Goal: Feedback & Contribution: Submit feedback/report problem

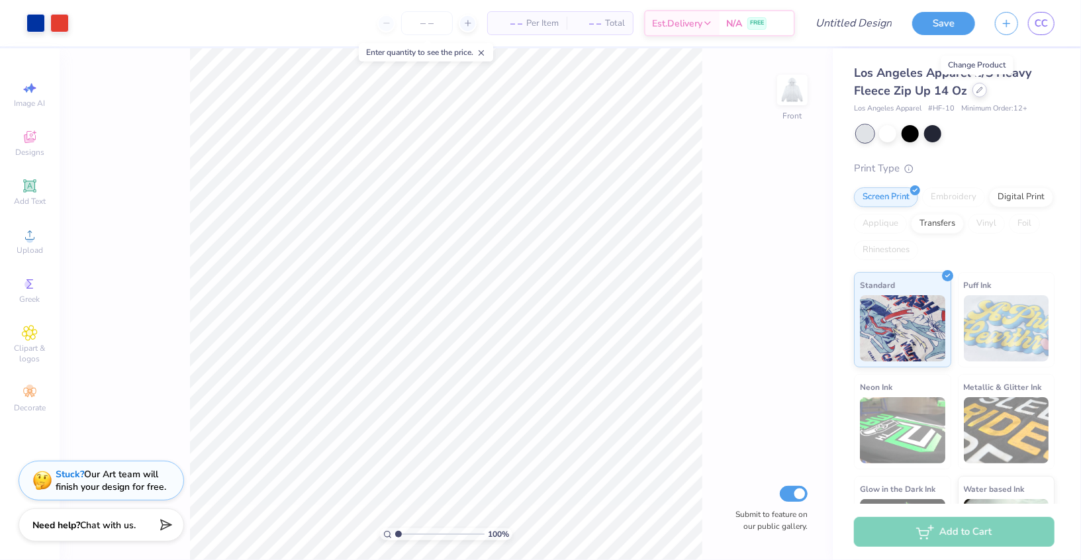
click at [979, 91] on icon at bounding box center [980, 90] width 7 height 7
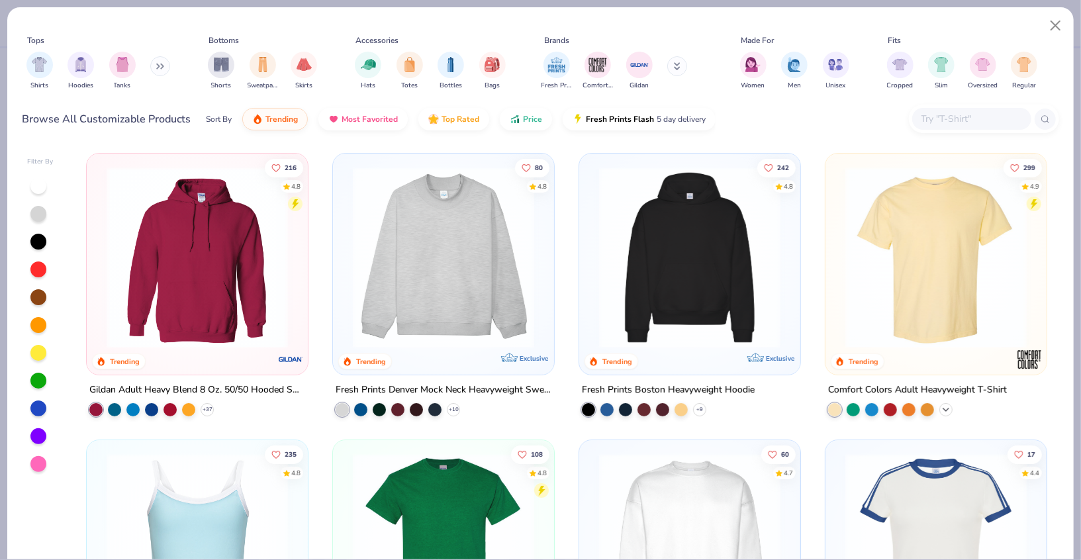
click at [946, 409] on polyline at bounding box center [946, 410] width 5 height 3
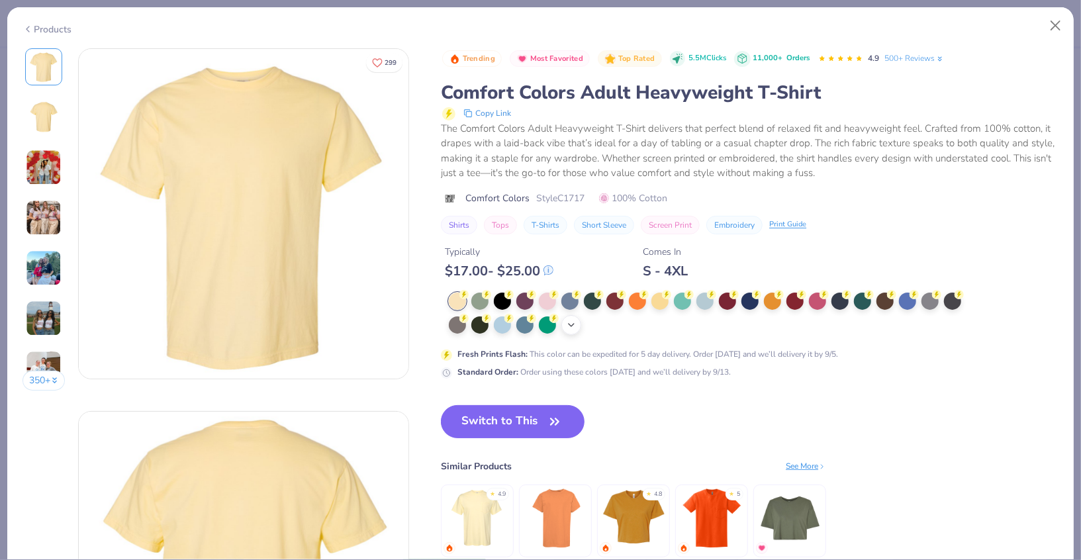
click at [571, 326] on icon at bounding box center [571, 325] width 11 height 11
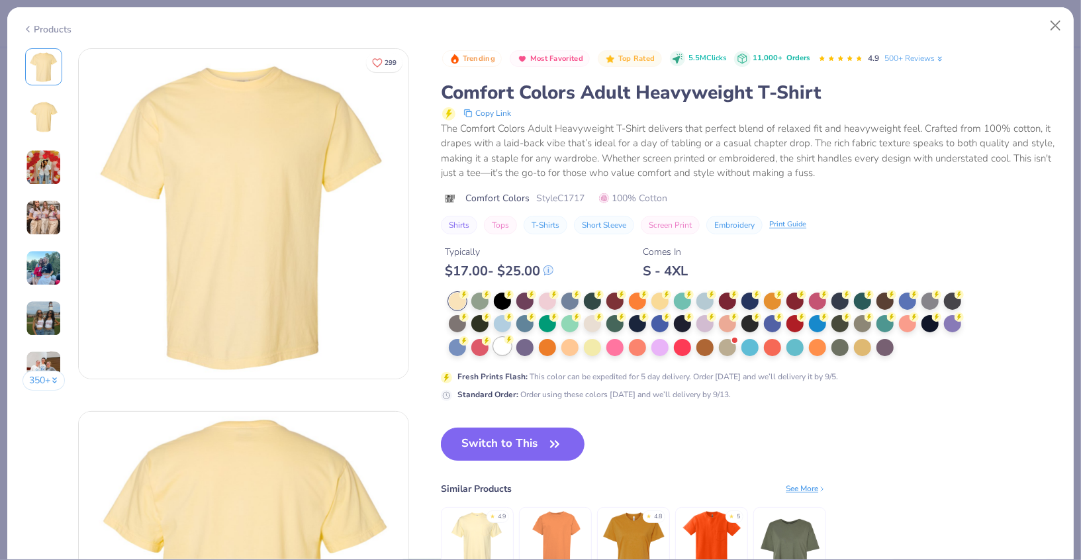
click at [505, 347] on div at bounding box center [502, 346] width 17 height 17
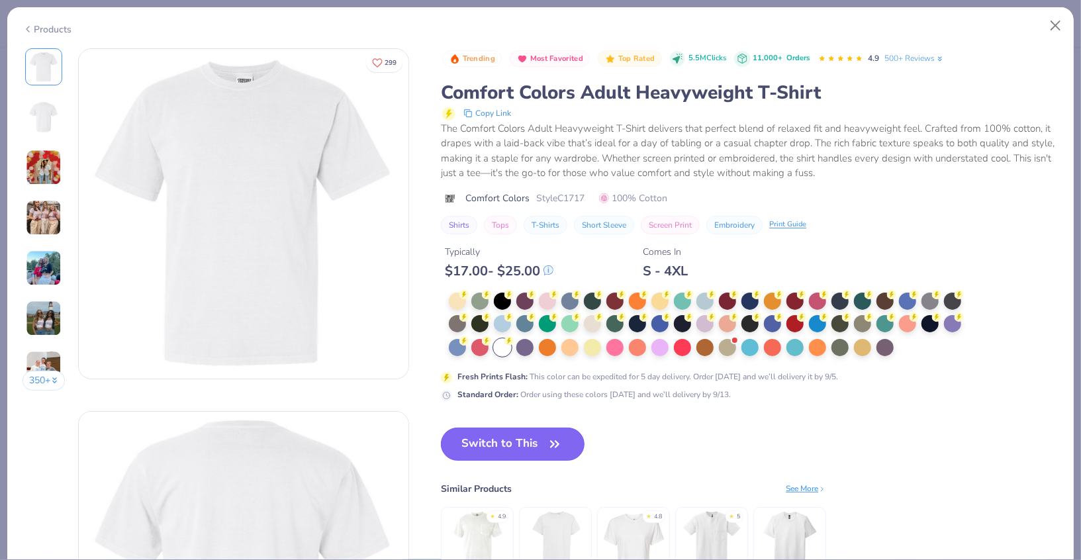
click at [495, 448] on button "Switch to This" at bounding box center [513, 444] width 144 height 33
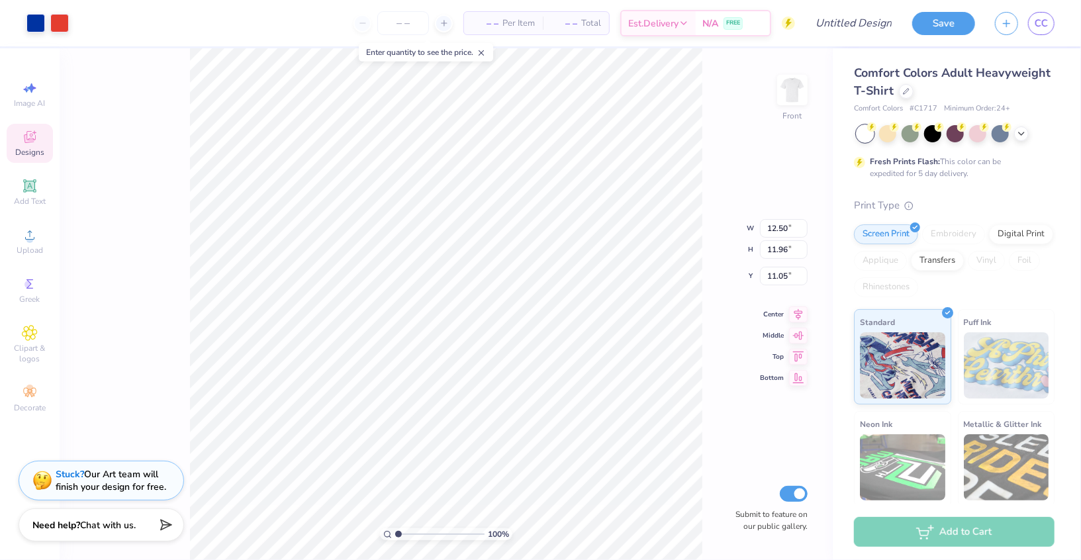
type input "5.81"
click at [405, 25] on input "number" at bounding box center [403, 23] width 52 height 24
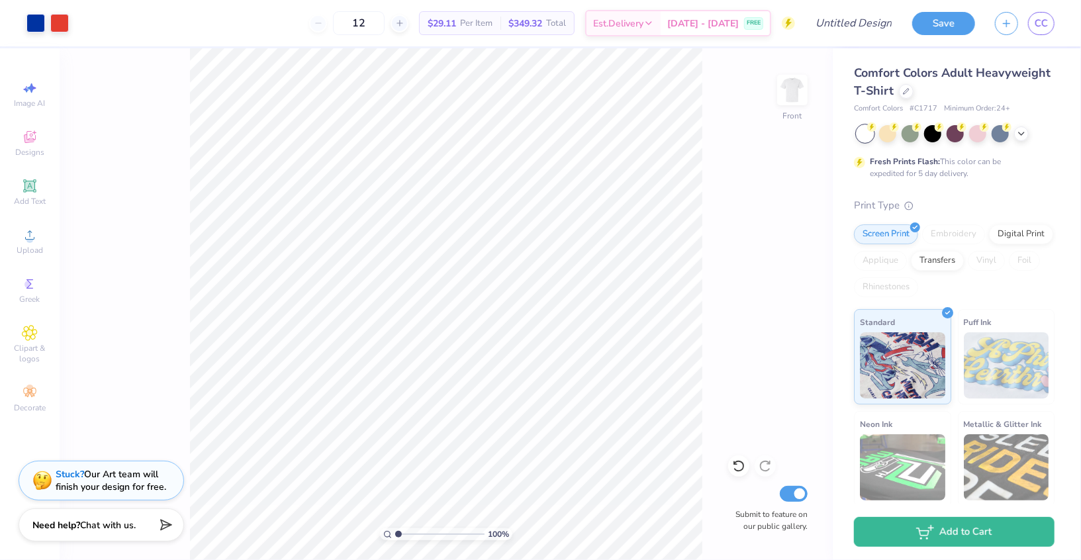
type input "12"
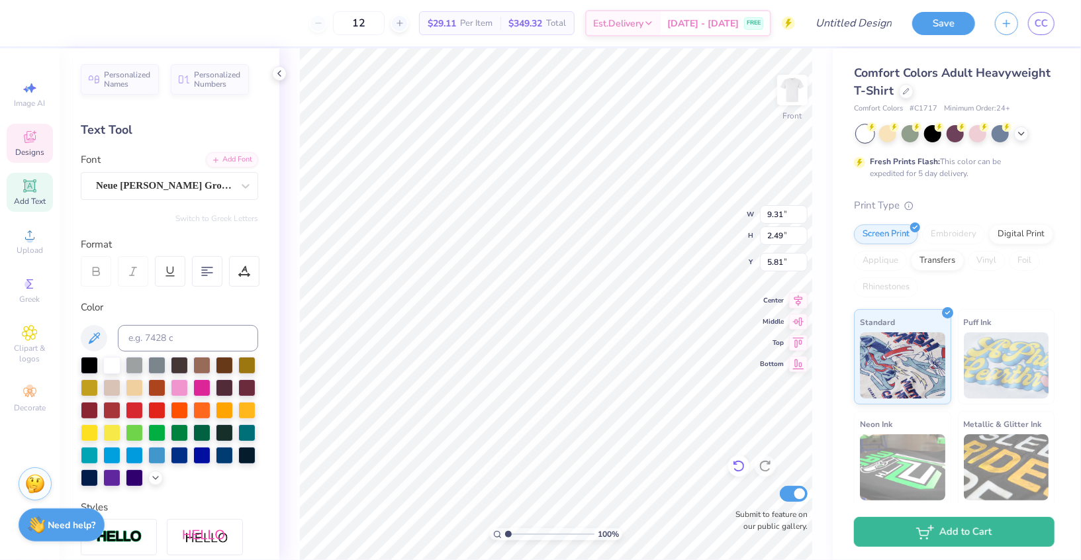
click at [736, 474] on div at bounding box center [738, 466] width 21 height 21
click at [736, 472] on icon at bounding box center [738, 466] width 13 height 13
type textarea "KAPPA"
type input "12.50"
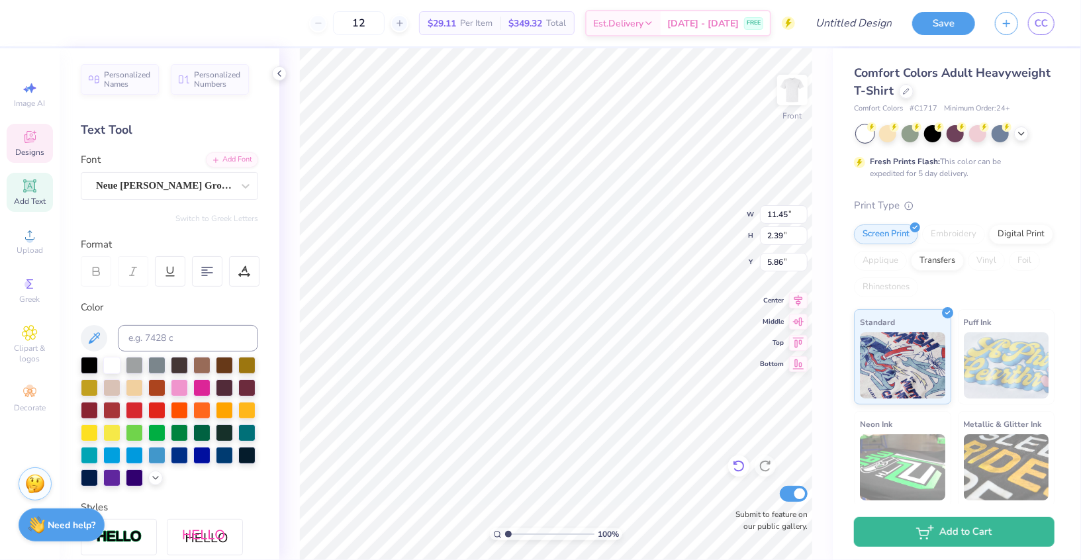
type input "1.55"
type input "8.55"
type textarea "Parents Weekend"
type textarea "PARENTS WEEKEND"
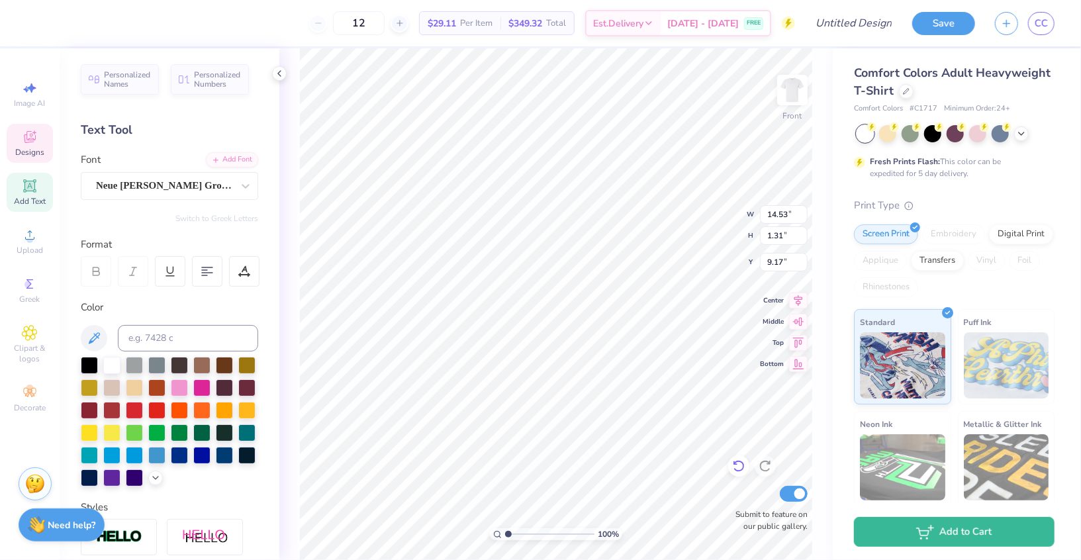
scroll to position [0, 5]
type input "9.03"
type input "13.03"
type input "0.99"
type input "9.13"
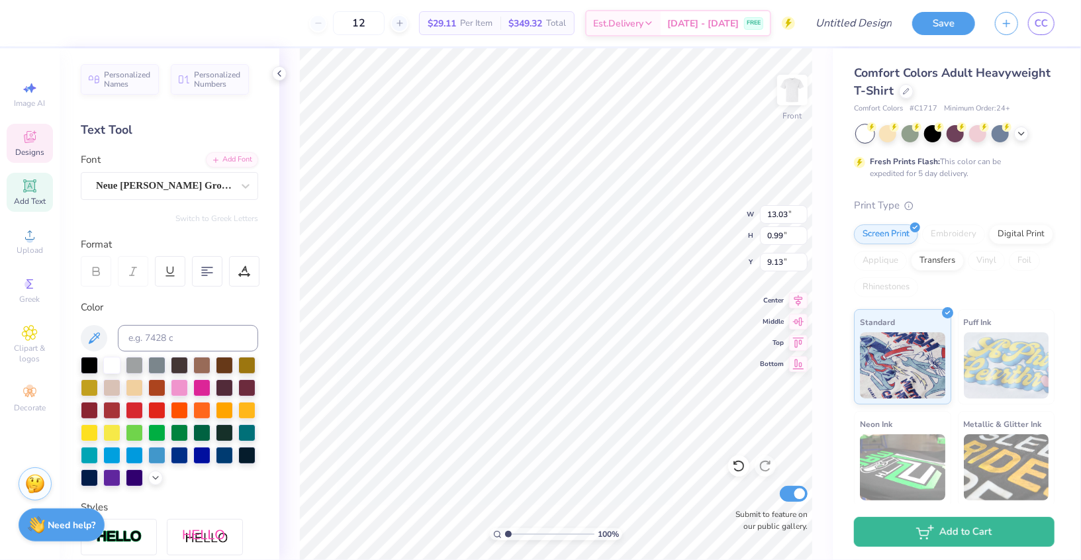
type input "11.45"
type input "2.39"
type input "6.28"
type input "10.05"
type input "2.10"
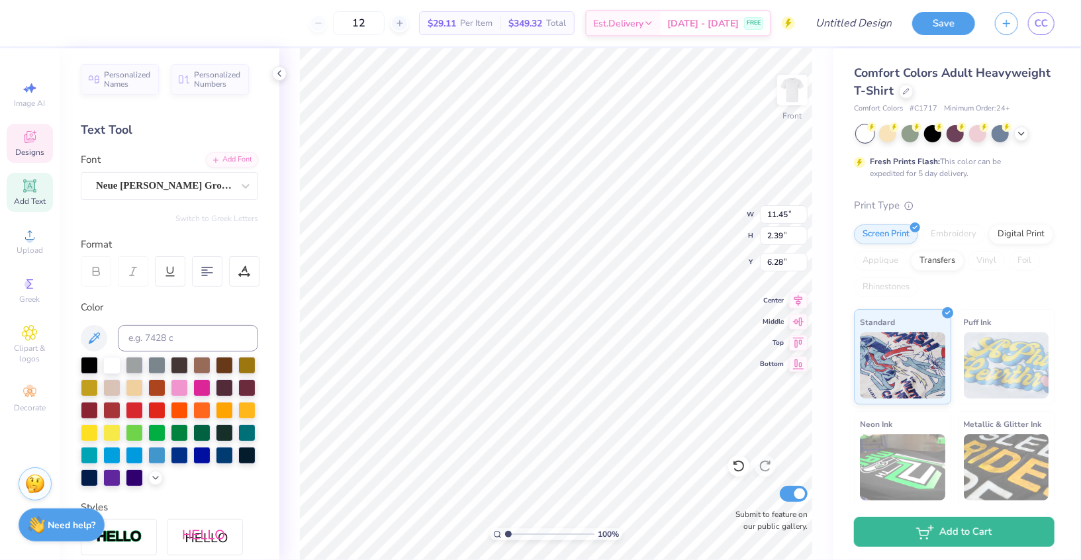
type input "6.57"
type input "10.53"
type textarea "5"
type input "10.58"
type textarea "2"
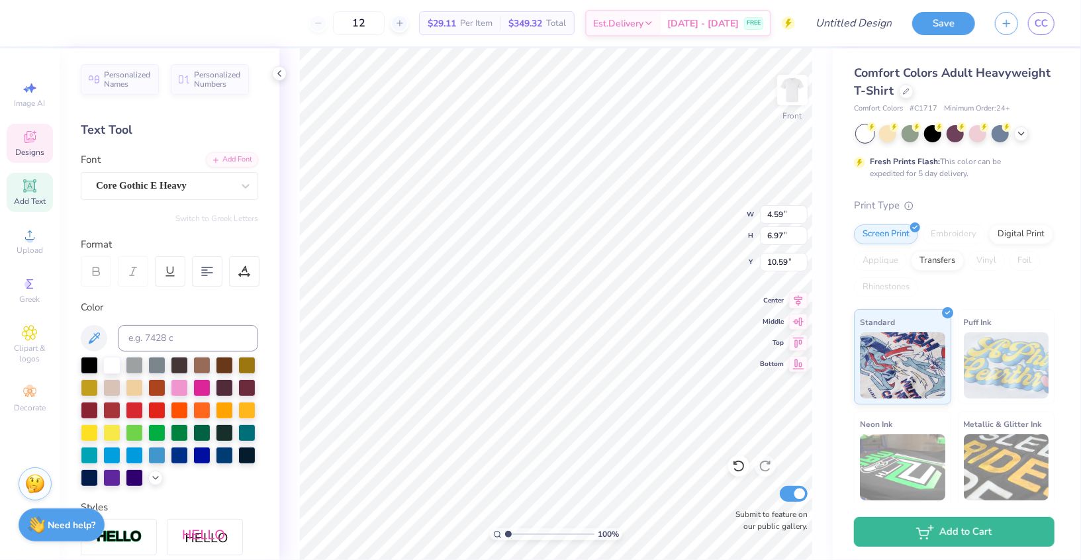
type input "10.79"
click at [62, 22] on div at bounding box center [59, 22] width 19 height 19
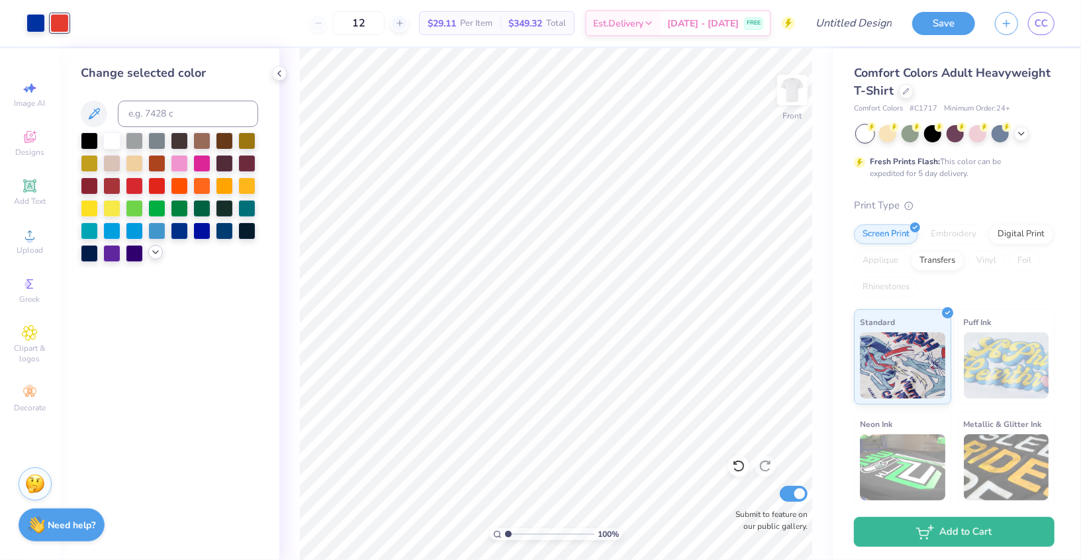
click at [160, 249] on icon at bounding box center [155, 252] width 11 height 11
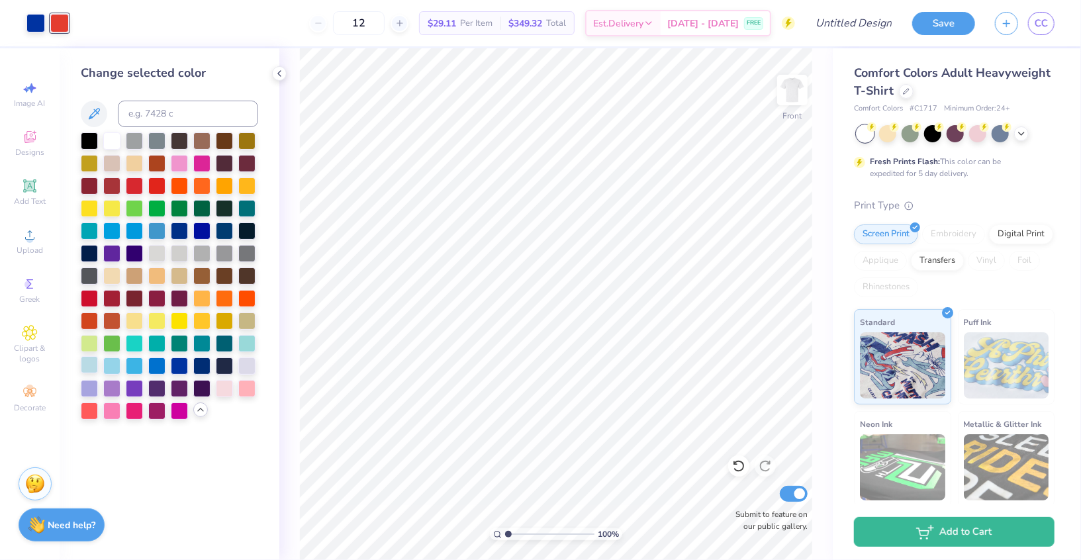
click at [90, 362] on div at bounding box center [89, 364] width 17 height 17
click at [111, 366] on div at bounding box center [111, 364] width 17 height 17
click at [281, 79] on div at bounding box center [279, 73] width 15 height 15
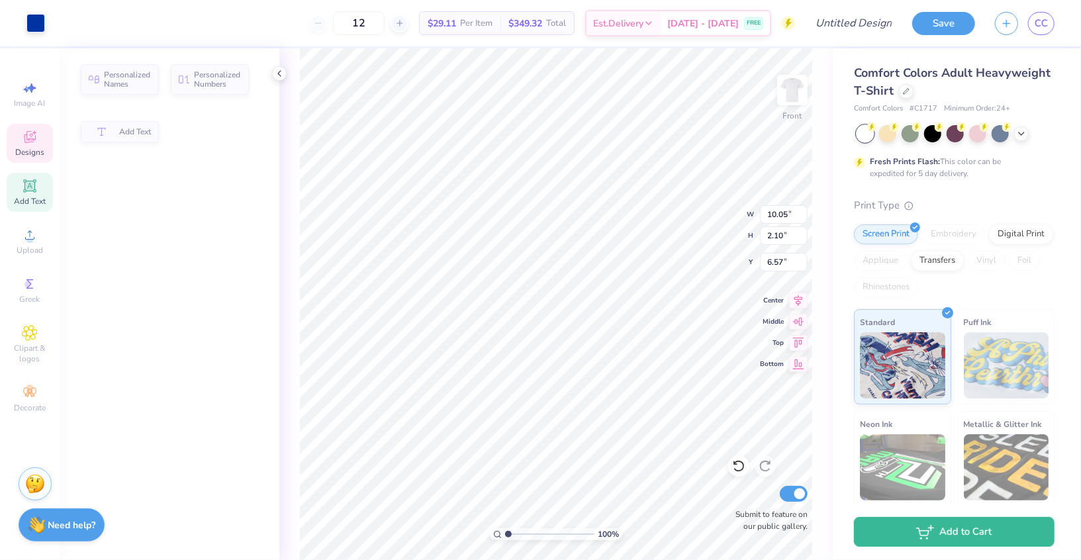
type input "6.58"
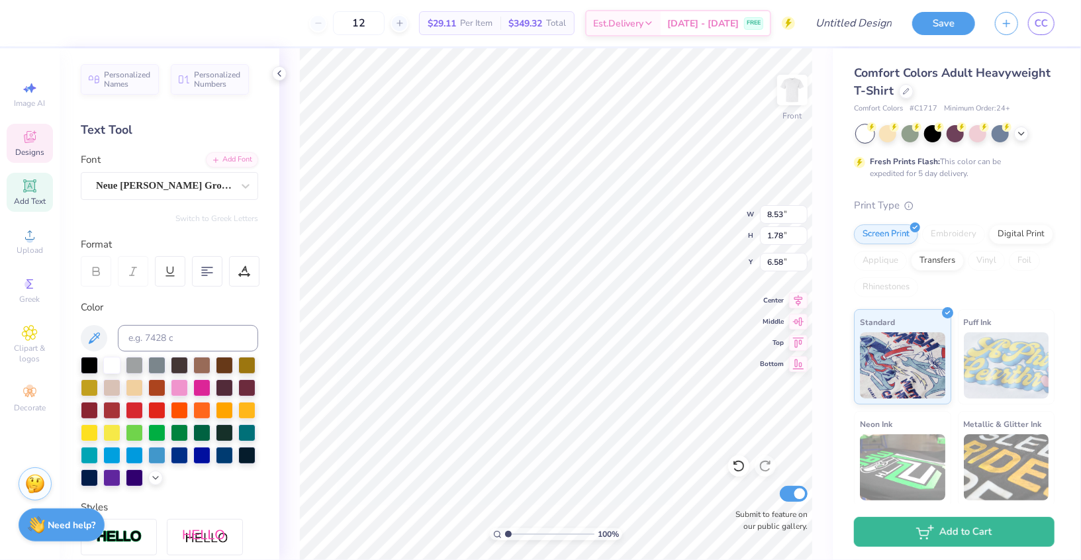
type input "8.53"
type input "1.78"
type input "6.89"
type input "13.03"
type input "0.99"
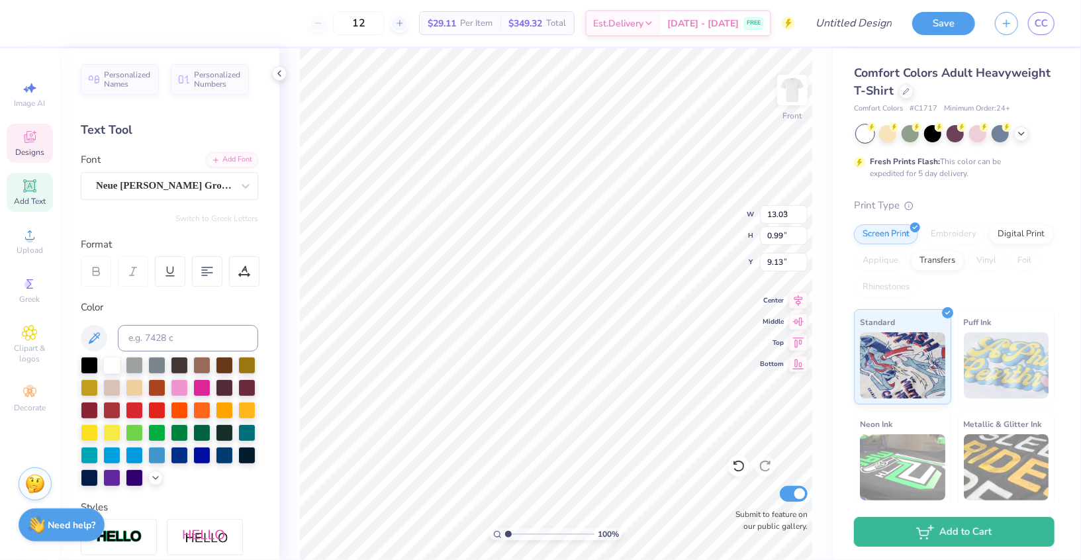
type input "9.14"
type input "11.63"
type input "0.88"
type input "9.25"
click at [279, 72] on icon at bounding box center [279, 73] width 11 height 11
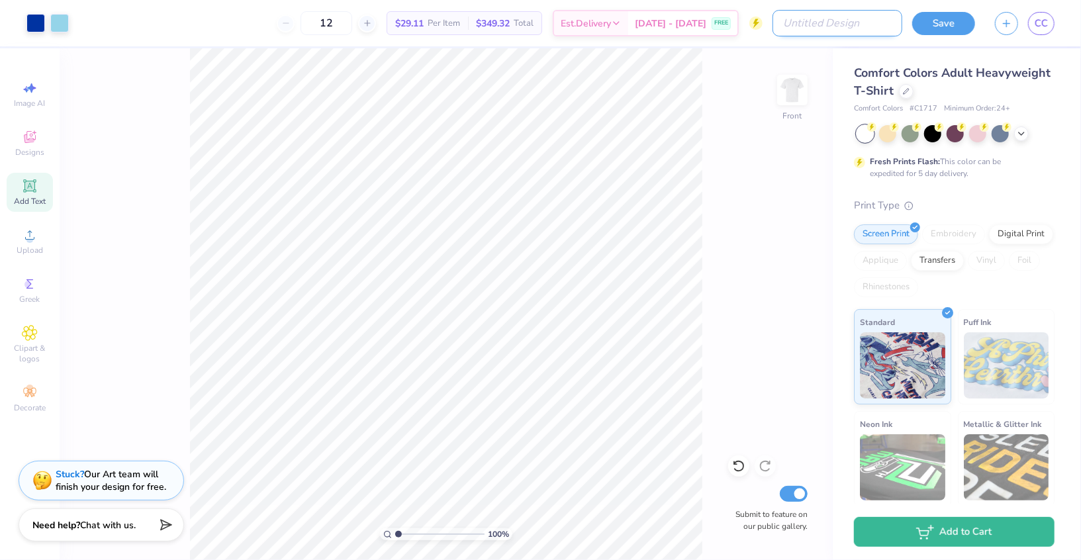
click at [840, 23] on input "Design Title" at bounding box center [838, 23] width 130 height 26
type input "PARENTS WEEKEND #1"
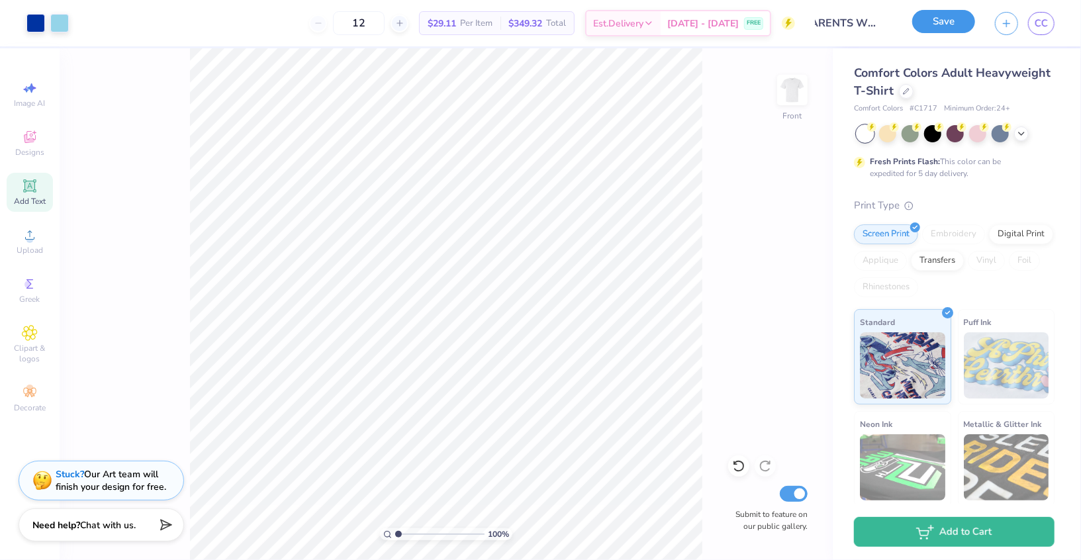
scroll to position [0, 0]
click at [950, 20] on button "Save" at bounding box center [944, 21] width 63 height 23
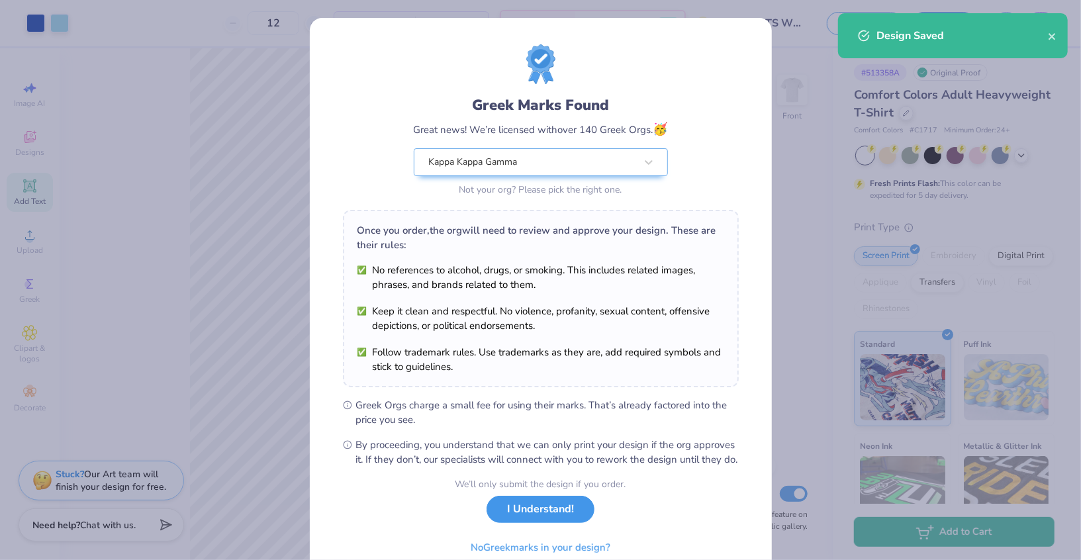
click at [554, 523] on button "I Understand!" at bounding box center [541, 509] width 108 height 27
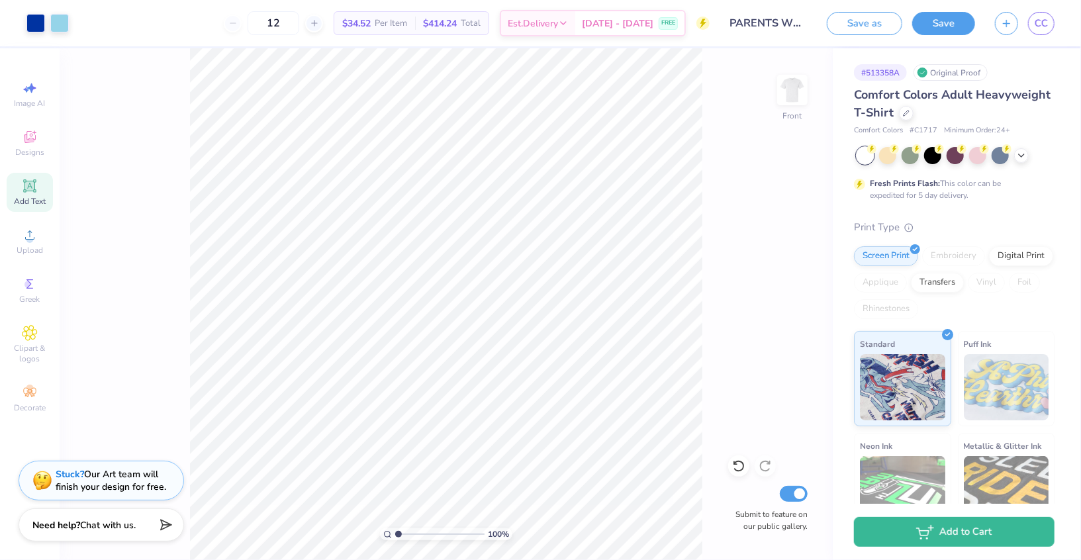
click at [1041, 25] on span "CC" at bounding box center [1041, 23] width 13 height 15
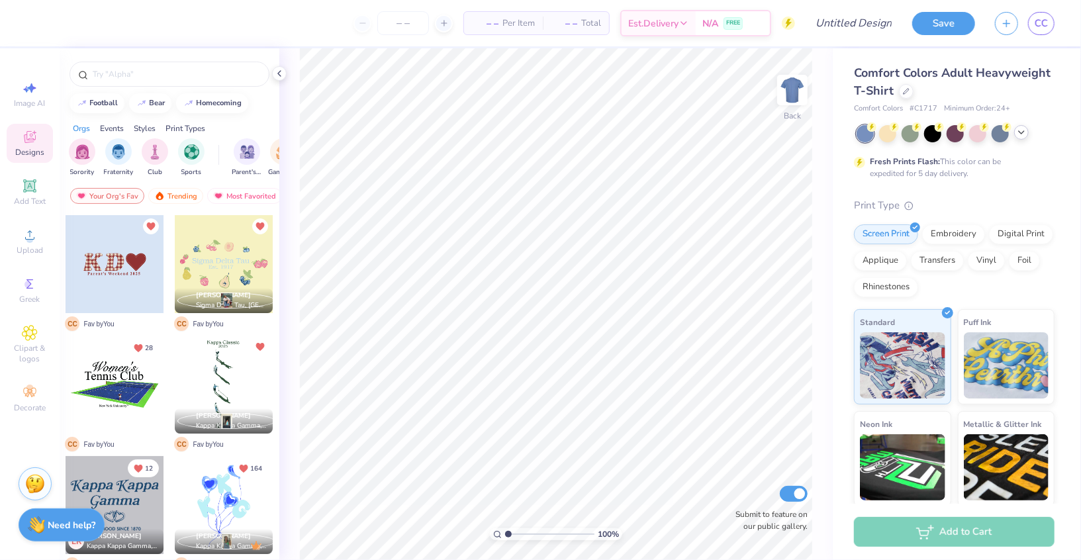
click at [1019, 135] on icon at bounding box center [1022, 132] width 11 height 11
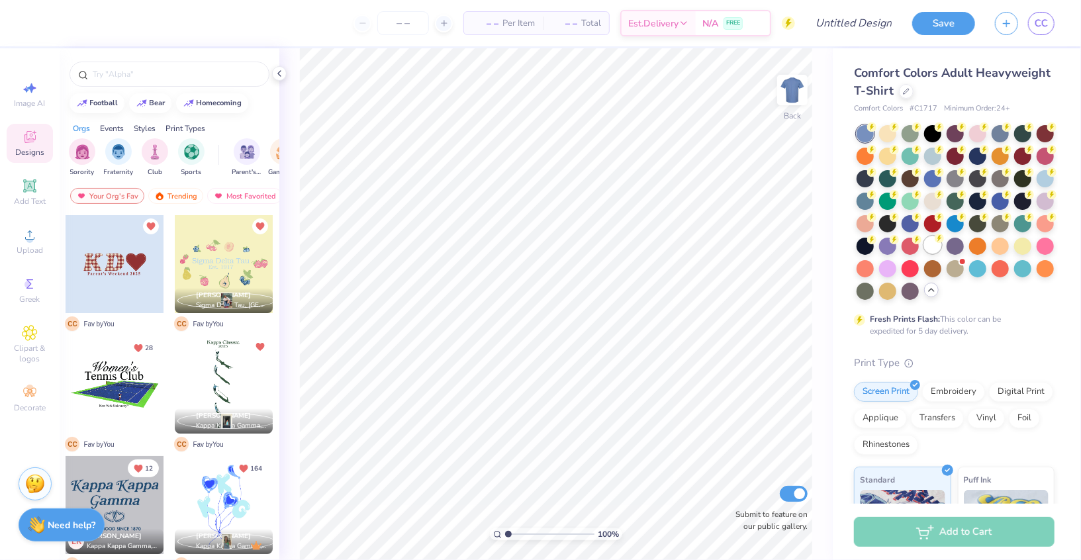
click at [935, 242] on icon at bounding box center [939, 238] width 9 height 9
click at [272, 74] on div "– – Per Item – – Total Est. Delivery N/A FREE Design Title Save CC Image AI Des…" at bounding box center [540, 280] width 1081 height 560
click at [284, 75] on icon at bounding box center [279, 73] width 11 height 11
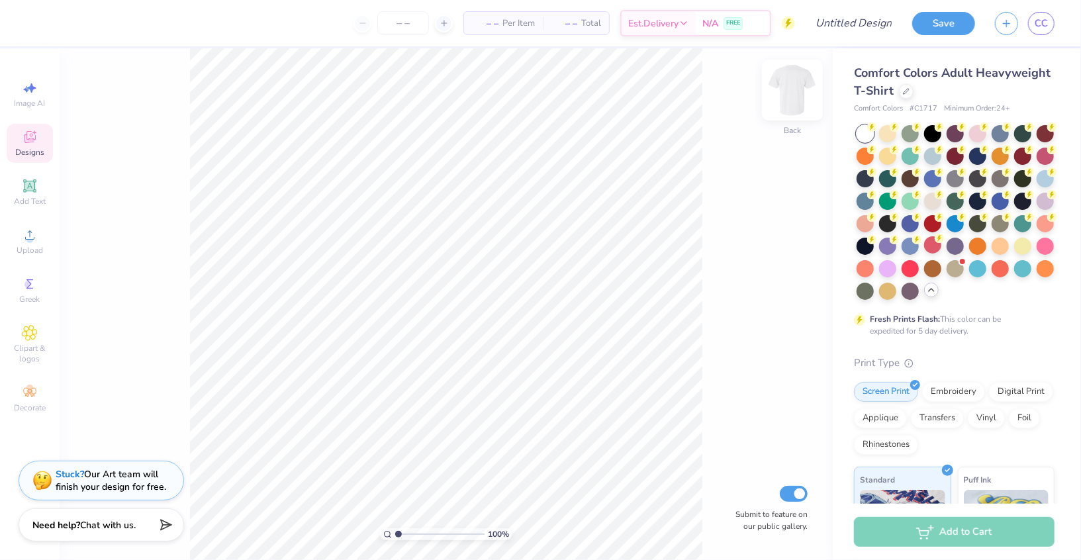
click at [778, 93] on div at bounding box center [792, 90] width 61 height 61
click at [26, 245] on div "Upload" at bounding box center [30, 241] width 46 height 39
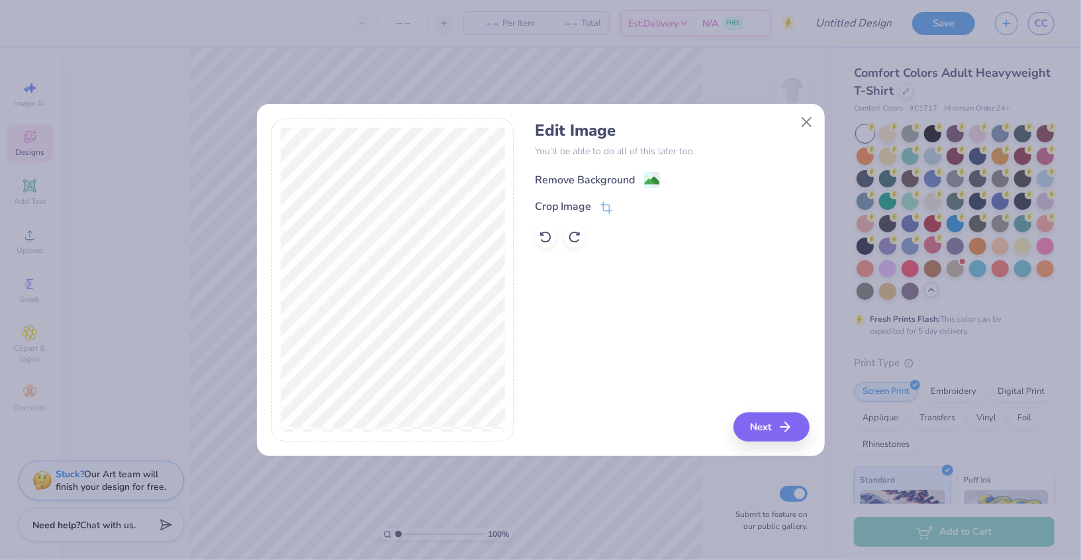
click at [601, 179] on div "Remove Background" at bounding box center [585, 180] width 100 height 16
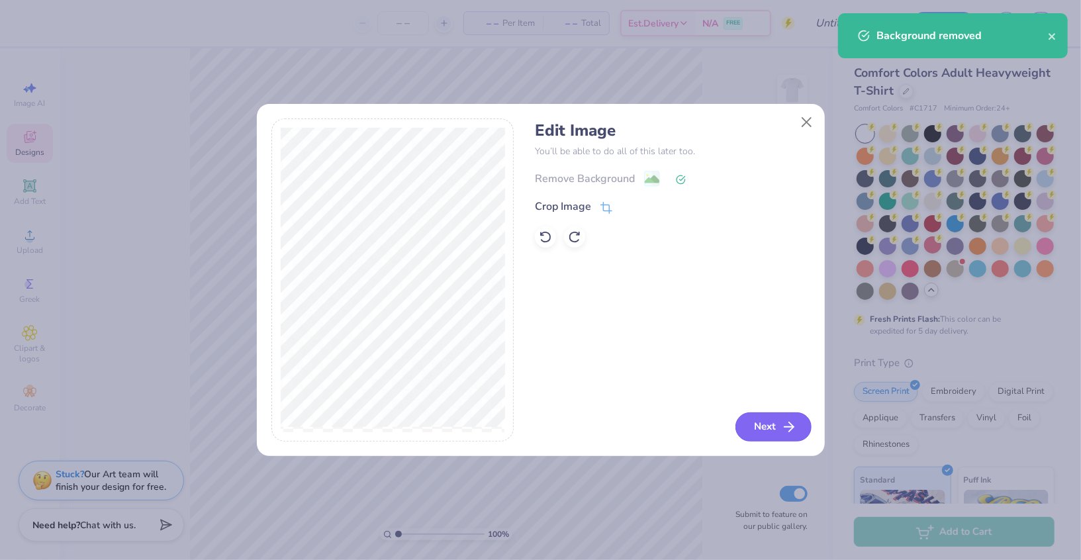
click at [783, 432] on icon "button" at bounding box center [789, 427] width 16 height 16
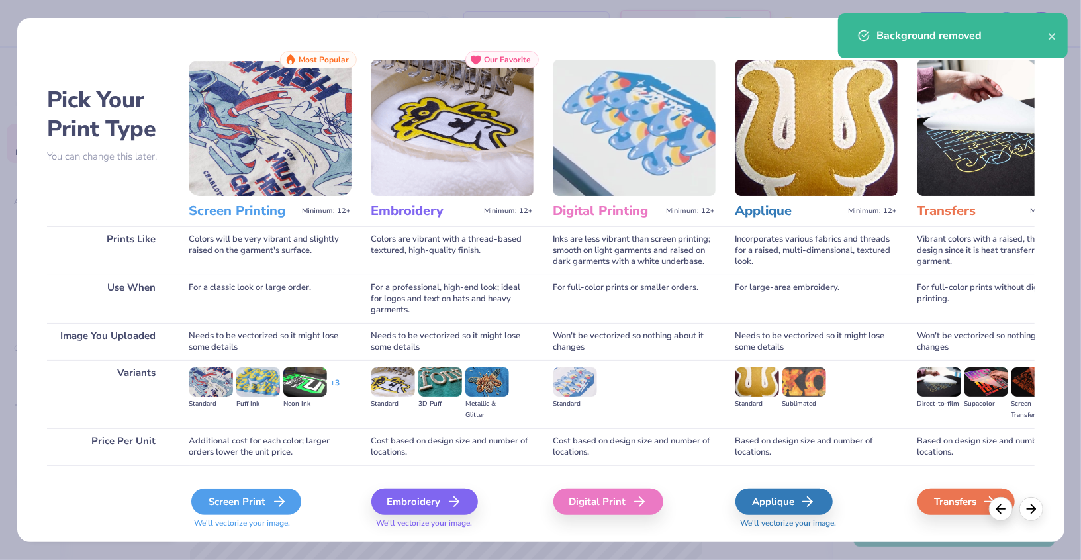
click at [272, 503] on icon at bounding box center [280, 502] width 16 height 16
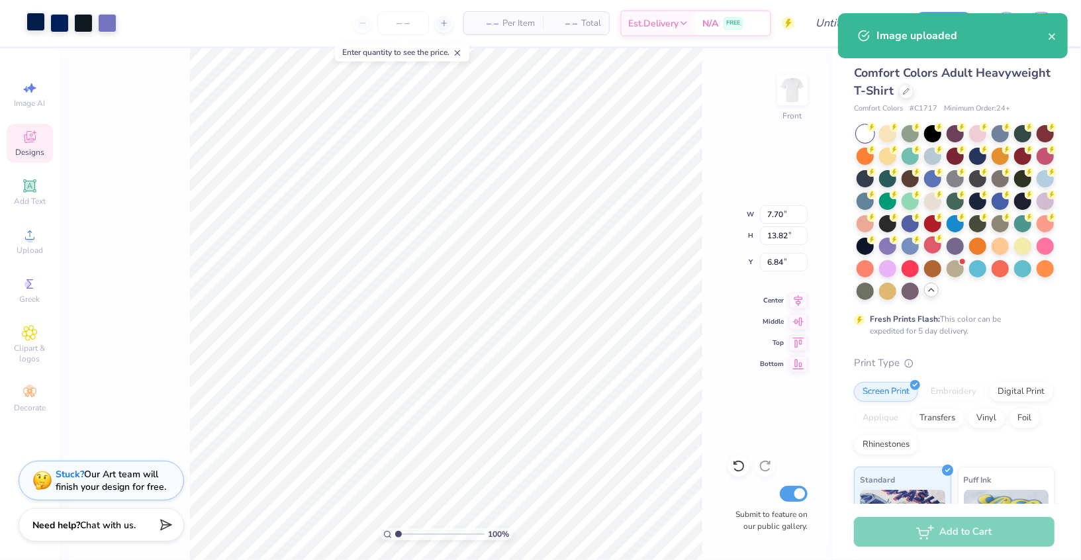
click at [40, 25] on div at bounding box center [35, 22] width 19 height 19
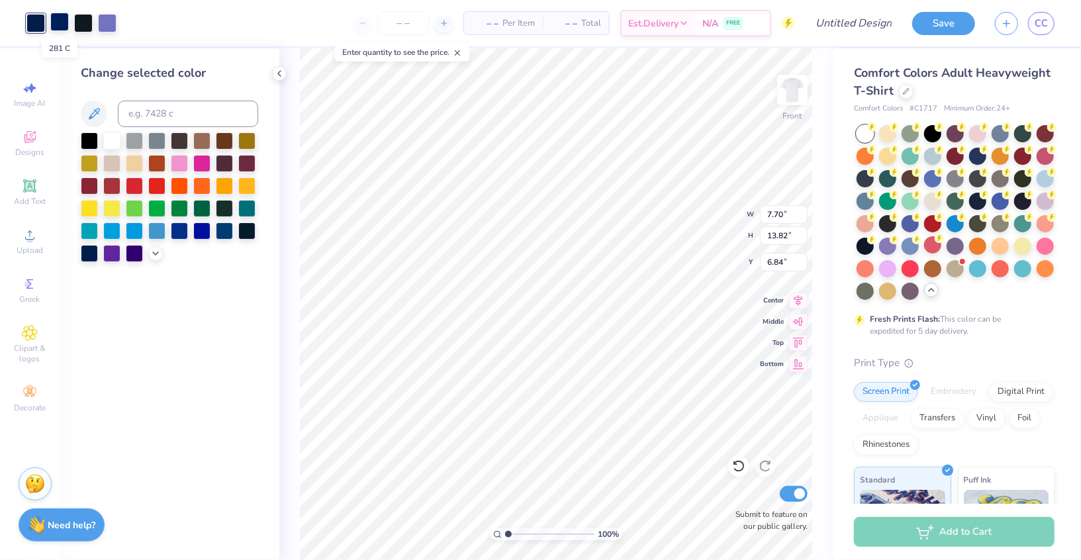
click at [54, 25] on div at bounding box center [59, 22] width 19 height 19
click at [41, 24] on div at bounding box center [35, 22] width 19 height 19
click at [132, 113] on input at bounding box center [188, 114] width 140 height 26
type input "281"
click at [56, 25] on div at bounding box center [59, 22] width 19 height 19
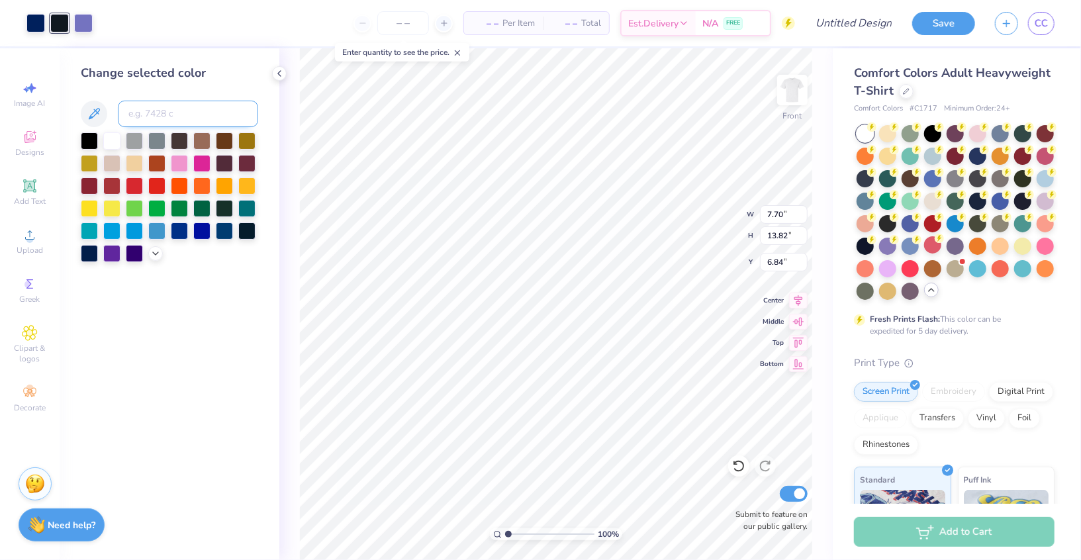
click at [148, 109] on input at bounding box center [188, 114] width 140 height 26
type input "281"
click at [59, 26] on div at bounding box center [59, 22] width 19 height 19
click at [173, 117] on input at bounding box center [188, 114] width 140 height 26
type input "281"
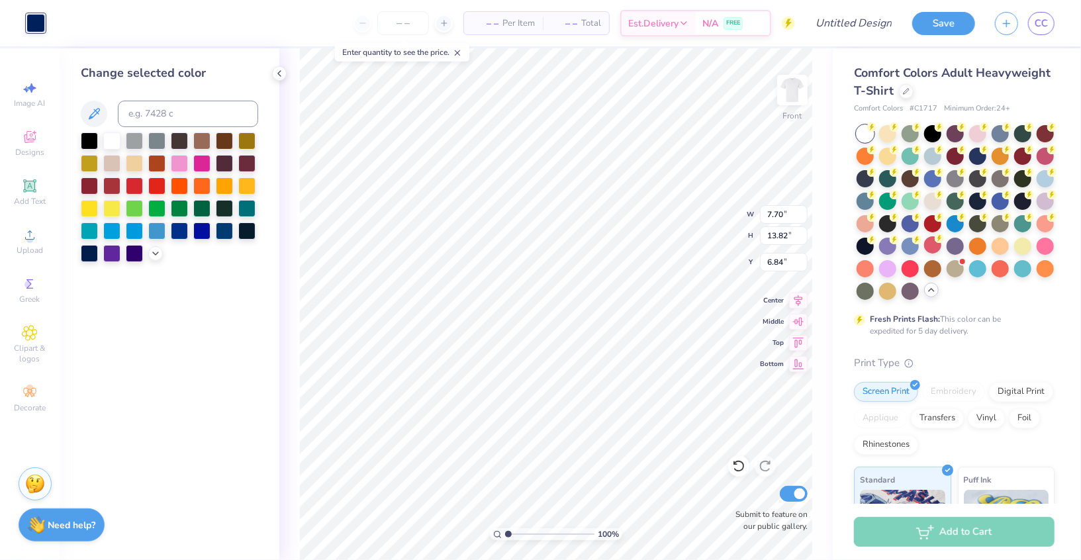
type input "3.74"
type input "6.72"
type input "15.96"
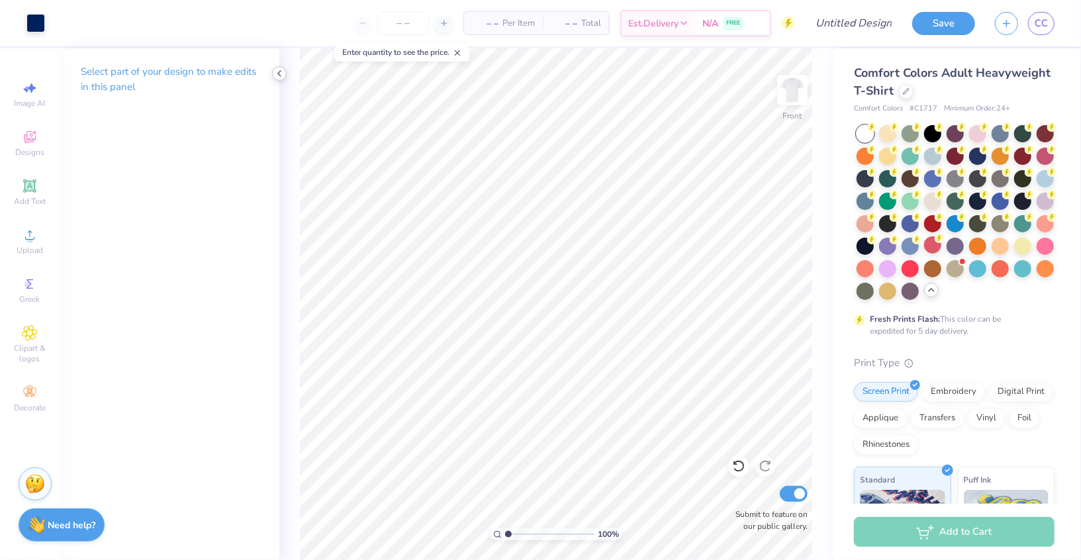
click at [279, 73] on icon at bounding box center [279, 73] width 11 height 11
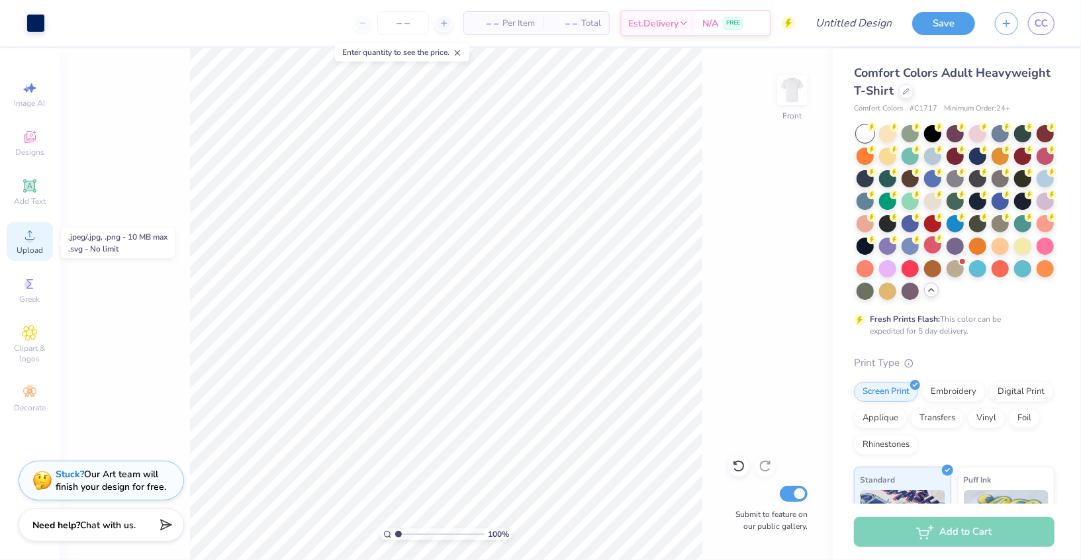
click at [22, 236] on icon at bounding box center [30, 235] width 16 height 16
click at [23, 191] on icon at bounding box center [29, 185] width 13 height 13
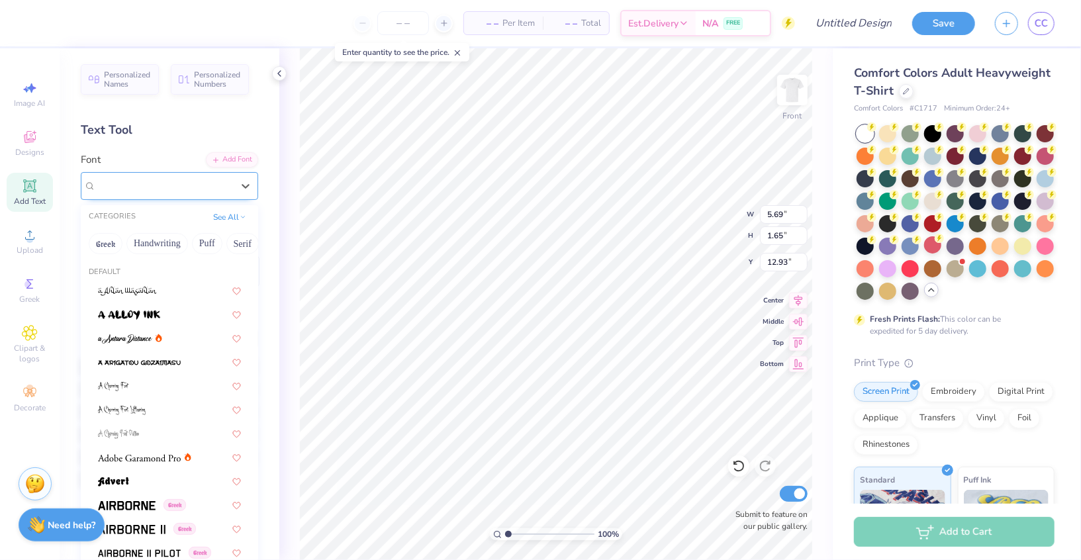
click at [191, 188] on div "Super Dream" at bounding box center [164, 185] width 139 height 21
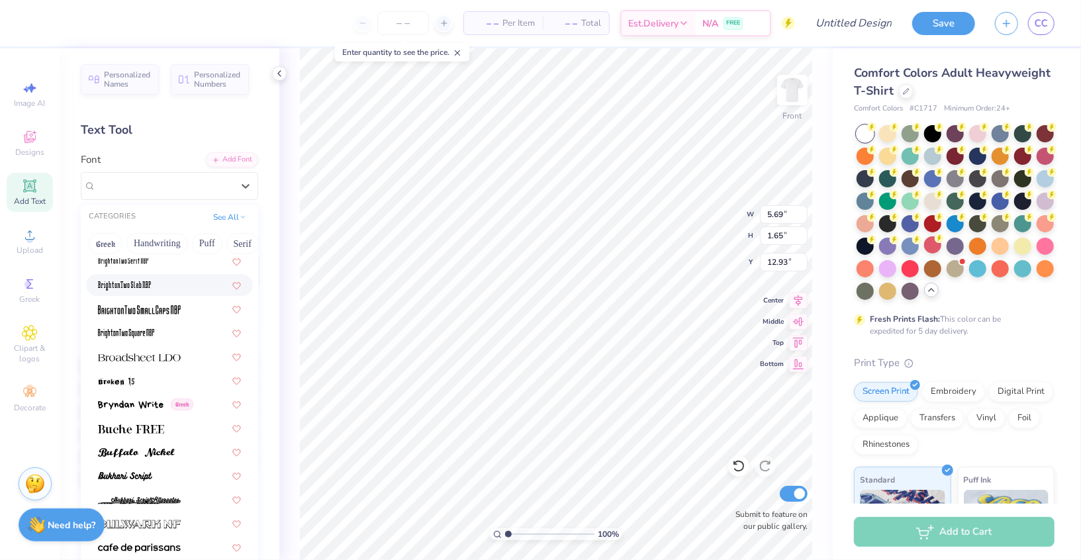
scroll to position [1056, 0]
click at [166, 356] on img at bounding box center [139, 356] width 83 height 9
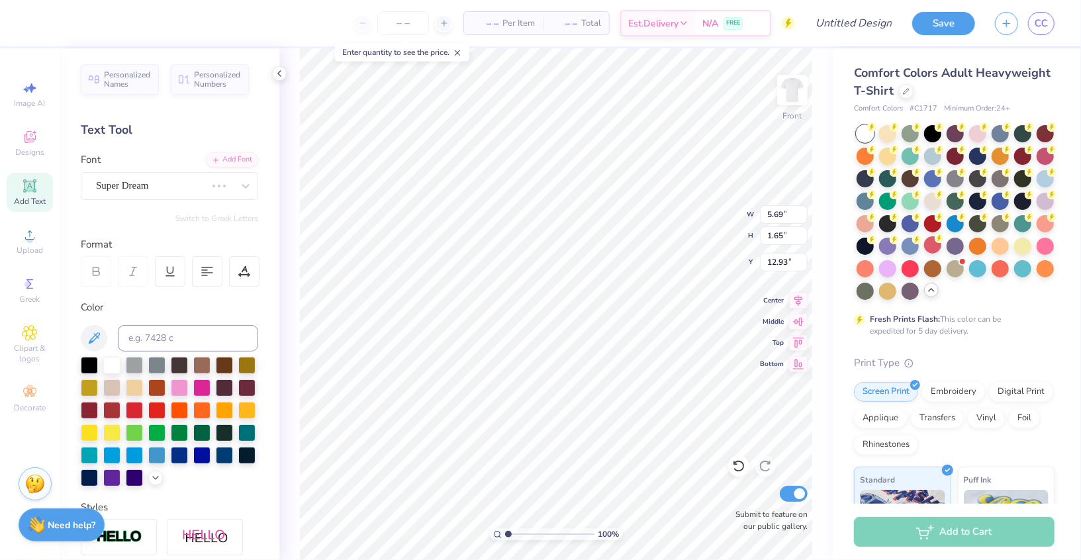
type input "6.32"
type input "1.54"
type input "12.98"
type textarea "parents weekend"
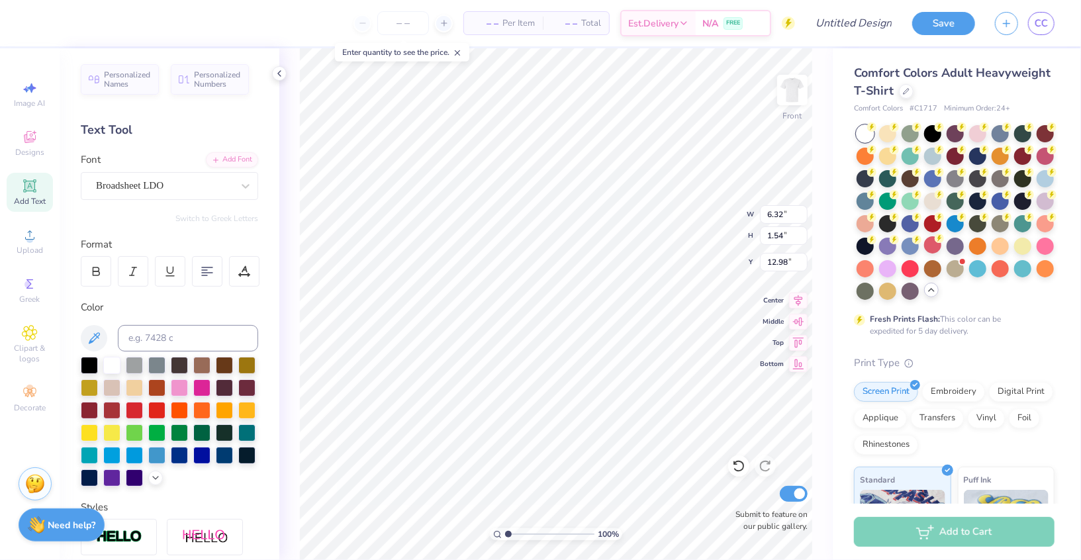
scroll to position [0, 3]
type input "3.83"
click at [278, 72] on polyline at bounding box center [279, 73] width 3 height 5
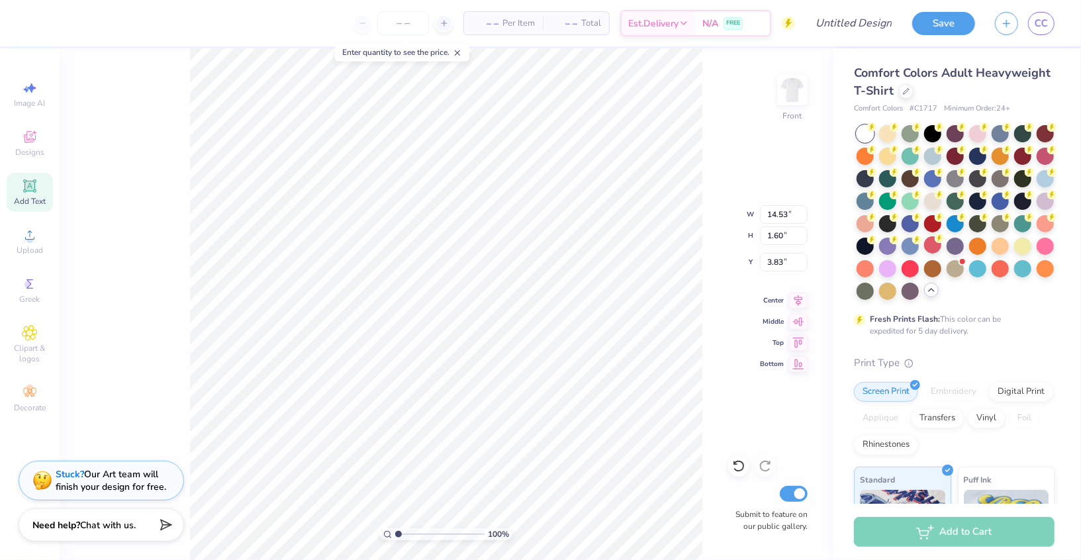
click at [61, 30] on div "– – Per Item – – Total Est. Delivery N/A FREE" at bounding box center [415, 23] width 759 height 46
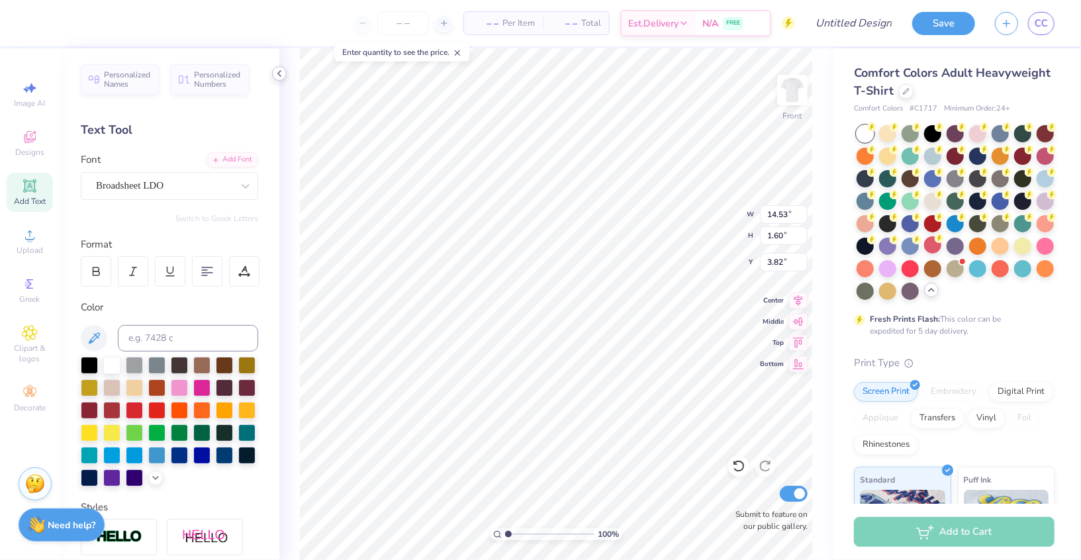
click at [280, 73] on icon at bounding box center [279, 73] width 11 height 11
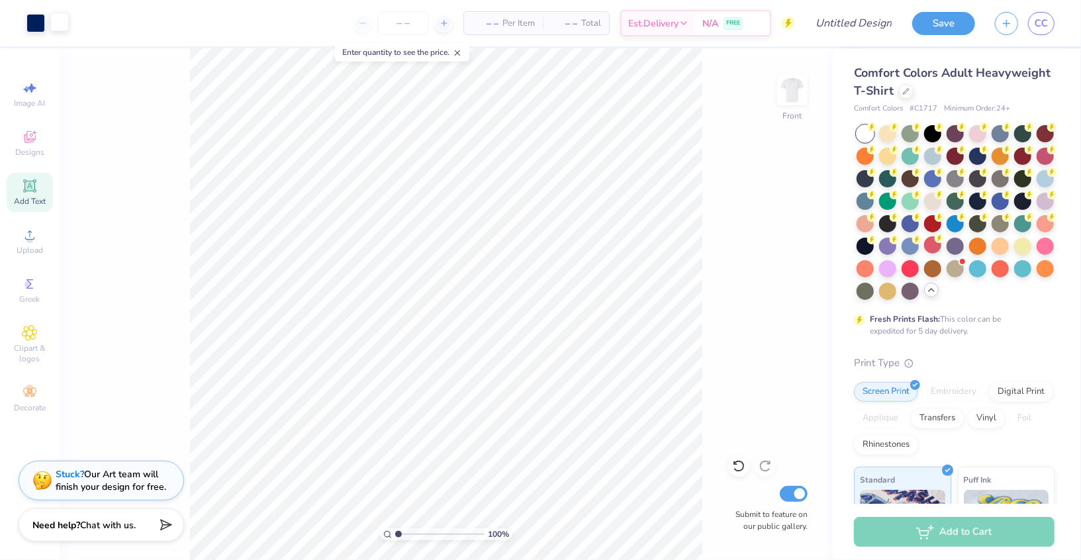
click at [62, 23] on div at bounding box center [59, 22] width 19 height 19
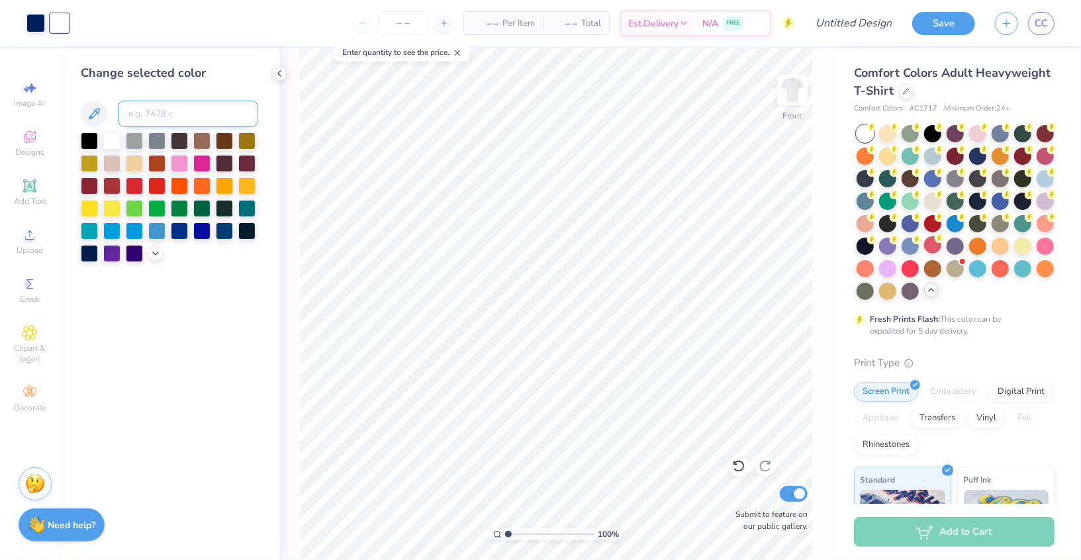
click at [147, 114] on input at bounding box center [188, 114] width 140 height 26
type input "281"
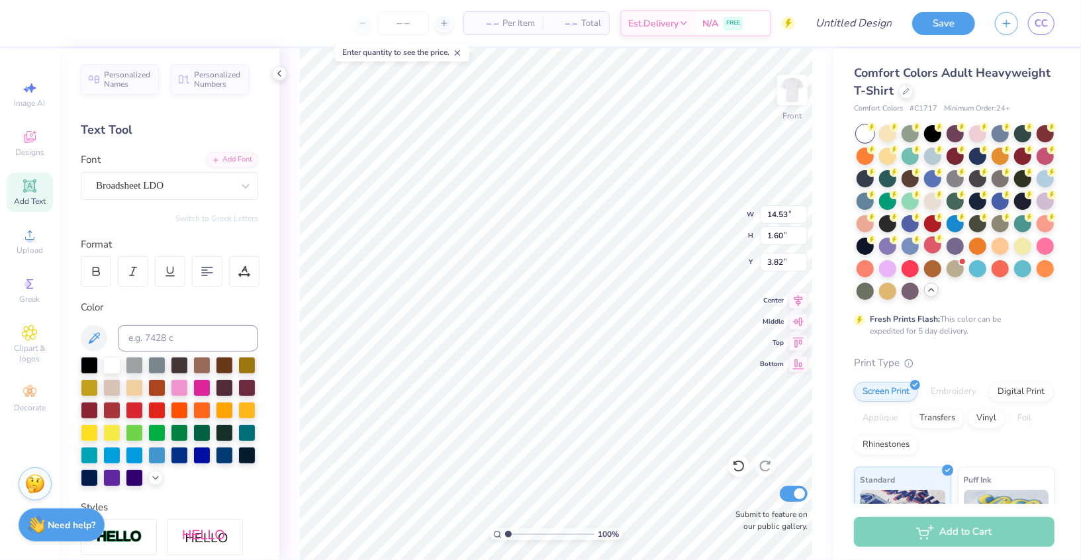
type input "12.06"
type input "1.33"
type input "4.13"
type textarea "PARENTS WEEKEND"
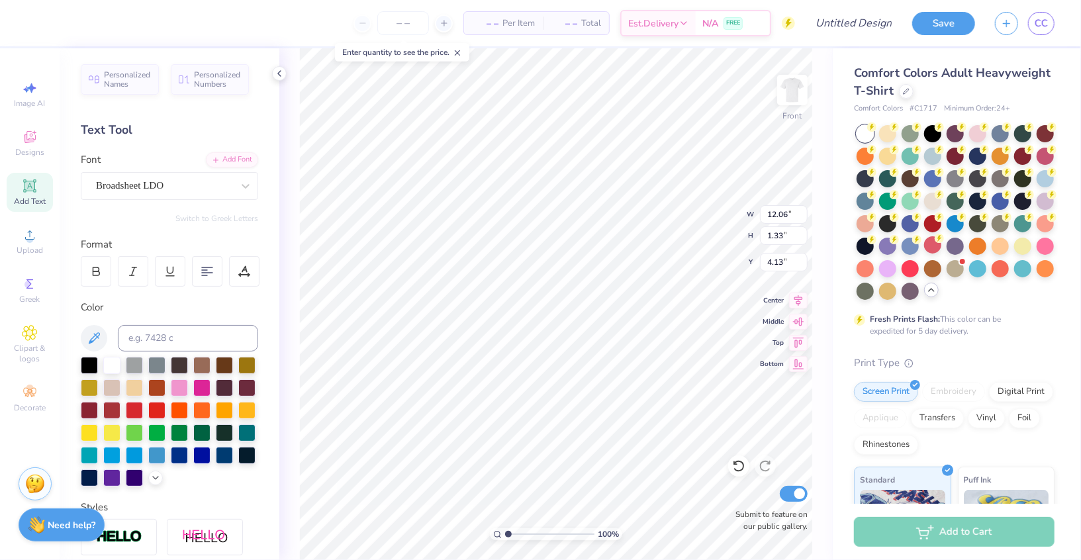
scroll to position [0, 5]
type input "4.52"
type input "13.29"
type input "0.90"
type input "4.62"
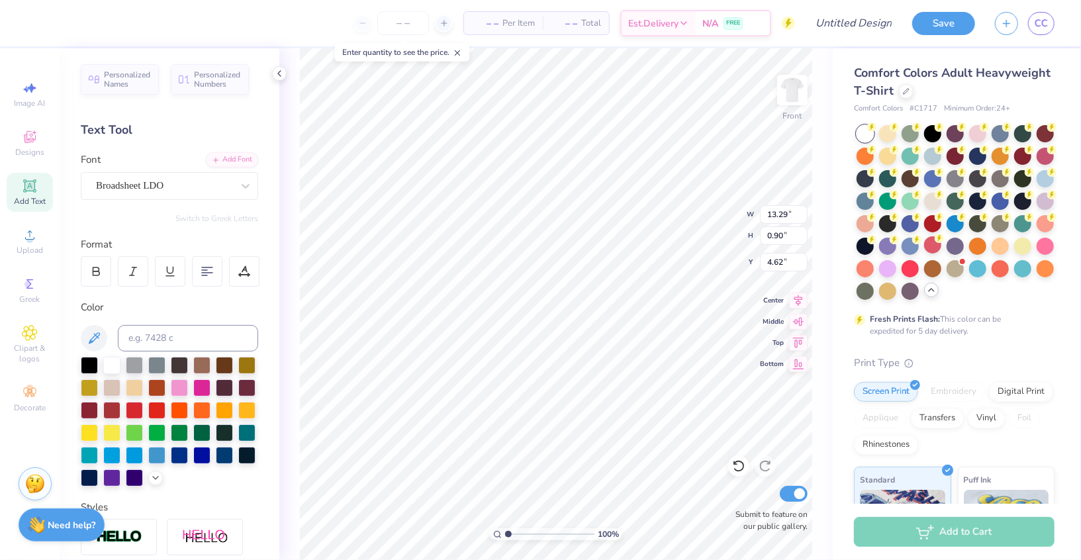
type input "6.74"
type textarea "KAPPA KAPPA GAMMA"
type input "10.01"
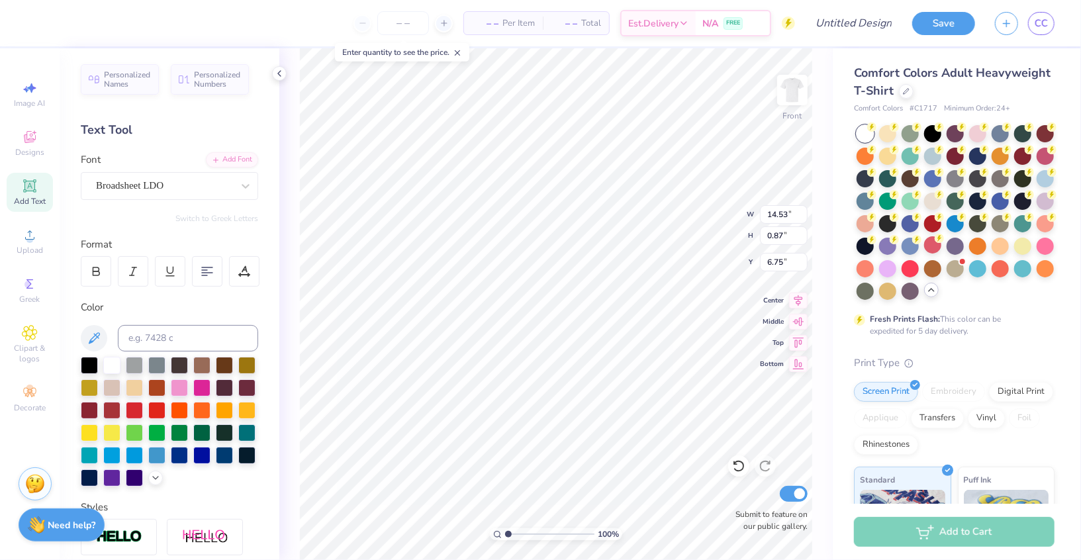
type input "0.60"
type input "5.98"
type input "6.88"
type input "13.29"
type input "0.90"
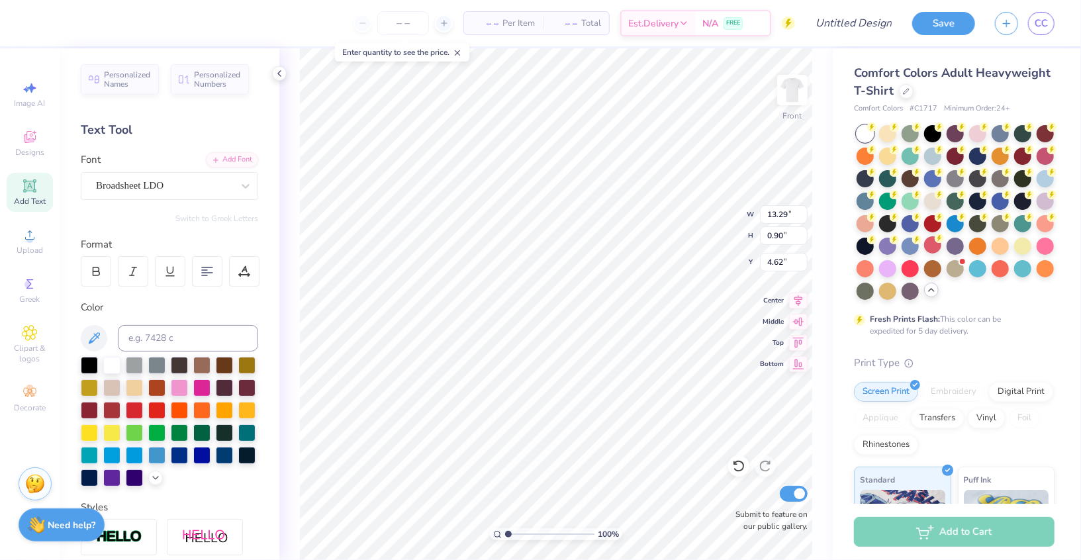
type input "5.36"
click at [281, 74] on icon at bounding box center [279, 73] width 11 height 11
click at [279, 77] on icon at bounding box center [279, 73] width 11 height 11
type input "9.04"
type textarea "'25"
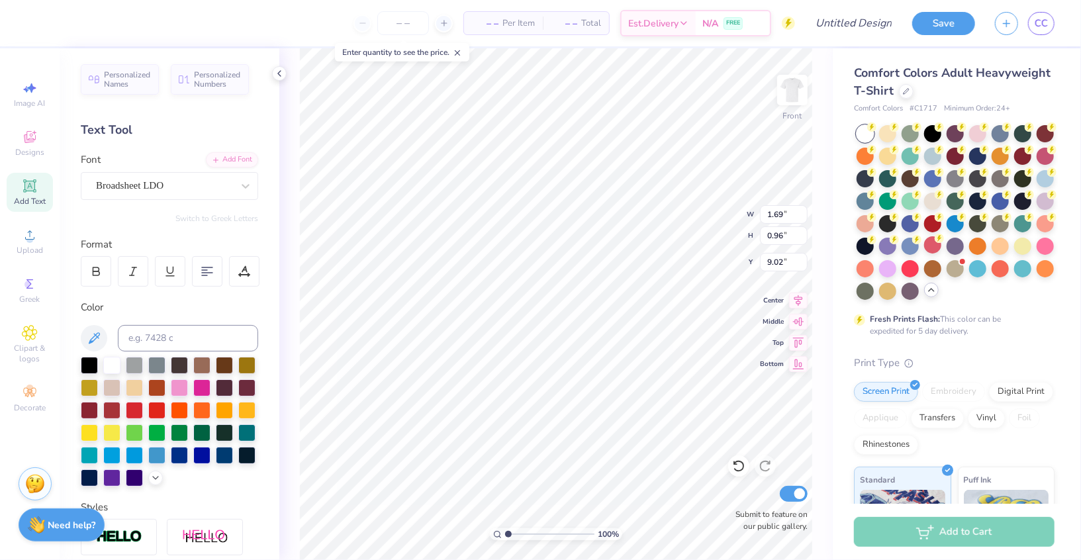
type input "3.78"
type input "2.14"
type input "9.42"
type input "14.94"
type input "14.29"
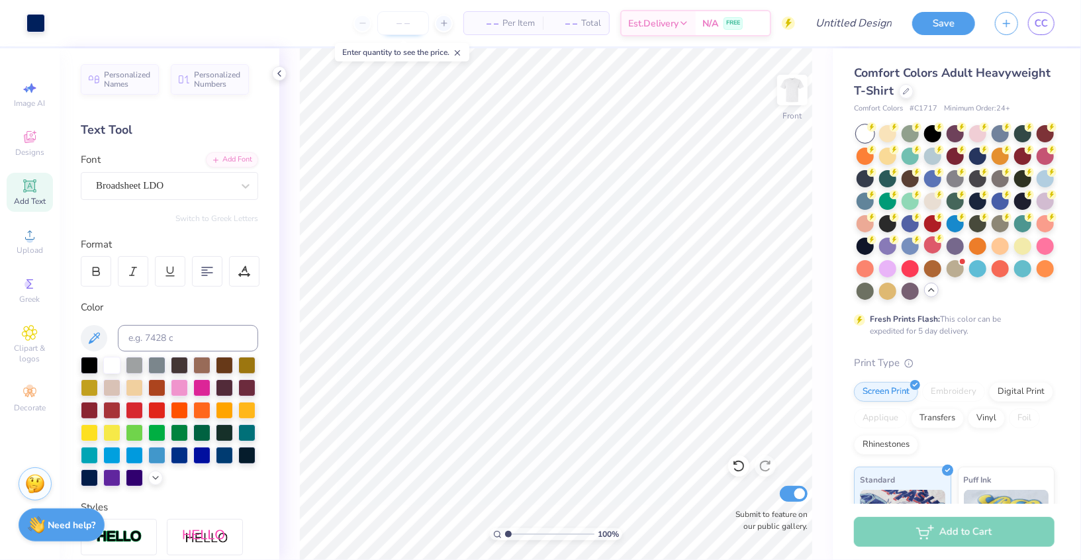
click at [401, 25] on input "number" at bounding box center [403, 23] width 52 height 24
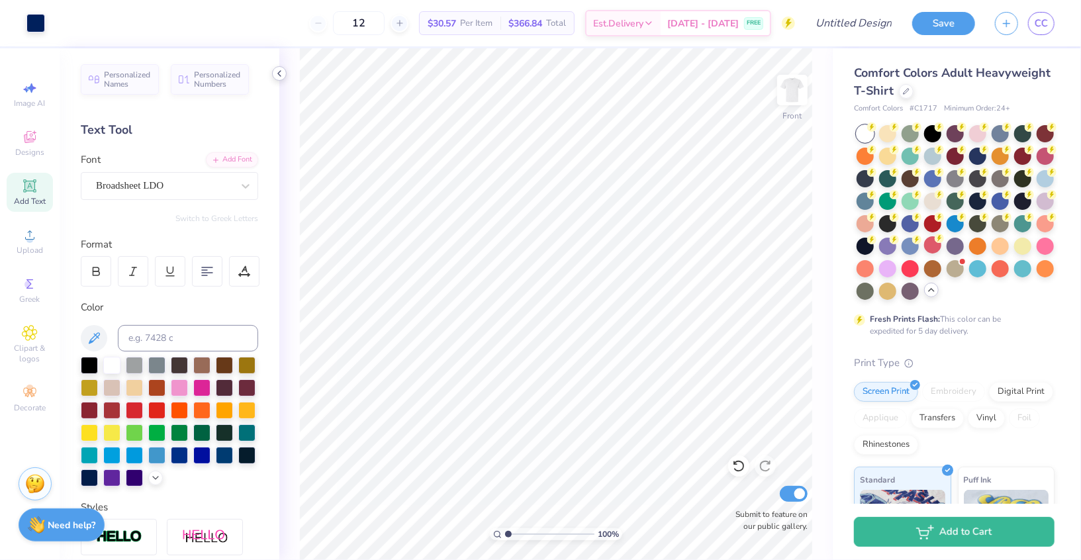
type input "12"
click at [279, 74] on icon at bounding box center [279, 73] width 11 height 11
type input "10.92"
type input "13.51"
type input "10.93"
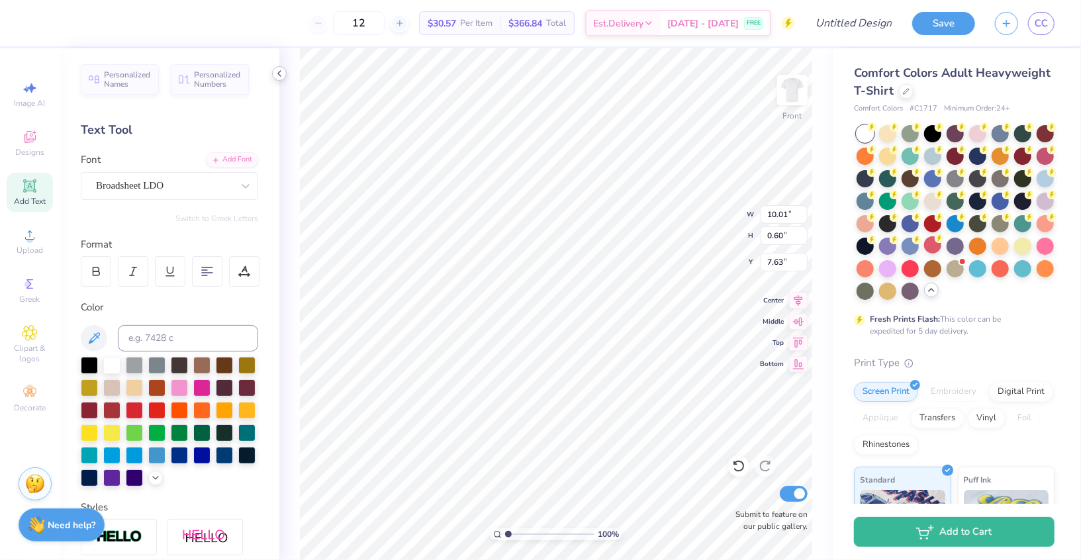
type input "7.44"
type input "10.03"
type input "7.03"
click at [164, 185] on div "Broadsheet LDO" at bounding box center [164, 185] width 139 height 21
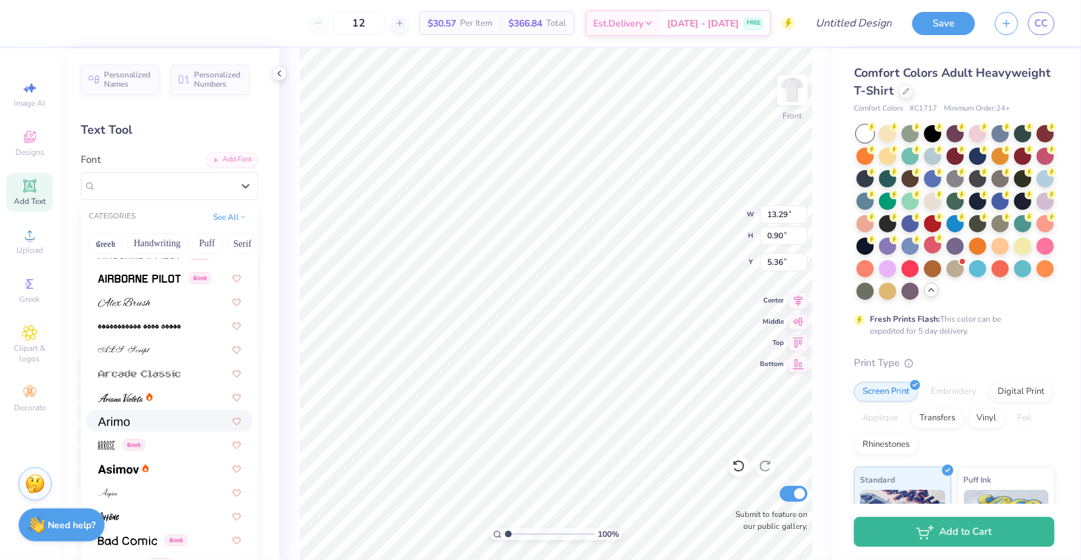
scroll to position [310, 0]
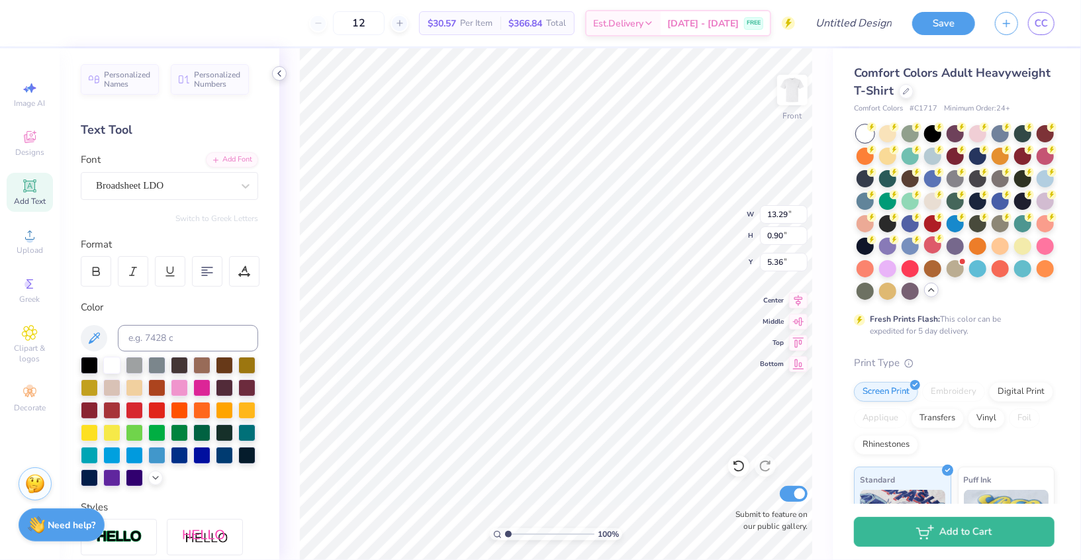
click at [279, 75] on icon at bounding box center [279, 73] width 11 height 11
type input "9.18"
type input "0.55"
type input "7.14"
click at [282, 75] on icon at bounding box center [279, 73] width 11 height 11
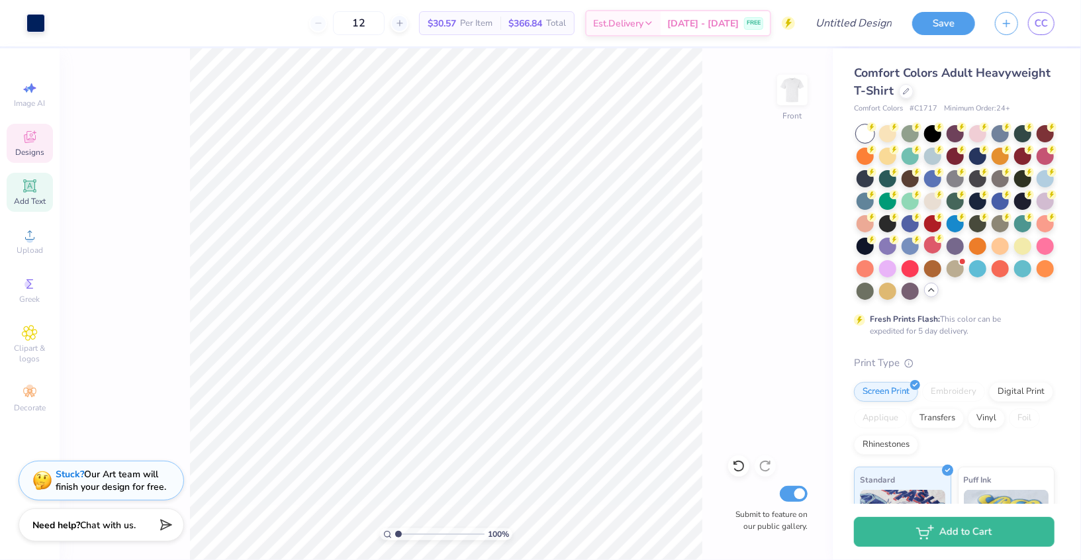
click at [28, 136] on icon at bounding box center [30, 137] width 16 height 16
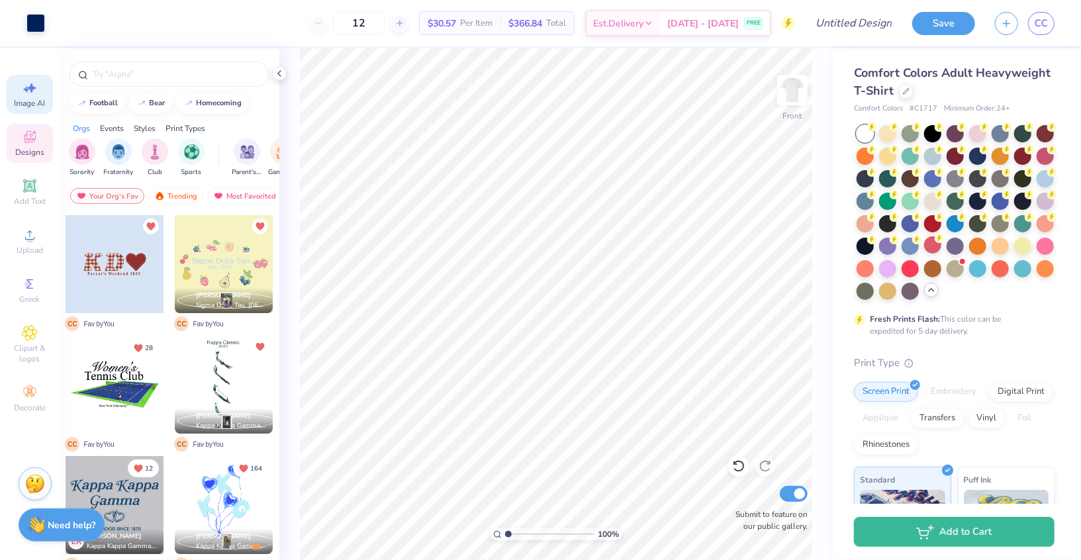
click at [23, 101] on span "Image AI" at bounding box center [30, 103] width 31 height 11
select select "4"
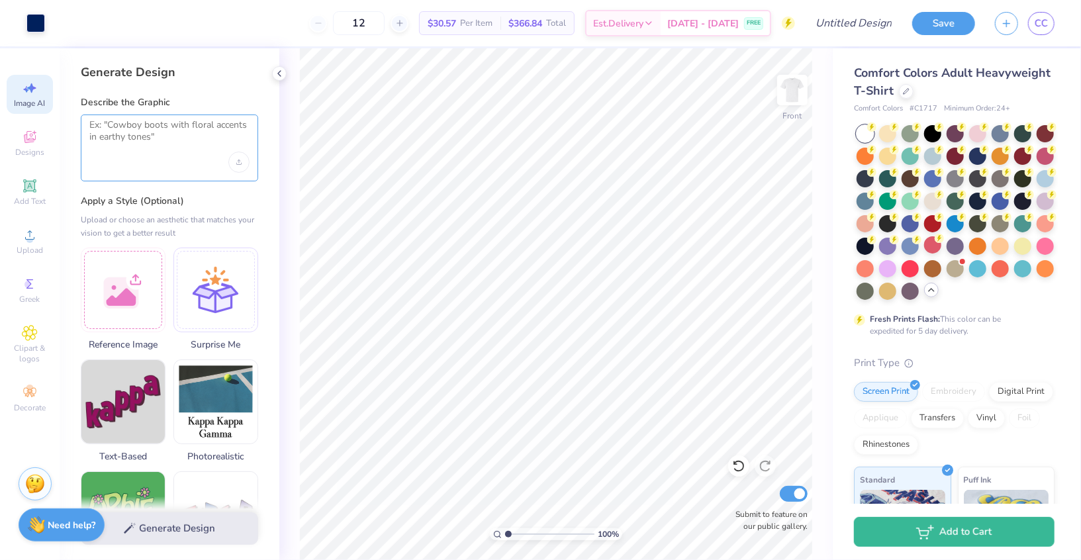
click at [128, 146] on textarea at bounding box center [169, 135] width 160 height 33
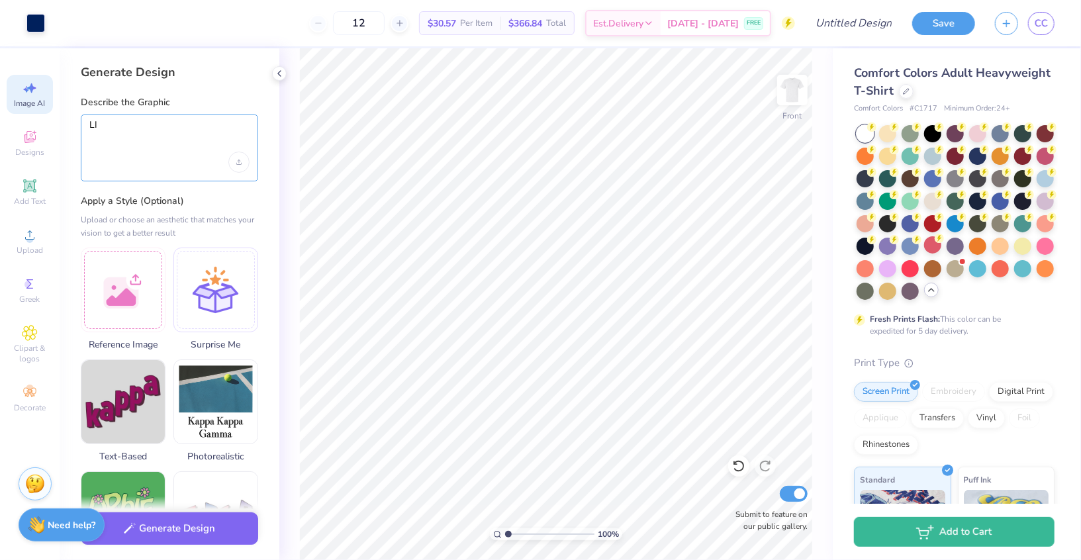
type textarea "L"
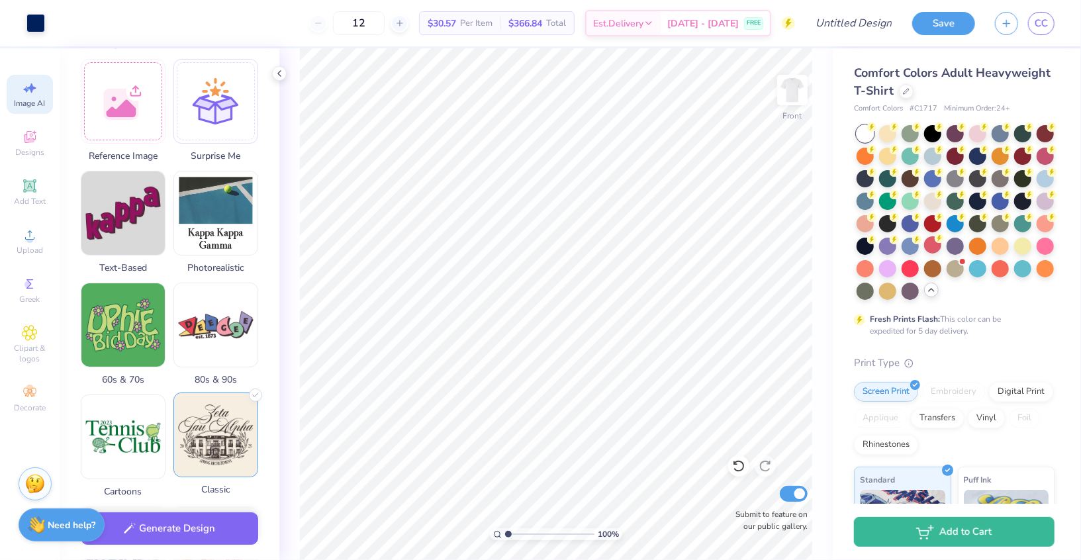
scroll to position [0, 0]
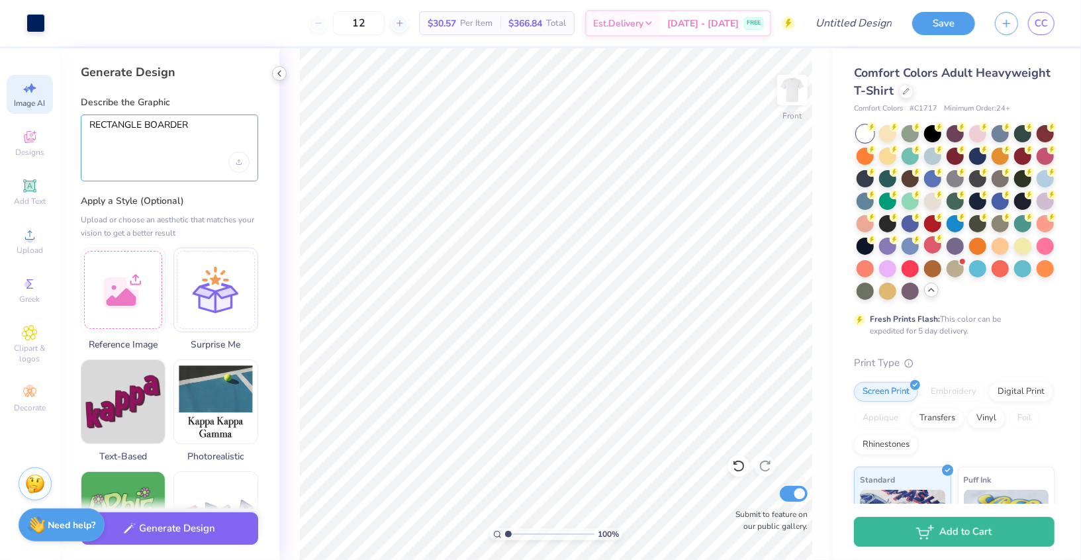
type textarea "RECTANGLE BOARDER"
click at [277, 72] on icon at bounding box center [279, 73] width 11 height 11
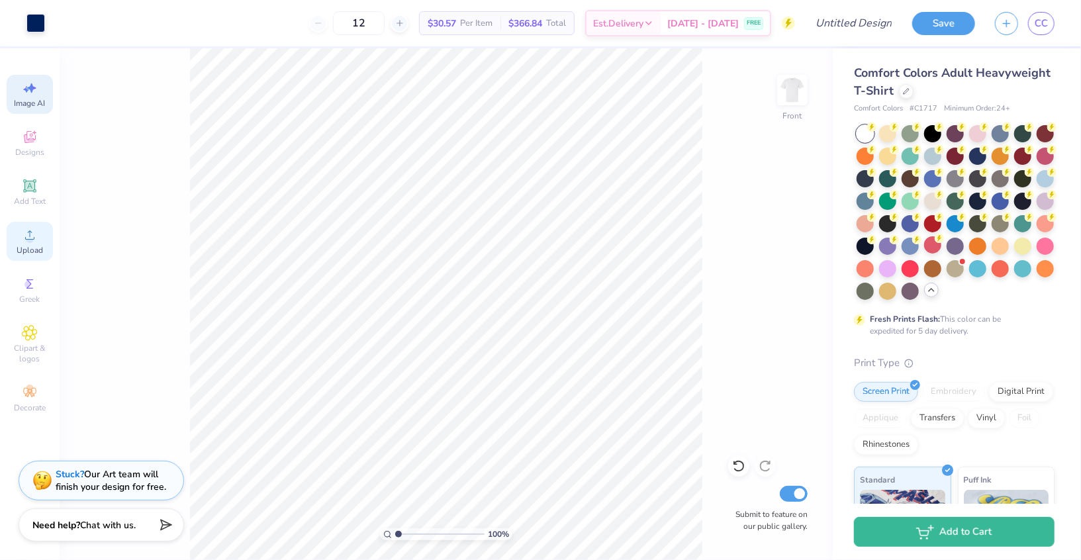
click at [26, 251] on span "Upload" at bounding box center [30, 250] width 26 height 11
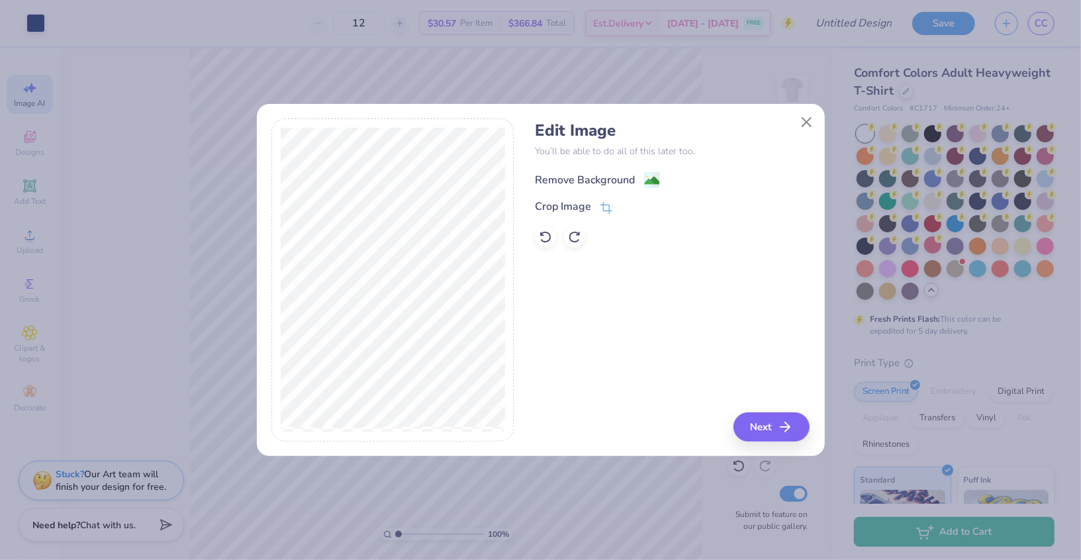
click at [591, 182] on div "Remove Background" at bounding box center [585, 180] width 100 height 16
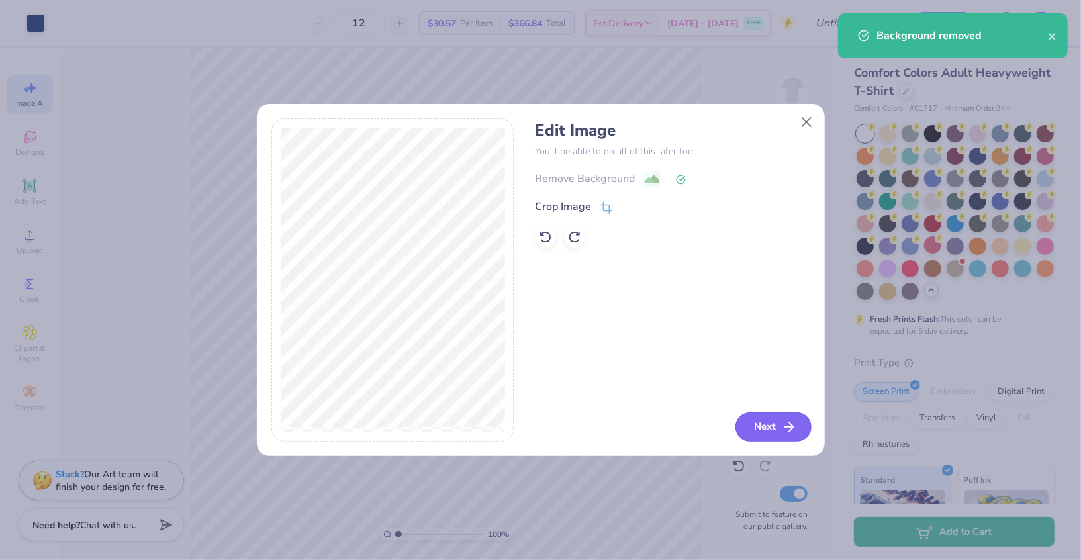
click at [783, 432] on icon "button" at bounding box center [789, 427] width 16 height 16
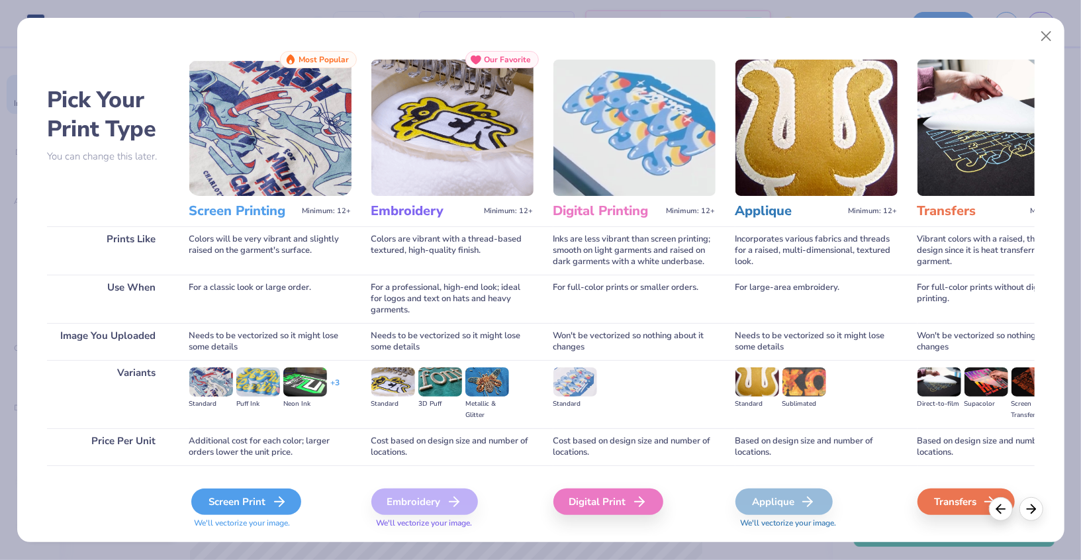
click at [251, 497] on div "Screen Print" at bounding box center [246, 502] width 110 height 26
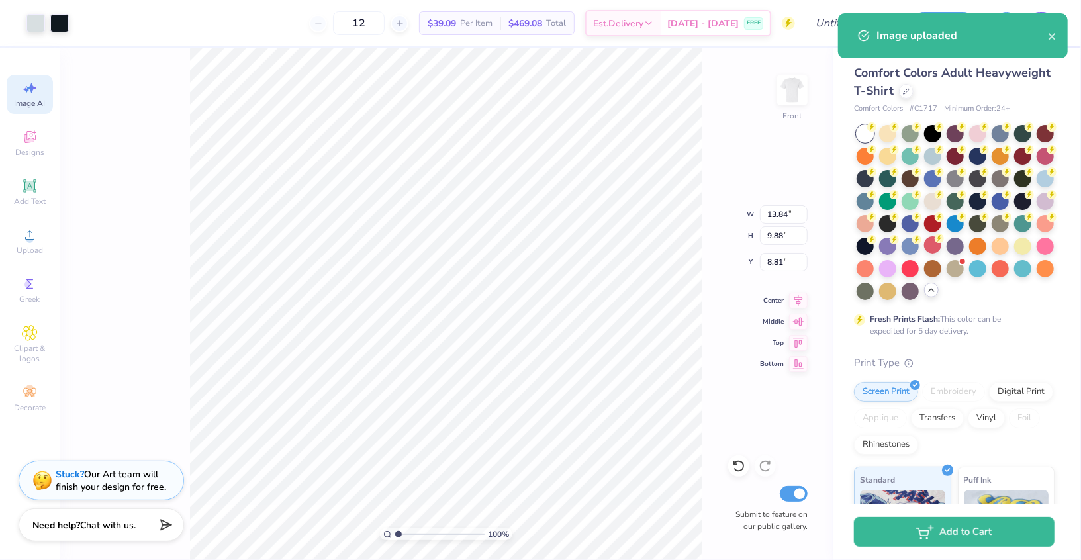
type input "12.91"
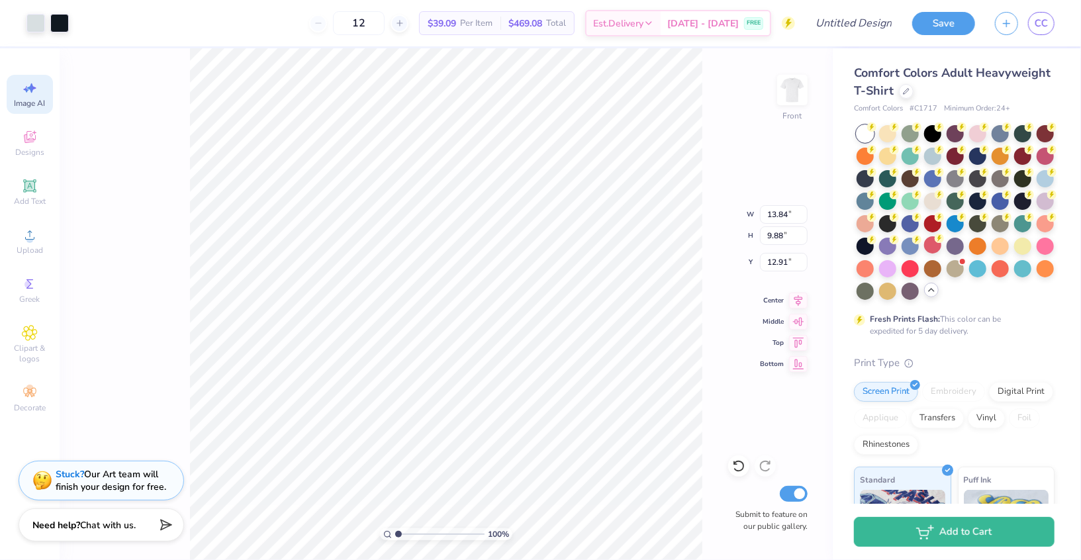
type input "10.00"
type input "13.80"
type input "10.98"
click at [36, 26] on div at bounding box center [35, 22] width 19 height 19
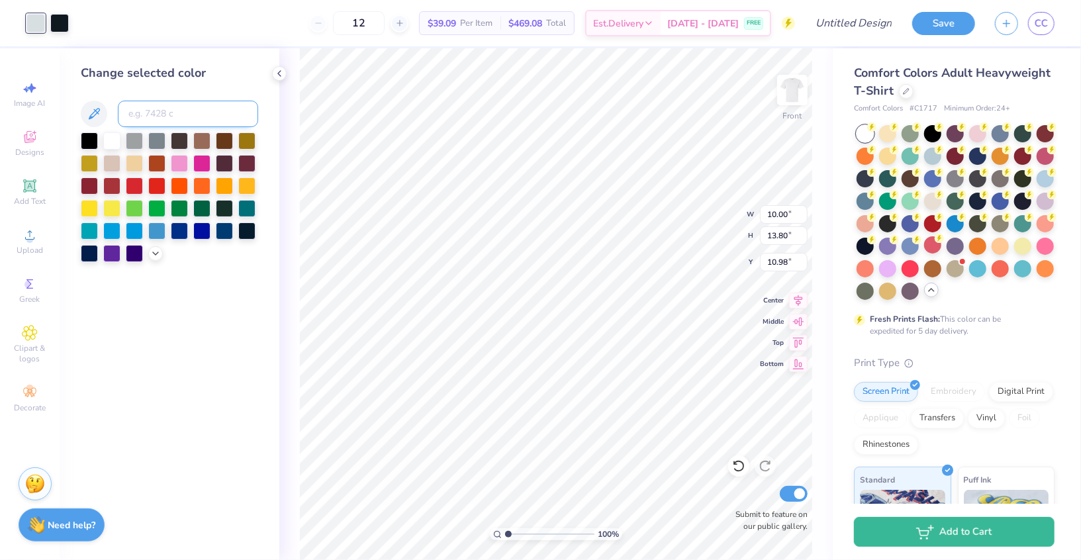
click at [155, 106] on input at bounding box center [188, 114] width 140 height 26
type input "281"
click at [60, 17] on div at bounding box center [59, 22] width 19 height 19
click at [148, 111] on input at bounding box center [188, 114] width 140 height 26
type input "281"
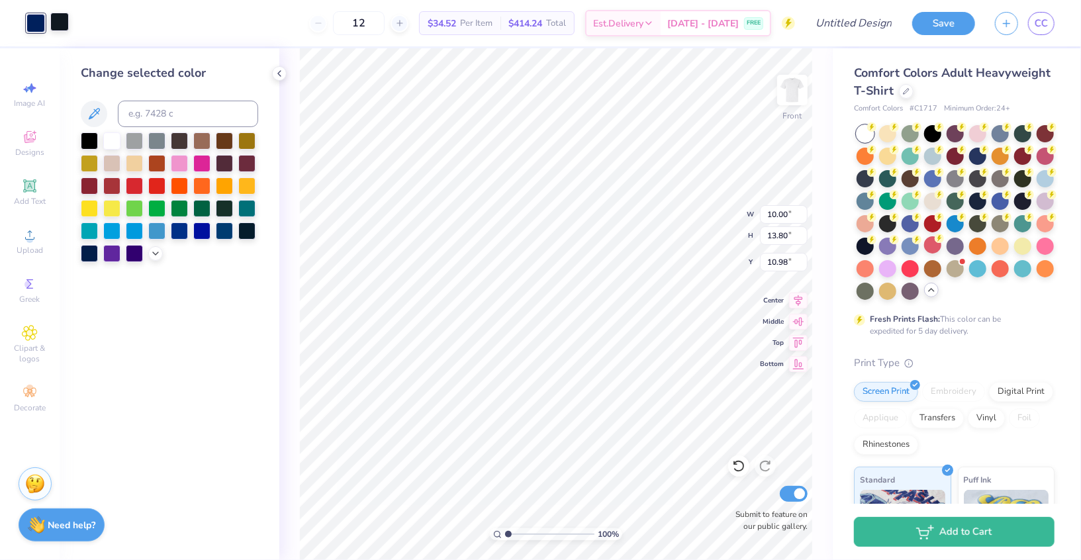
click at [62, 19] on div at bounding box center [59, 22] width 19 height 19
click at [173, 119] on input at bounding box center [188, 114] width 140 height 26
type input "281"
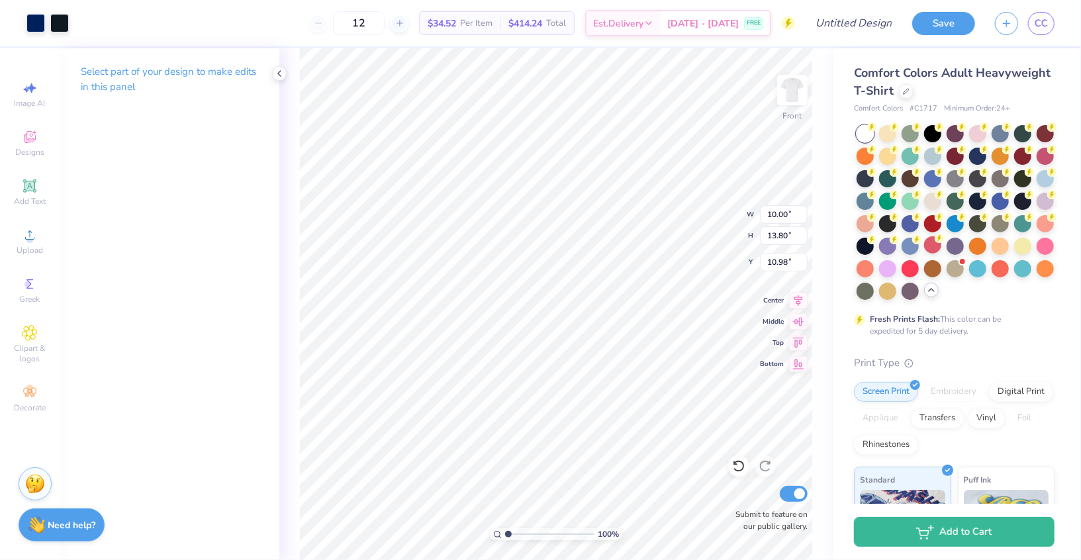
type input "4.20"
click at [64, 26] on div at bounding box center [59, 22] width 19 height 19
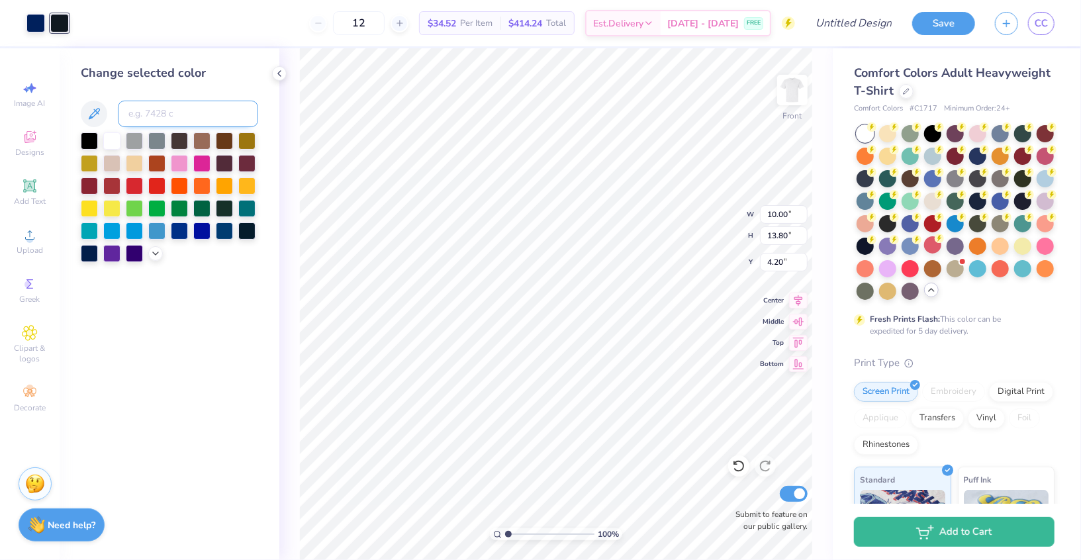
click at [177, 115] on input at bounding box center [188, 114] width 140 height 26
type input "281"
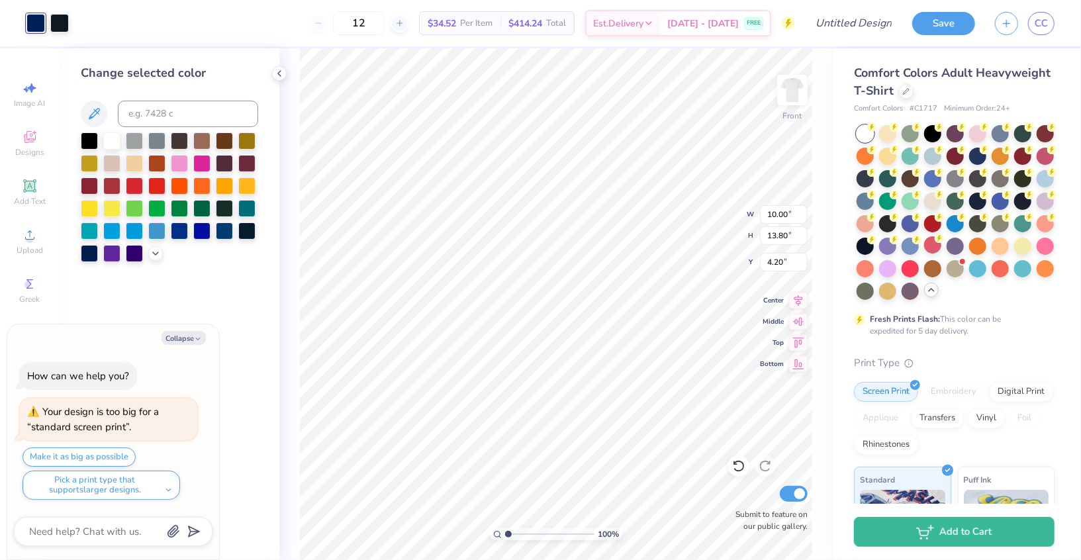
type textarea "x"
type input "13.29"
type input "0.90"
type input "5.36"
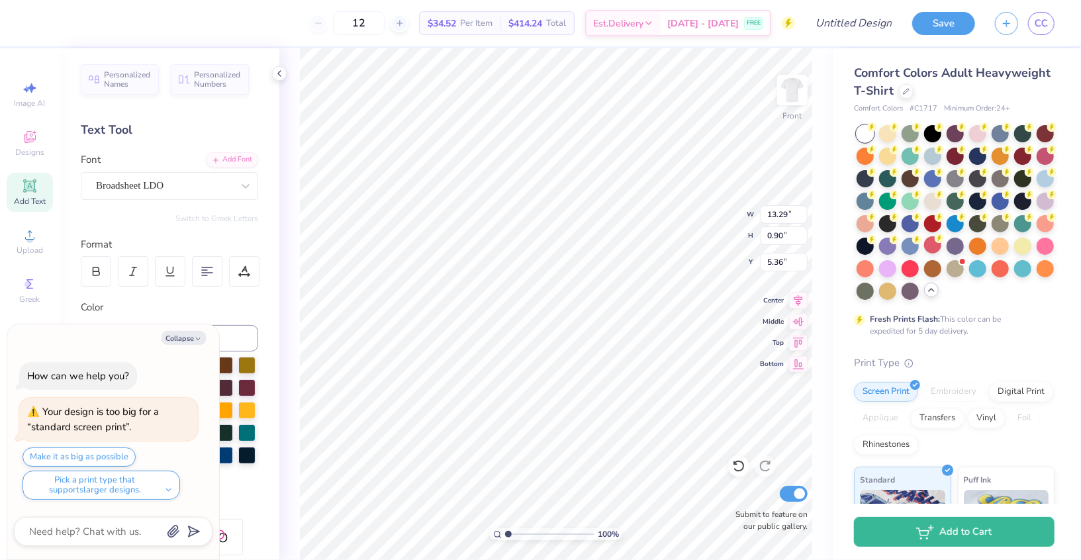
type textarea "x"
type input "10.27"
type input "0.69"
type input "5.56"
type textarea "x"
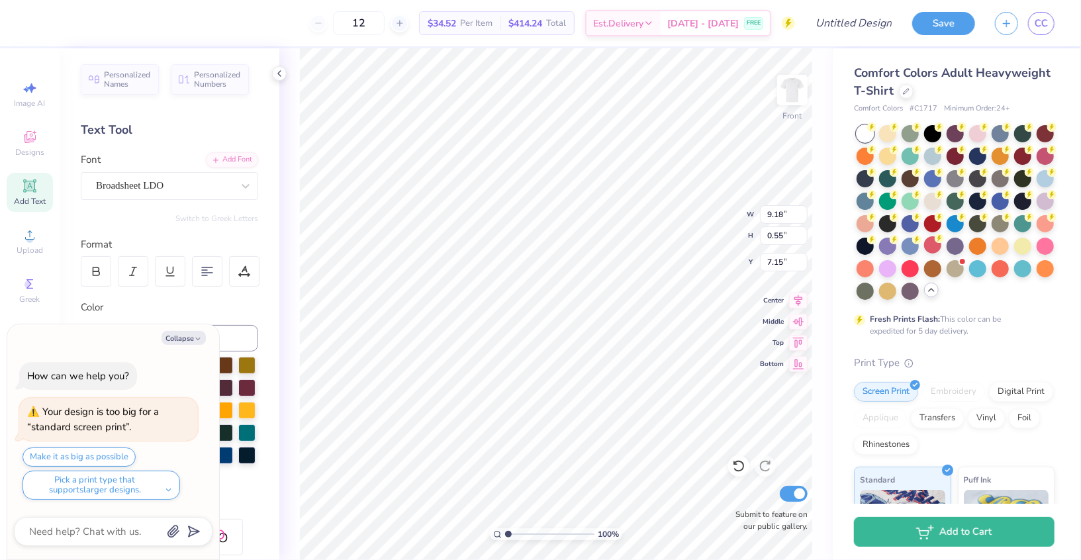
type input "4.91"
type input "0.29"
type input "7.41"
type textarea "x"
type input "10.00"
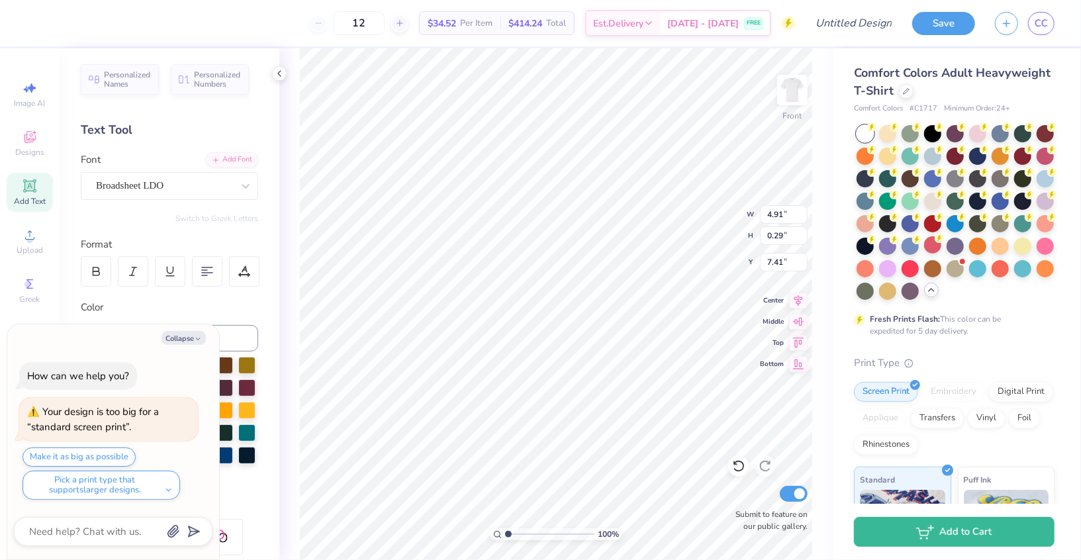
type input "13.80"
type input "4.20"
type textarea "x"
type input "8.78"
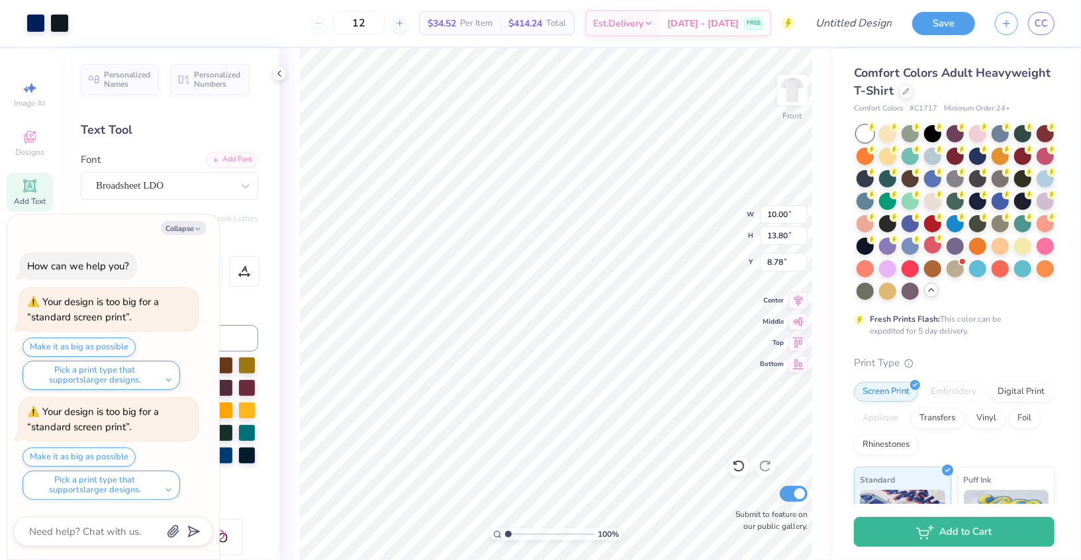
type textarea "x"
type input "12.56"
type input "17.33"
type input "5.24"
type textarea "x"
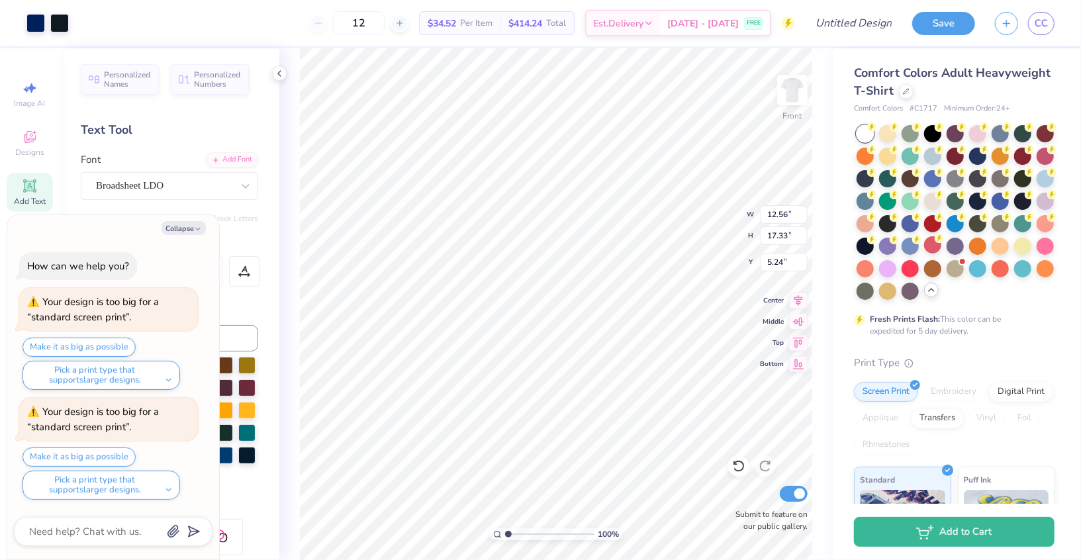
type input "4.84"
type textarea "x"
type input "8.99"
type textarea "x"
type input "10.27"
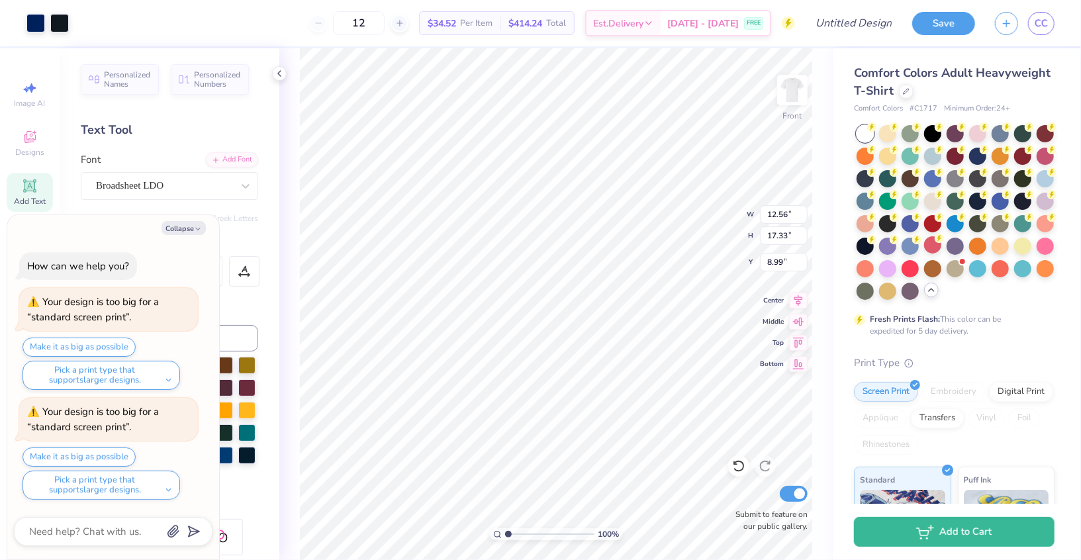
type input "0.69"
type input "5.56"
type textarea "x"
type input "1.30"
type textarea "x"
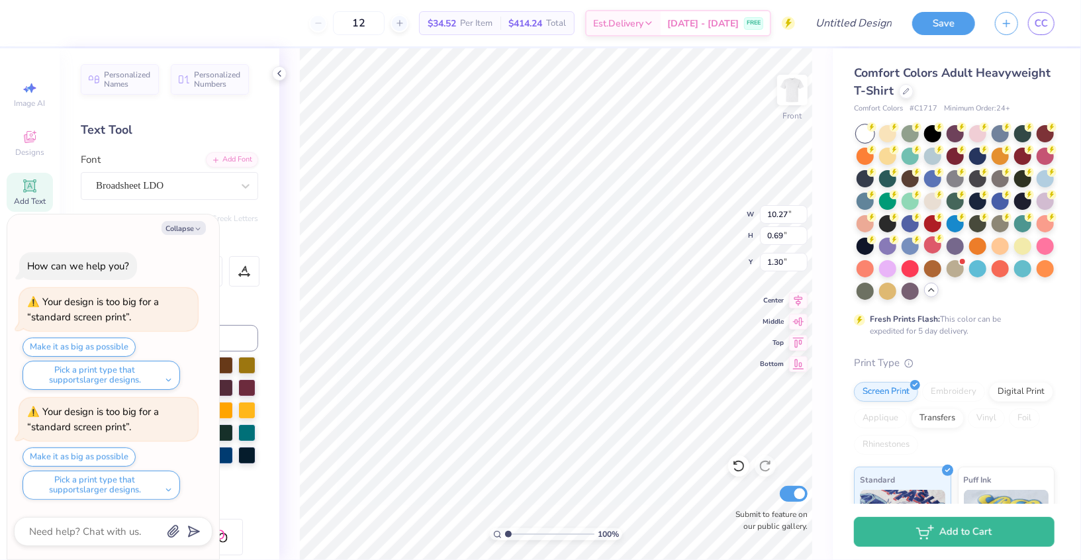
type input "4.91"
type input "0.29"
type input "7.41"
type textarea "x"
type input "2.85"
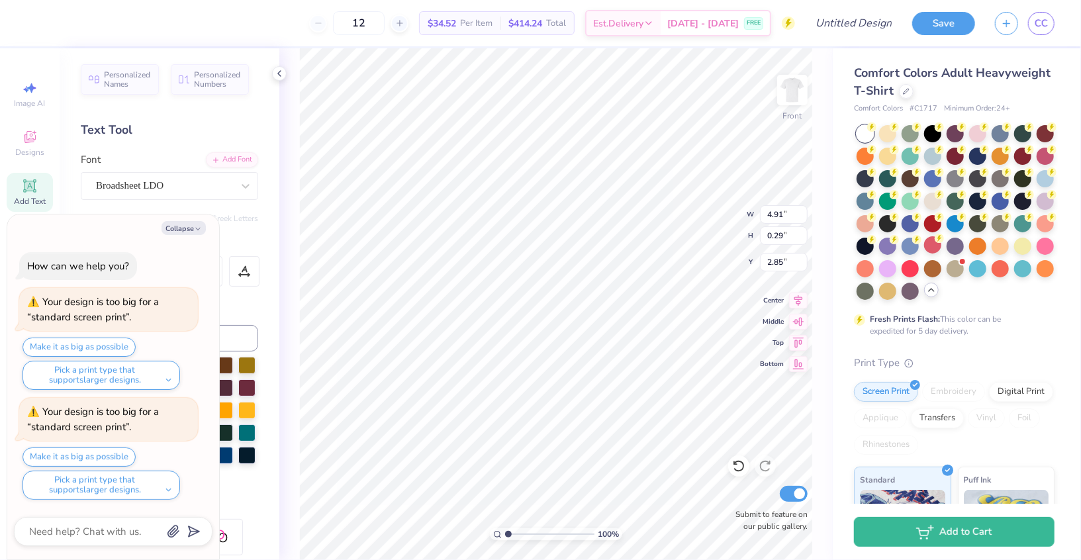
type textarea "x"
type input "12.56"
type input "17.33"
type input "8.99"
type textarea "x"
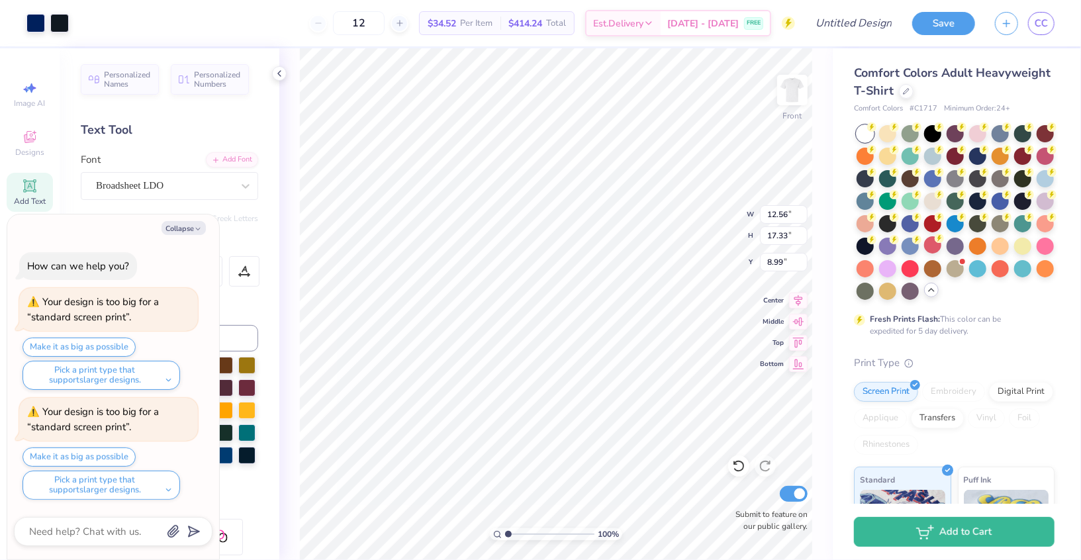
type input "6.31"
type input "8.70"
type input "17.57"
type textarea "x"
type input "4.38"
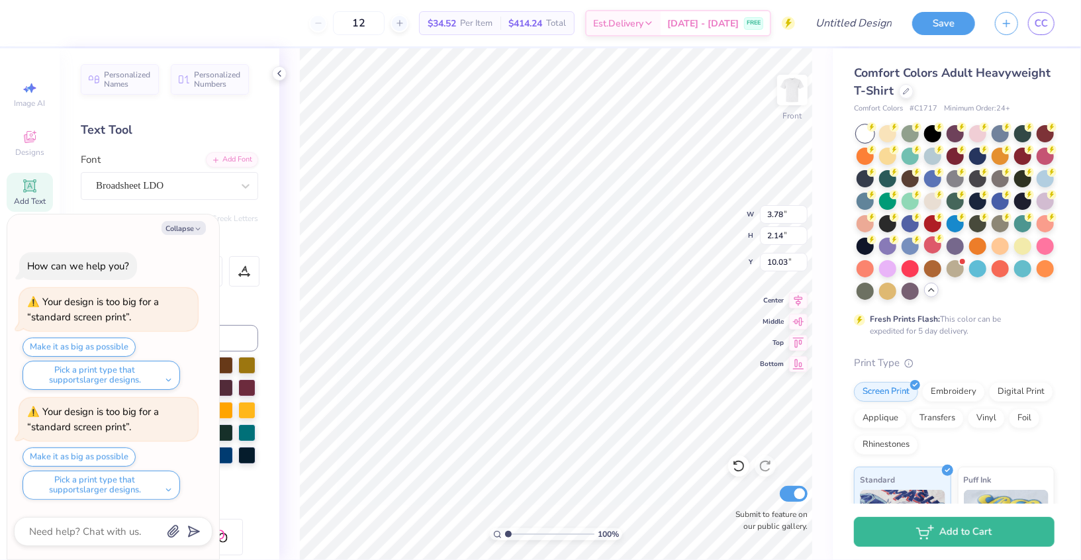
type textarea "x"
type input "4.76"
type textarea "x"
type input "12.72"
click at [64, 26] on div at bounding box center [59, 22] width 19 height 19
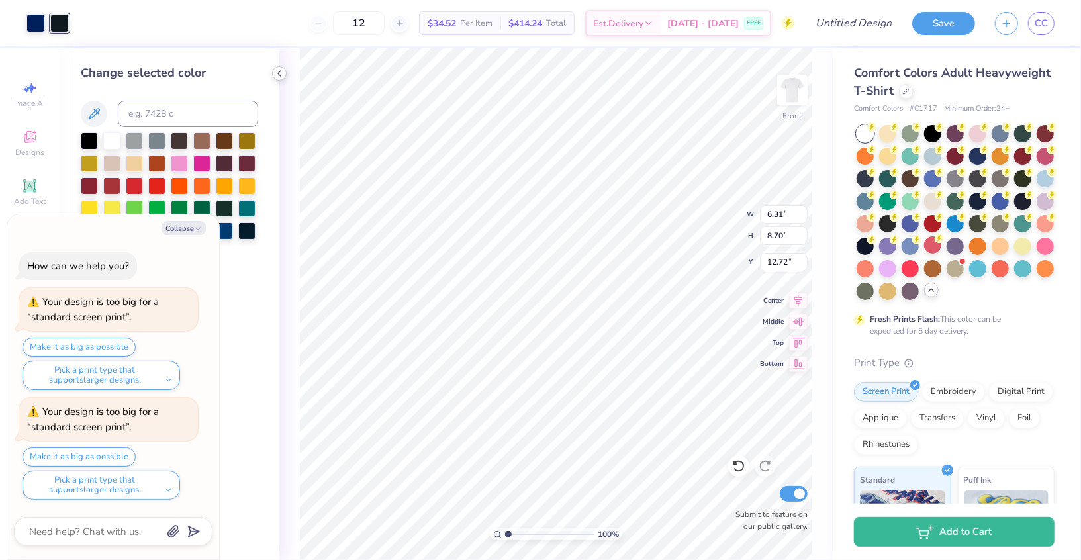
click at [280, 73] on icon at bounding box center [279, 73] width 11 height 11
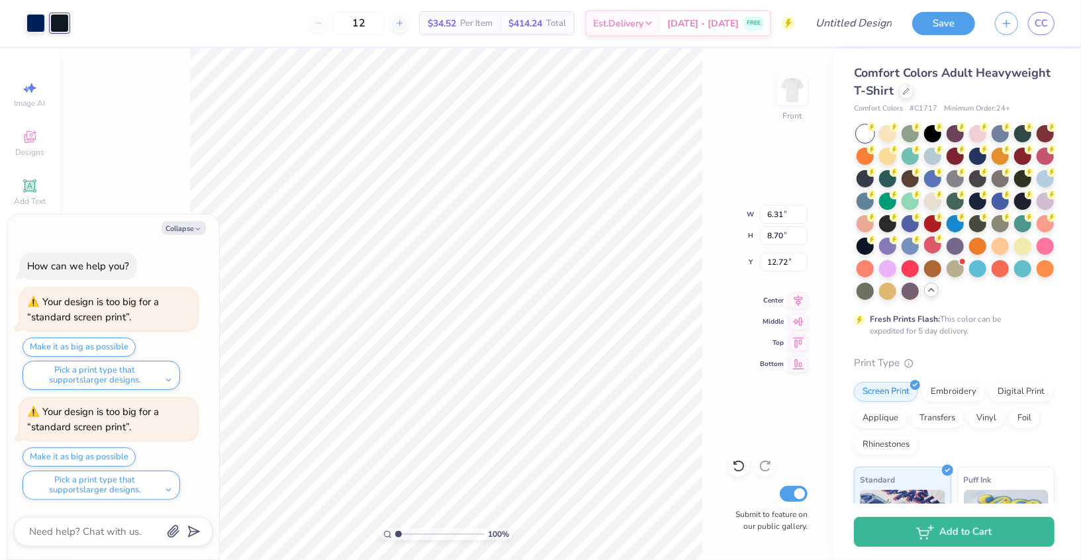
type textarea "x"
type input "6.11"
type textarea "x"
type input "6.20"
type textarea "x"
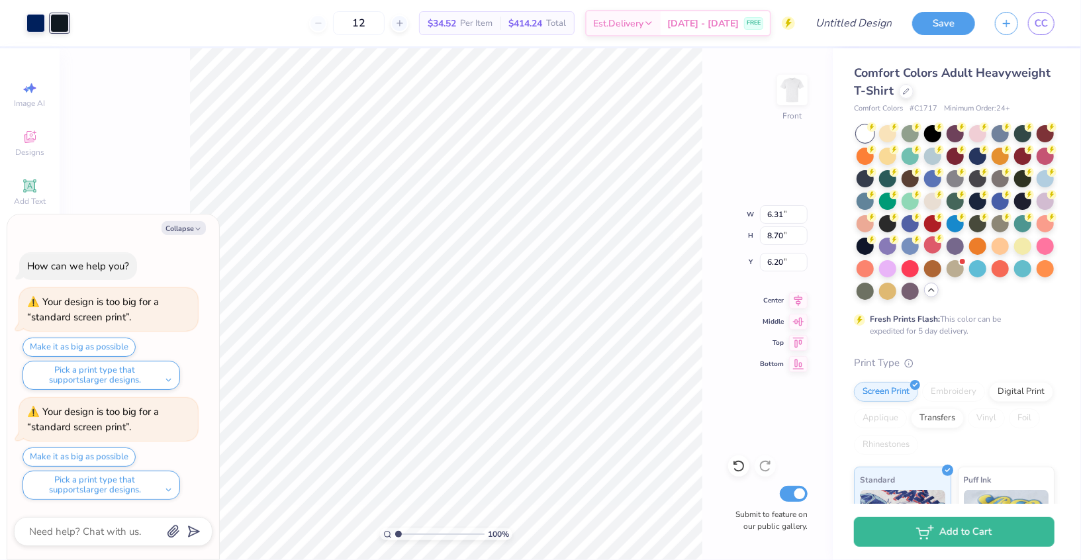
type input "10.90"
type input "15.04"
type input "6.25"
type textarea "x"
type input "5.31"
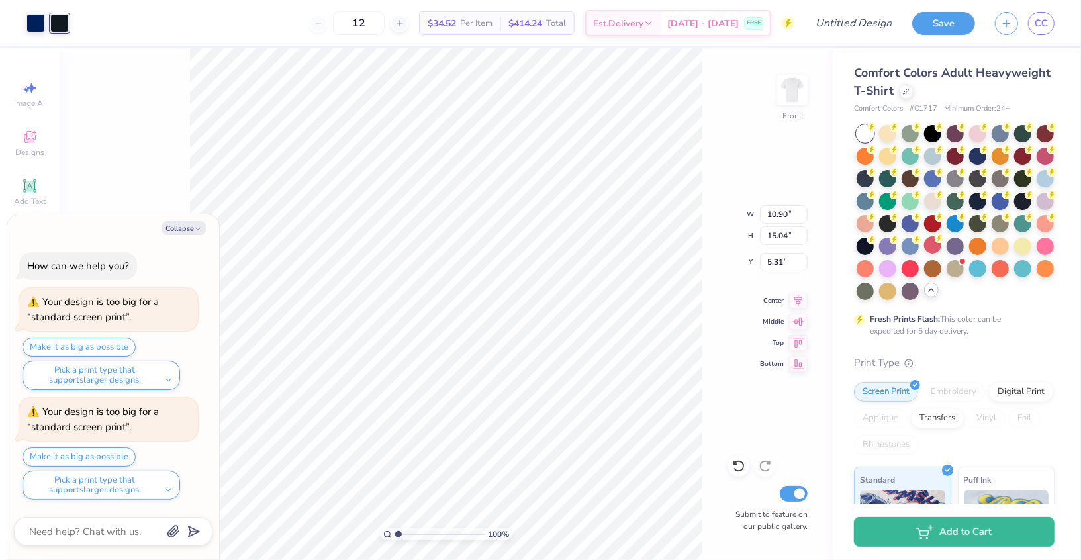
type textarea "x"
type input "6.23"
type textarea "x"
type input "12.21"
type input "16.85"
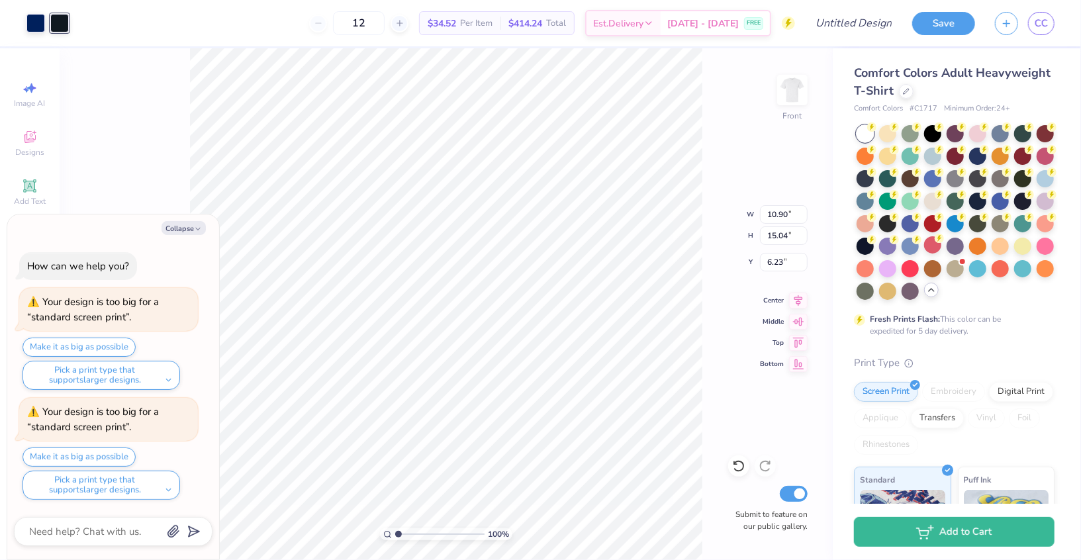
type input "6.24"
type textarea "x"
type input "4.09"
type textarea "x"
type input "4.08"
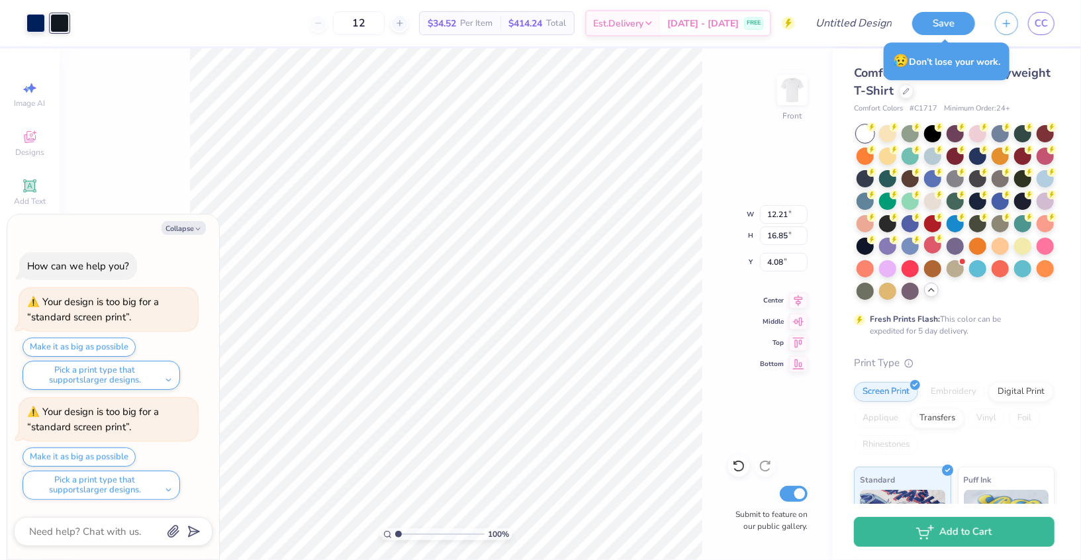
type textarea "x"
type input "8.15"
click at [65, 30] on div at bounding box center [59, 23] width 19 height 19
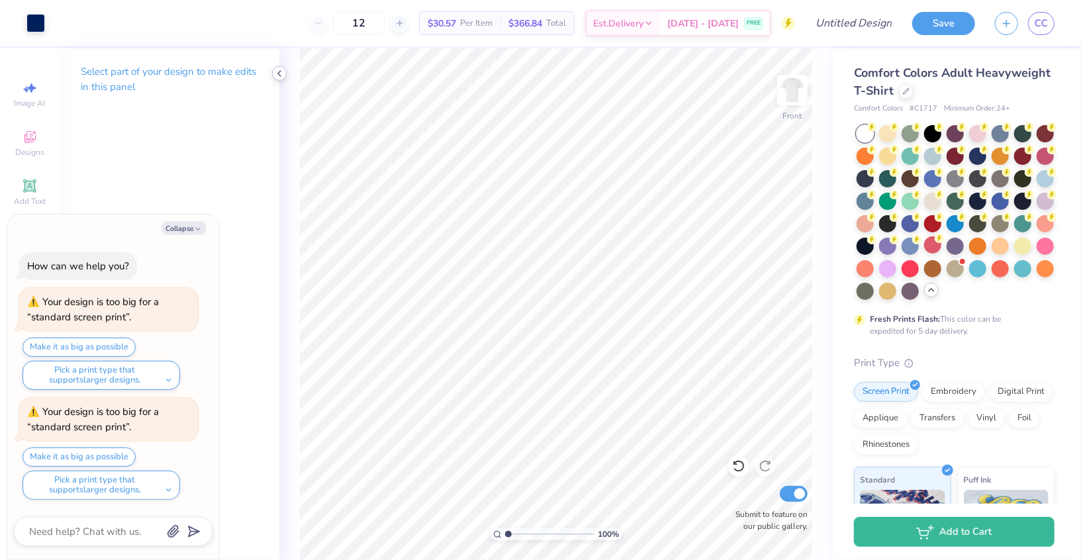
click at [281, 75] on icon at bounding box center [279, 73] width 11 height 11
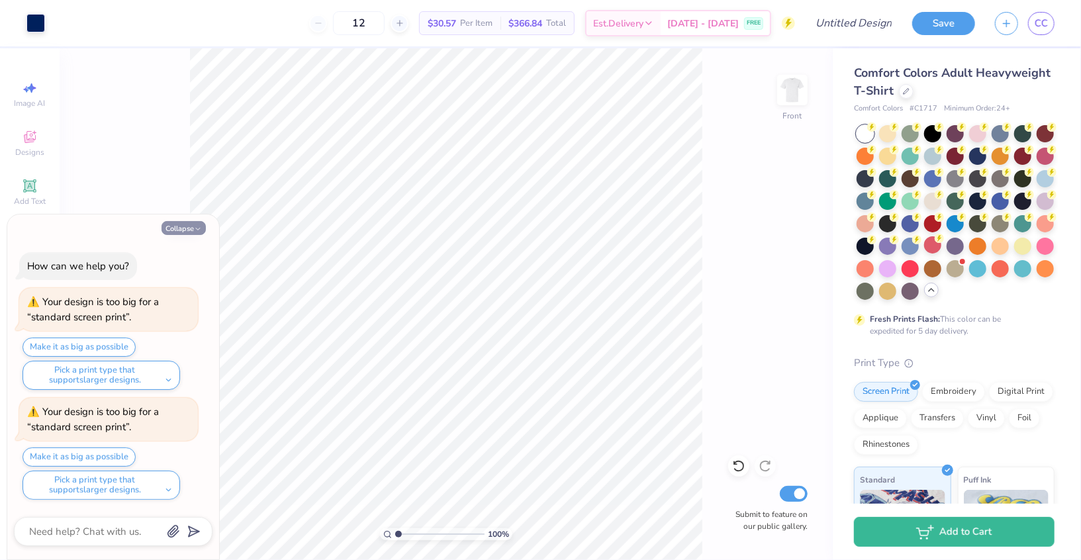
click at [187, 231] on button "Collapse" at bounding box center [184, 228] width 44 height 14
type textarea "x"
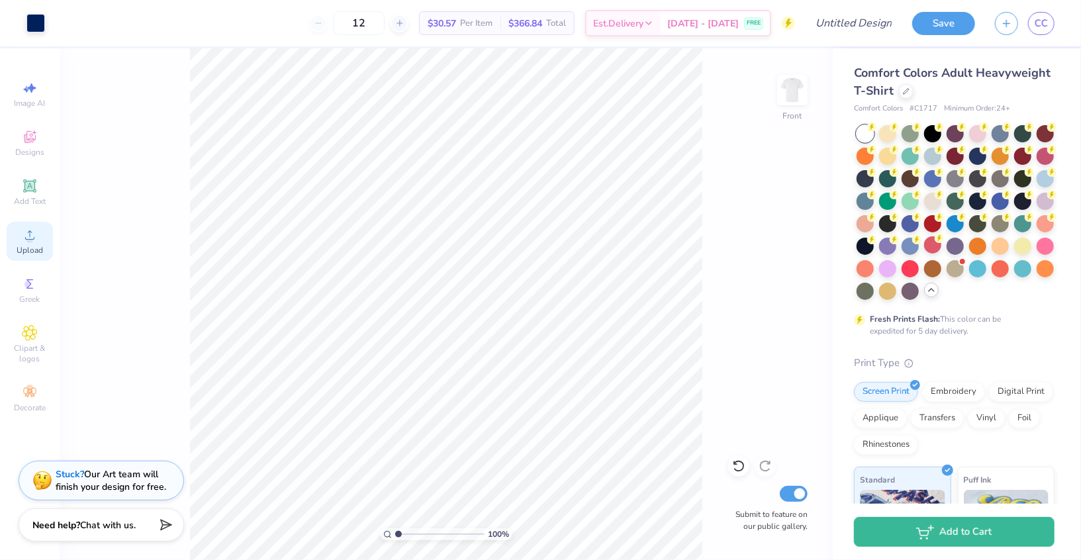
click at [28, 241] on circle at bounding box center [29, 239] width 7 height 7
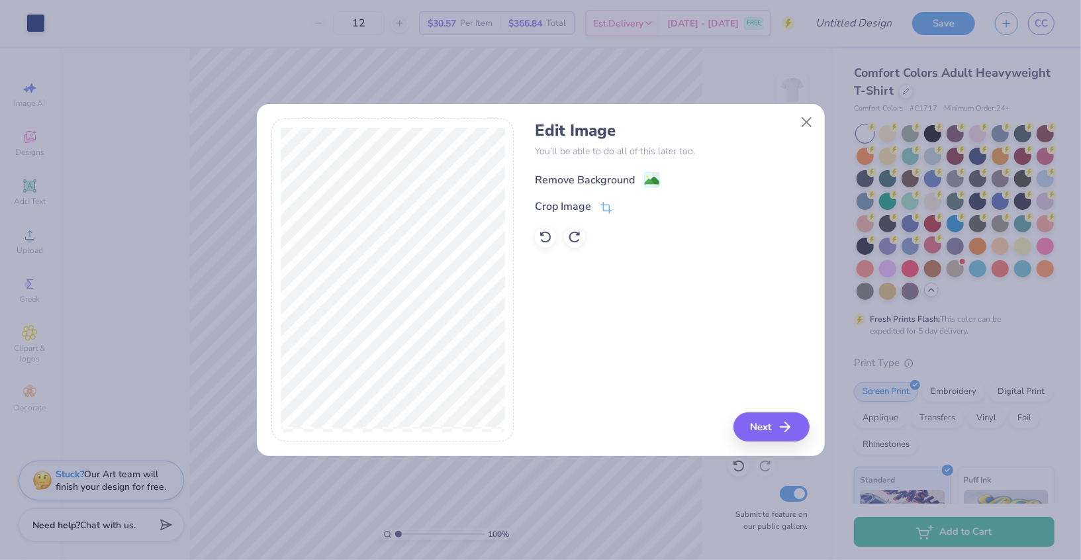
click at [583, 174] on div "Remove Background" at bounding box center [585, 180] width 100 height 16
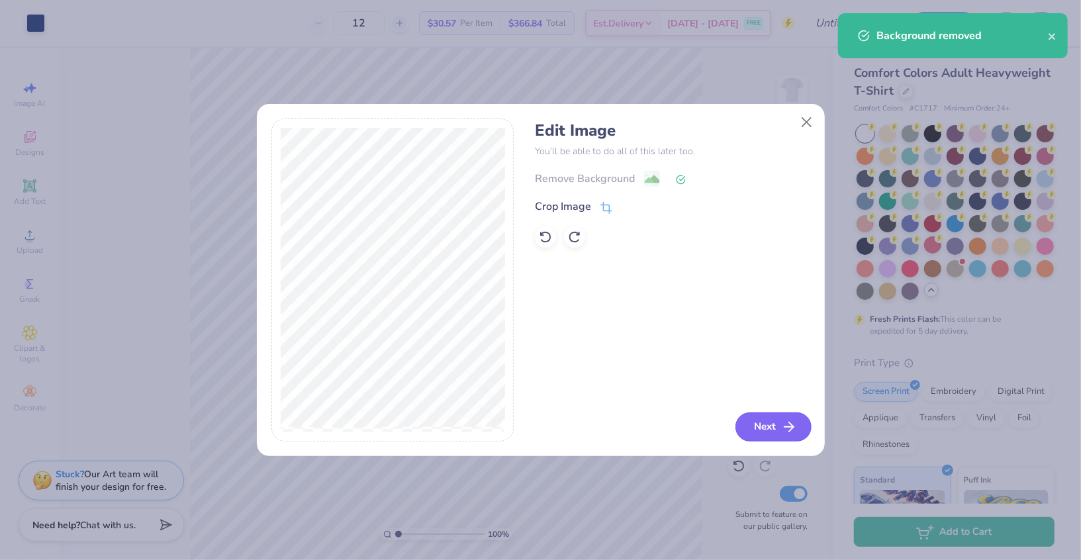
click at [742, 430] on button "Next" at bounding box center [774, 427] width 76 height 29
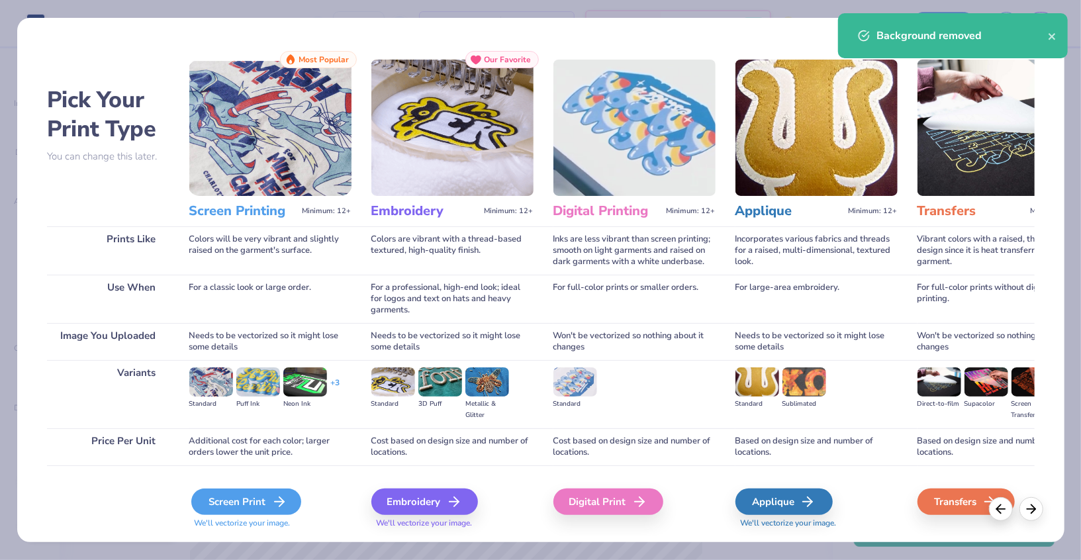
click at [251, 495] on div "Screen Print" at bounding box center [246, 502] width 110 height 26
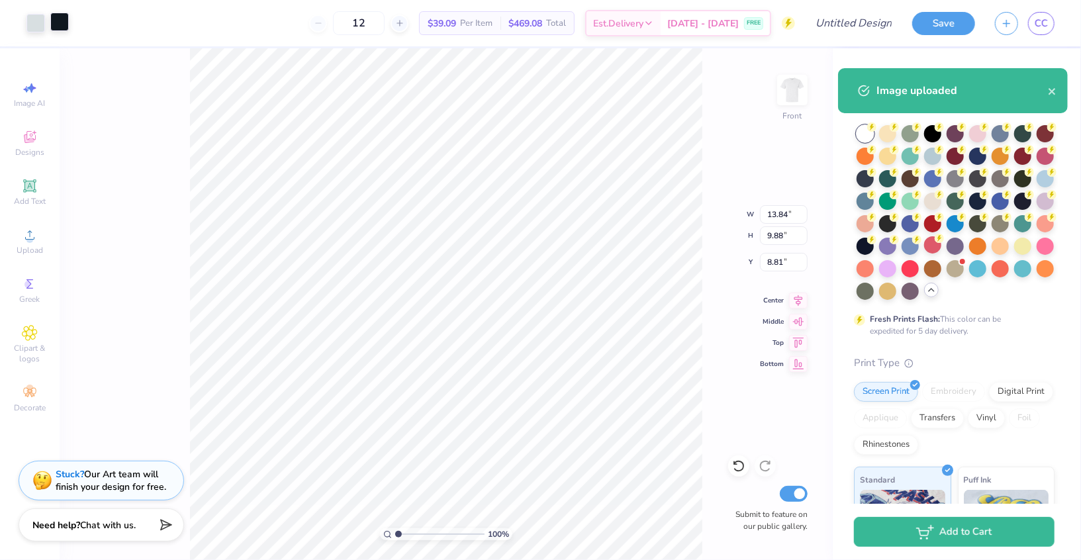
click at [61, 23] on div at bounding box center [59, 22] width 19 height 19
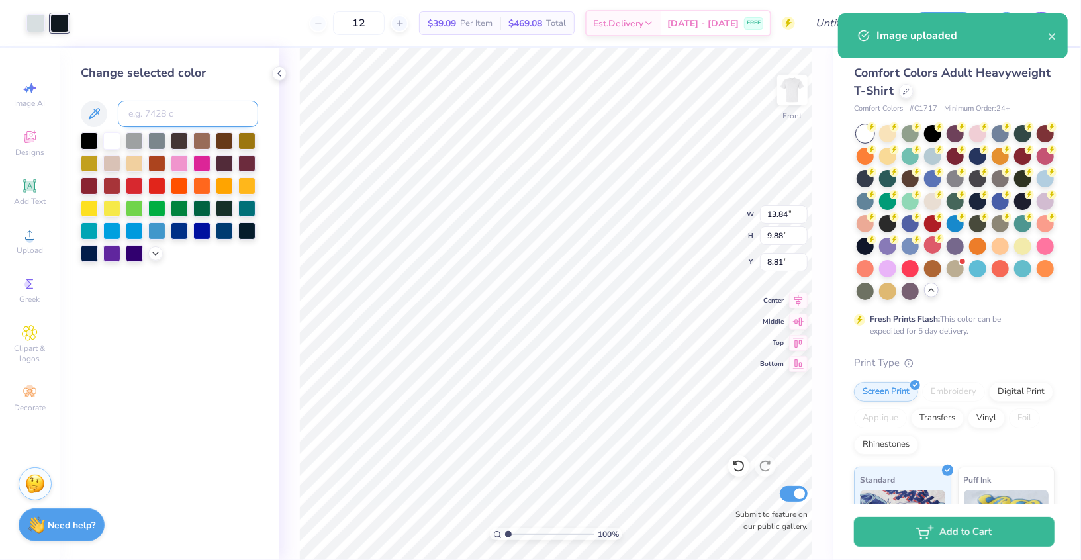
click at [142, 109] on input at bounding box center [188, 114] width 140 height 26
type input "281"
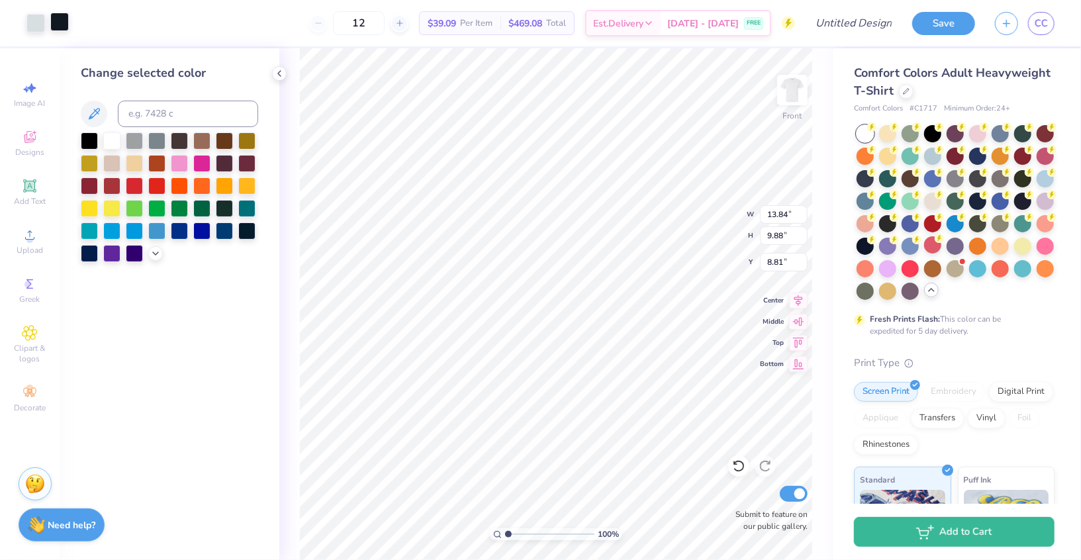
click at [60, 30] on div at bounding box center [59, 22] width 19 height 19
click at [132, 117] on input at bounding box center [188, 114] width 140 height 26
type input "281"
click at [279, 74] on icon at bounding box center [279, 73] width 11 height 11
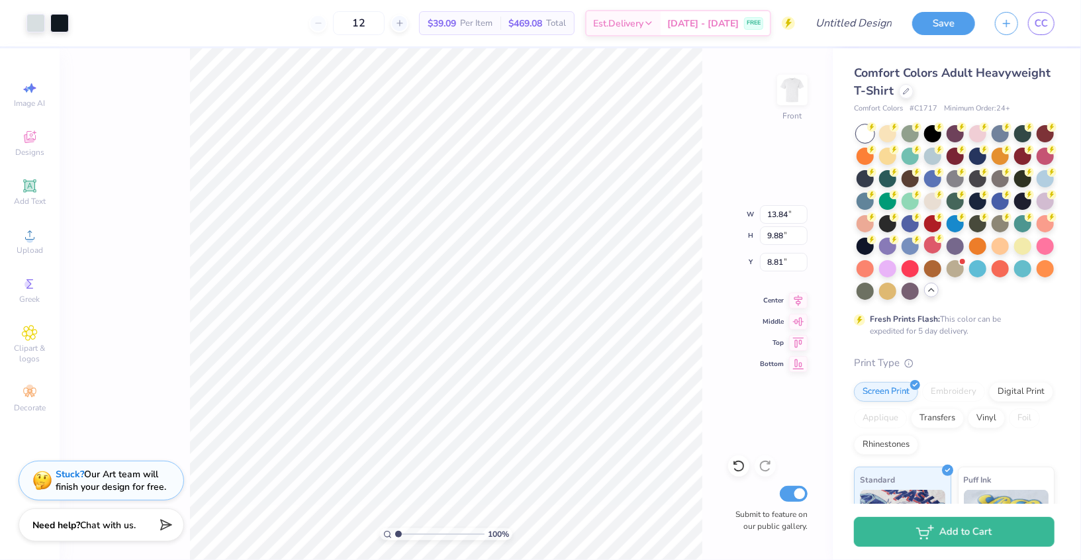
type input "9.99"
type input "13.93"
type input "11.95"
type input "14.67"
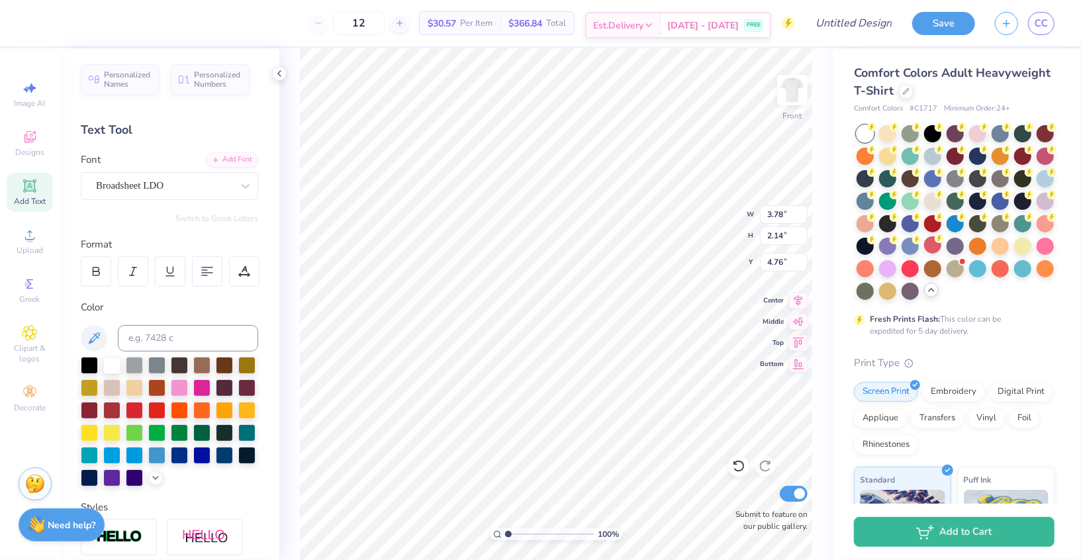
type input "10.97"
type input "3.37"
type input "8.22"
type input "0.49"
type input "6.25"
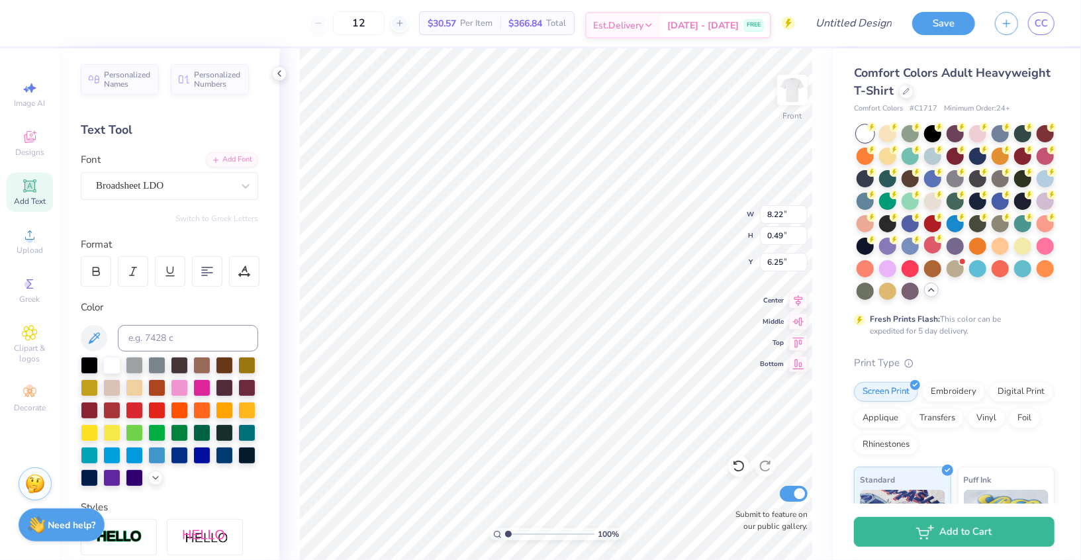
type input "10.27"
type input "0.69"
type input "3.36"
type input "11.54"
type input "0.78"
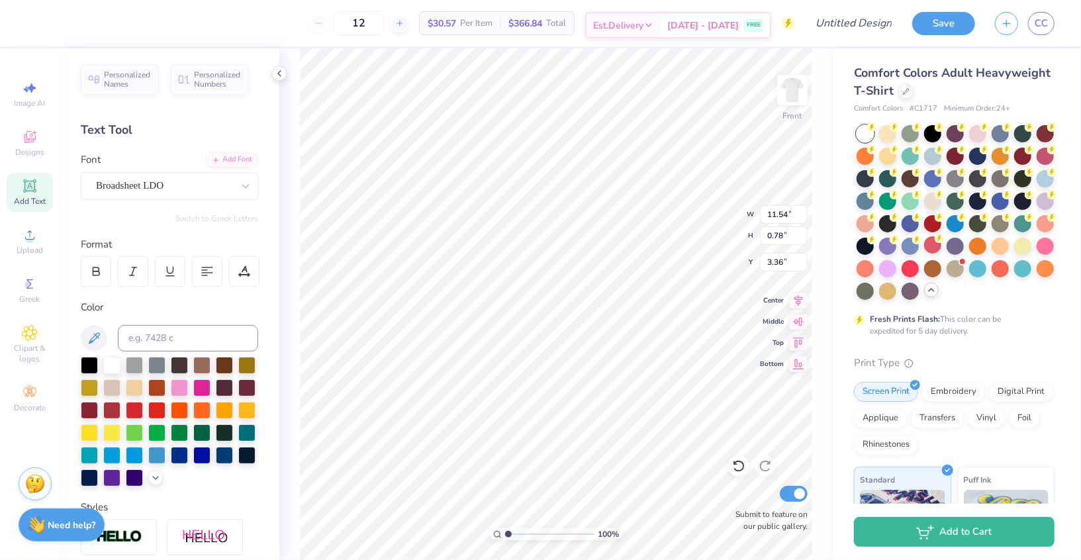
type input "4.43"
click at [282, 73] on icon at bounding box center [279, 73] width 11 height 11
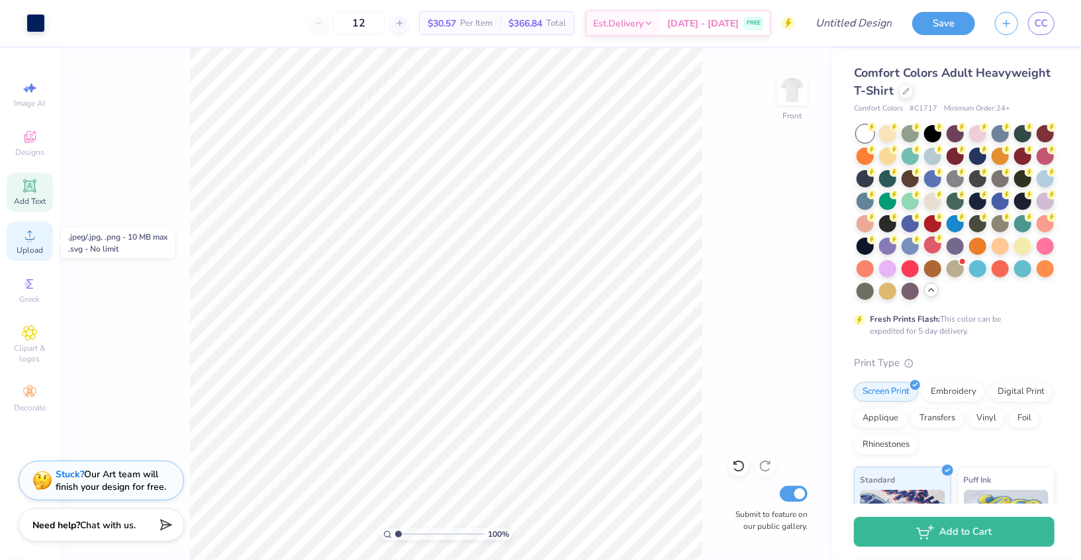
click at [23, 242] on icon at bounding box center [30, 235] width 16 height 16
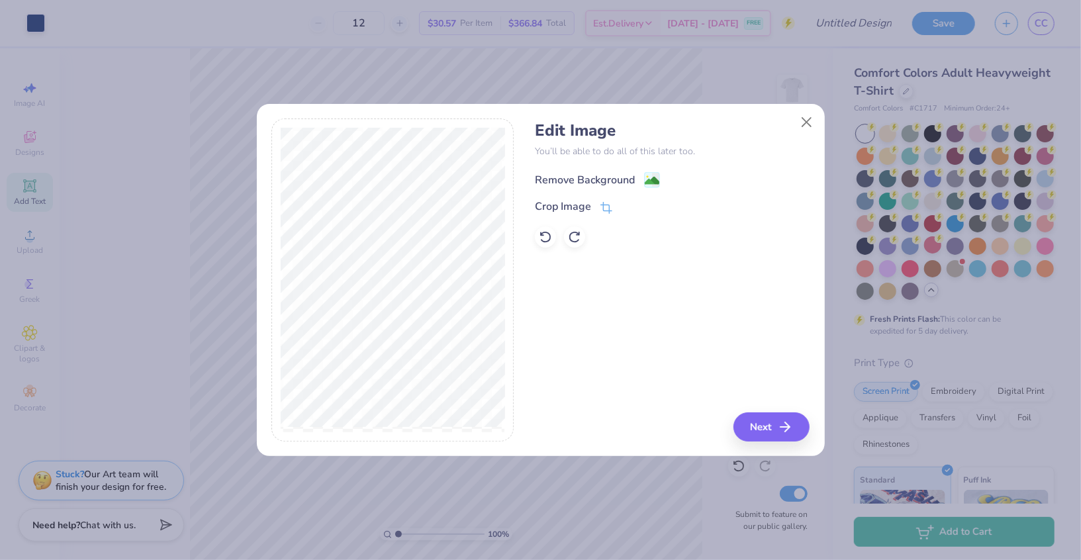
click at [604, 183] on div "Remove Background" at bounding box center [585, 180] width 100 height 16
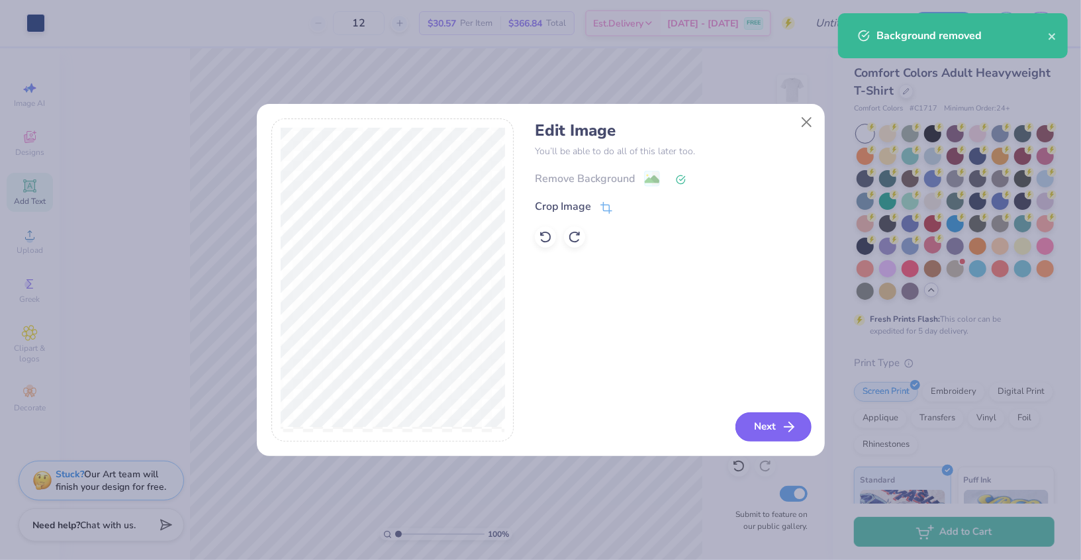
click at [777, 432] on button "Next" at bounding box center [774, 427] width 76 height 29
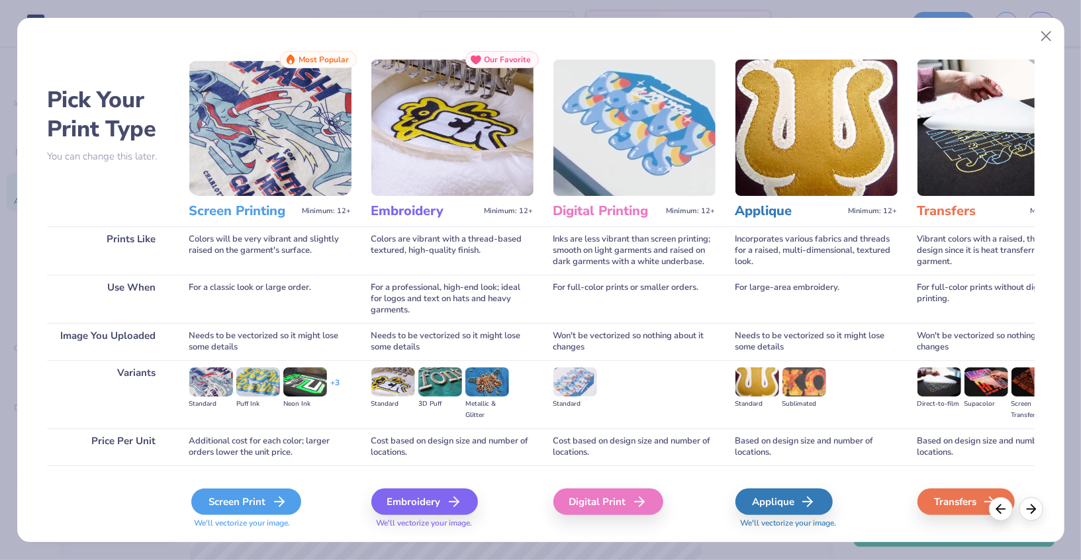
click at [258, 501] on div "Screen Print" at bounding box center [246, 502] width 110 height 26
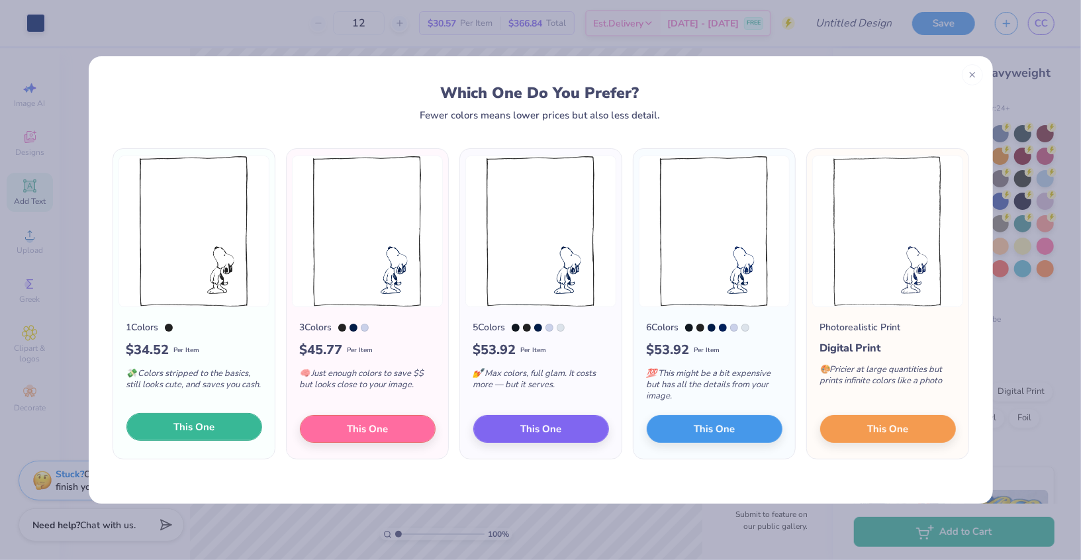
click at [178, 434] on span "This One" at bounding box center [194, 427] width 41 height 15
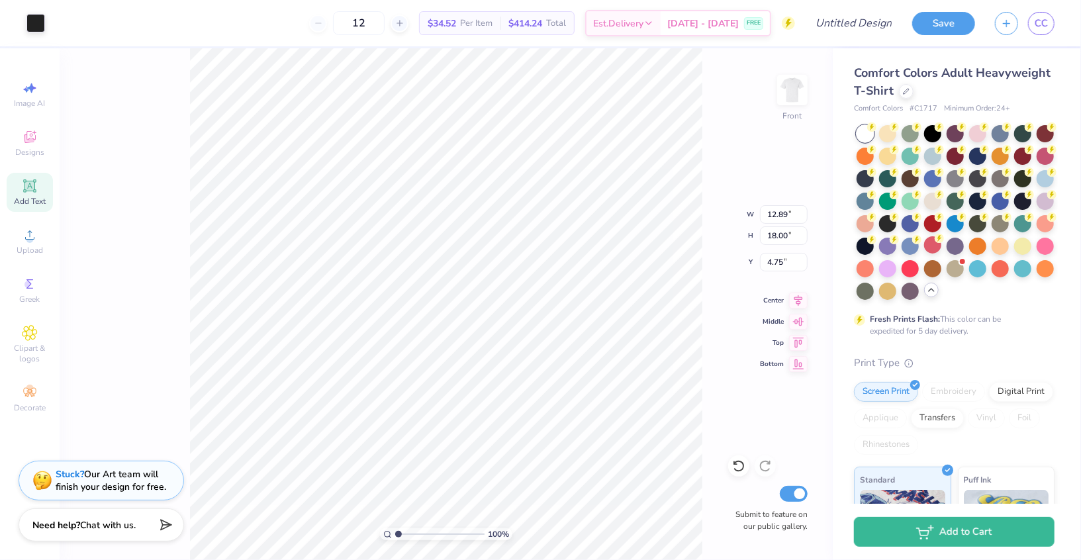
drag, startPoint x: 413, startPoint y: 327, endPoint x: 411, endPoint y: 392, distance: 64.9
click at [411, 393] on div at bounding box center [540, 280] width 1081 height 560
type input "6.48"
type input "9.04"
type input "15.70"
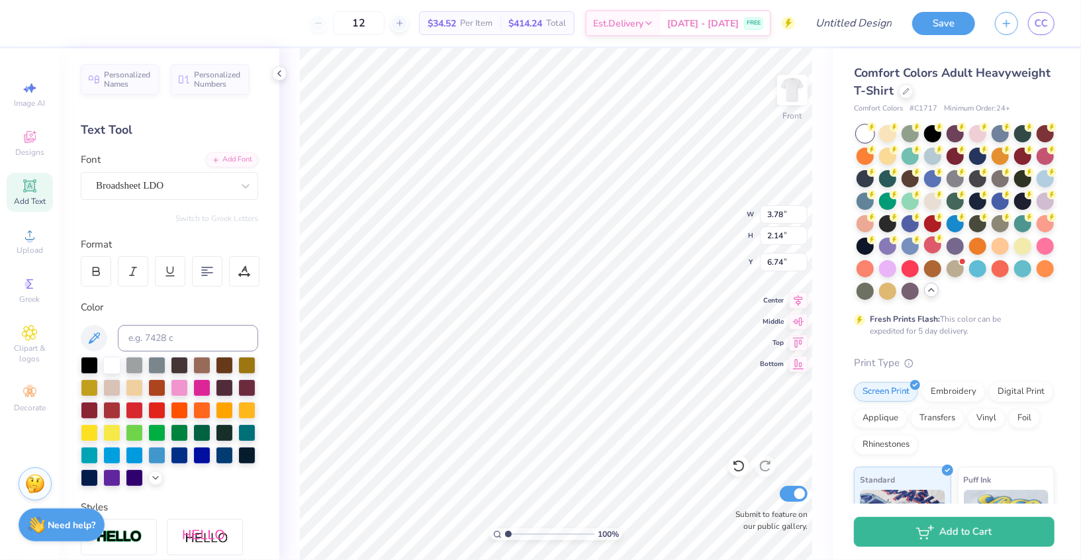
type input "6.74"
type input "7.31"
type input "11.61"
type input "16.21"
type input "5.44"
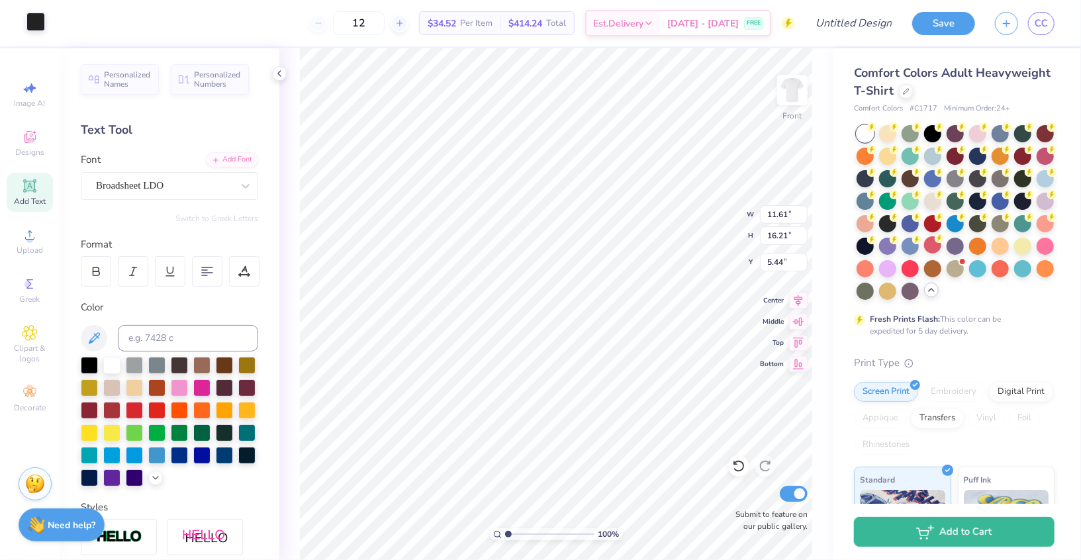
click at [38, 23] on div at bounding box center [35, 22] width 19 height 19
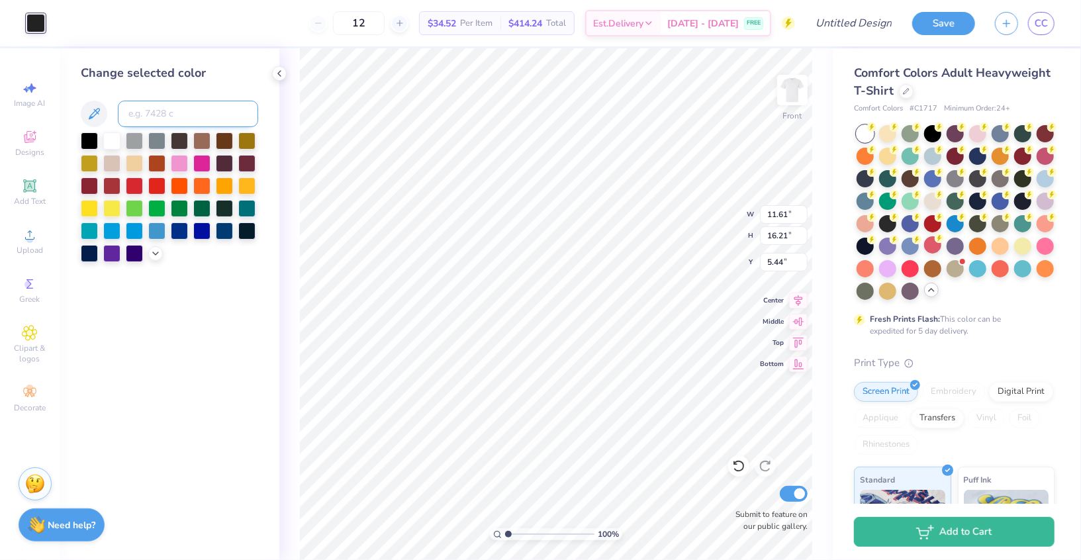
click at [154, 116] on input at bounding box center [188, 114] width 140 height 26
type input "281"
click at [281, 70] on icon at bounding box center [279, 73] width 11 height 11
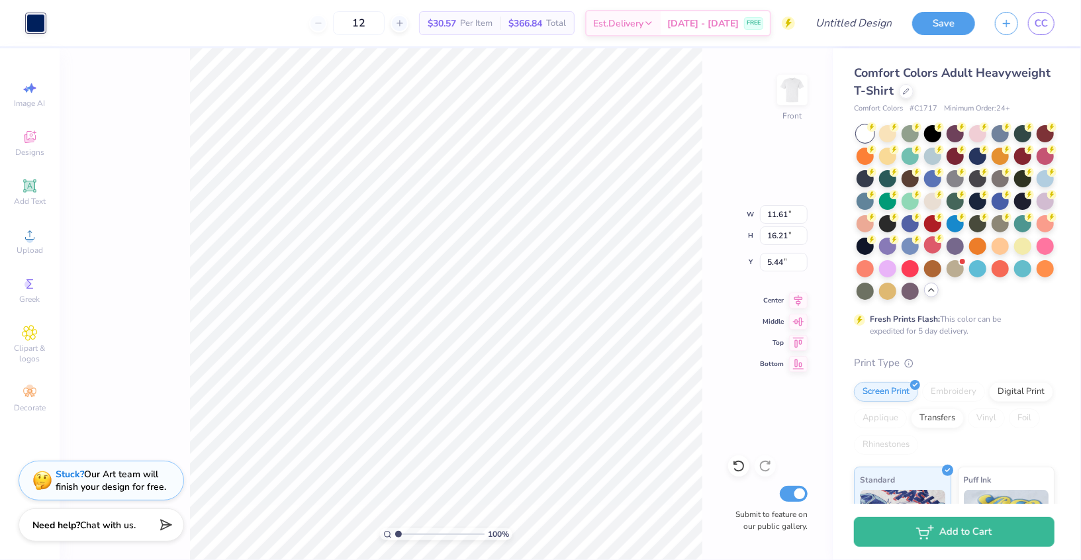
type input "8.55"
type input "11.54"
type input "0.78"
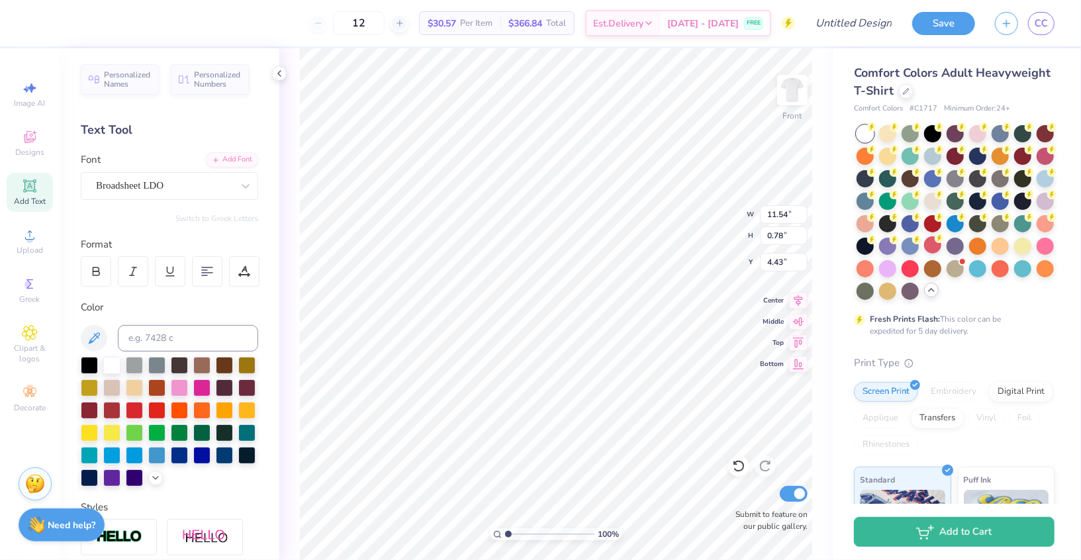
type input "1.67"
type input "8.22"
type input "0.49"
type input "3.65"
type input "3.90"
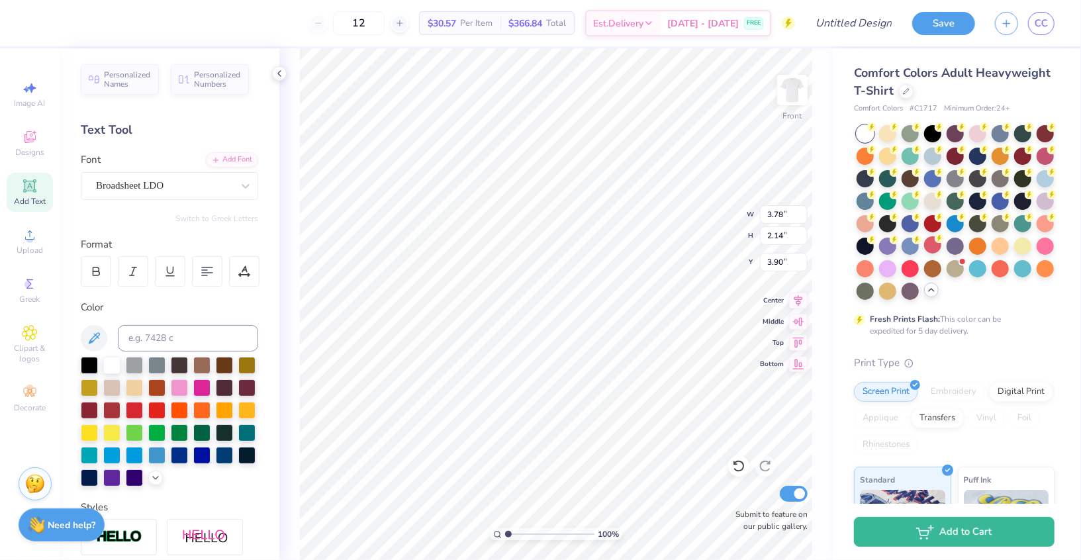
type input "11.61"
type input "16.21"
type input "6.04"
type input "11.61"
type input "16.21"
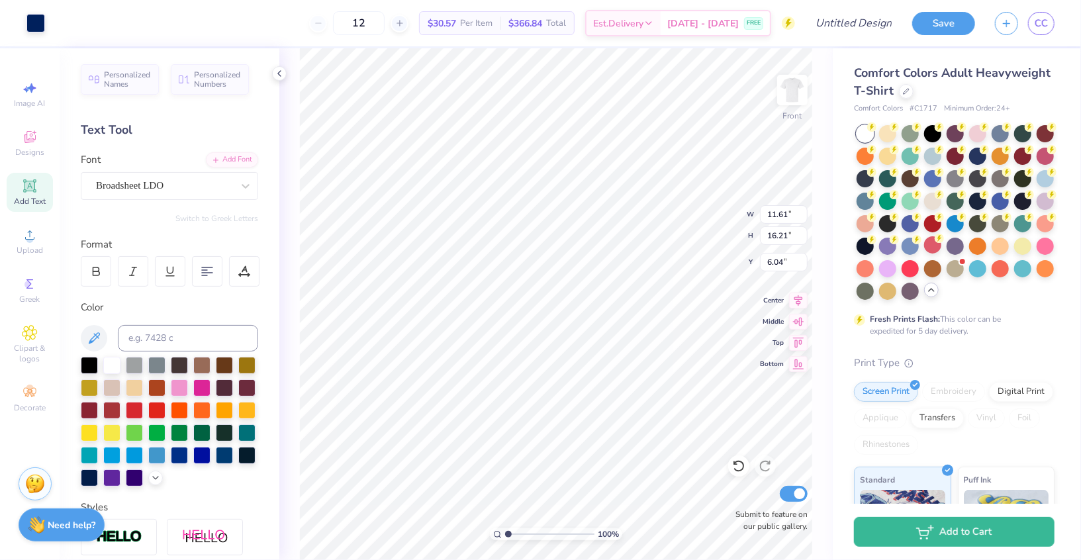
type input "4.38"
type input "3.78"
type input "2.14"
type input "8.87"
type input "2.55"
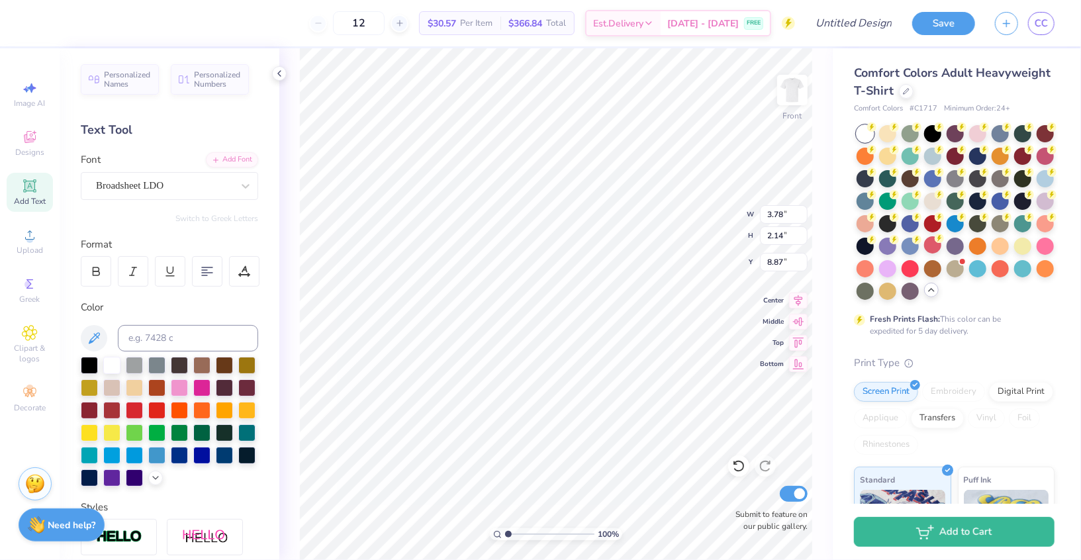
type input "1.45"
type input "11.61"
type input "16.21"
type input "4.90"
type input "11.54"
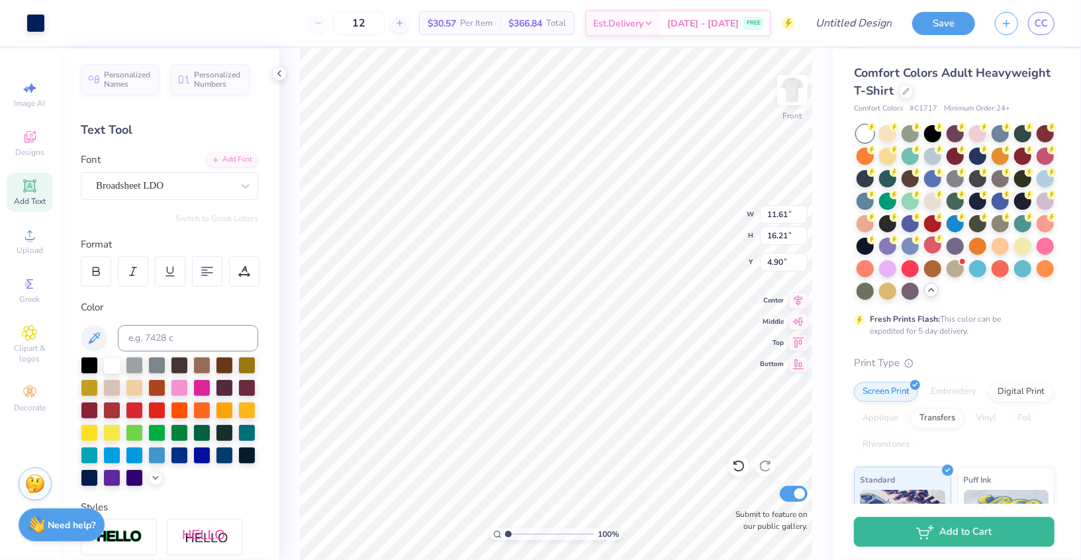
type input "0.78"
type input "1.92"
type input "10.21"
type input "0.69"
type input "6.19"
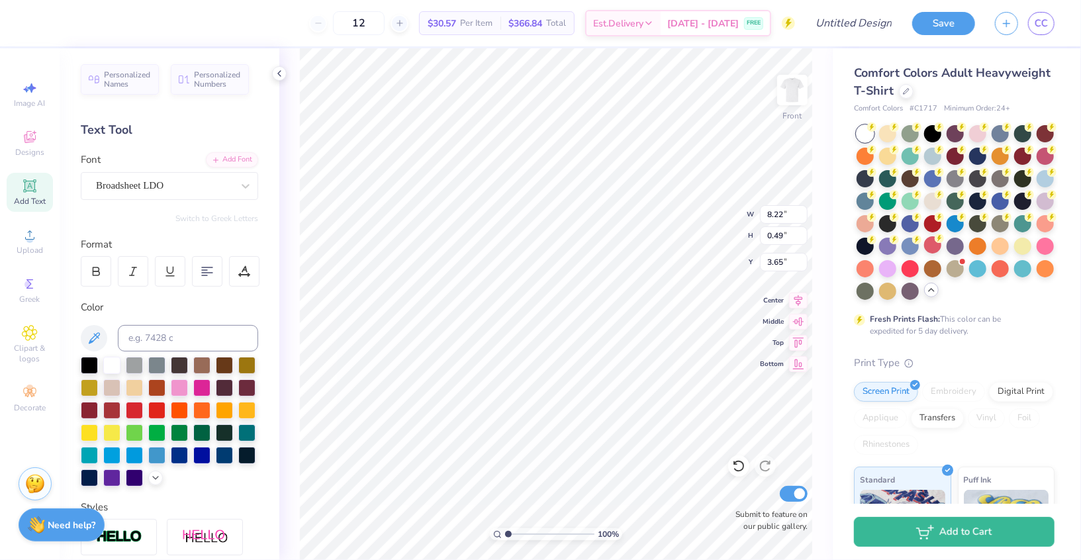
type input "7.59"
type input "4.46"
click at [283, 74] on icon at bounding box center [279, 73] width 11 height 11
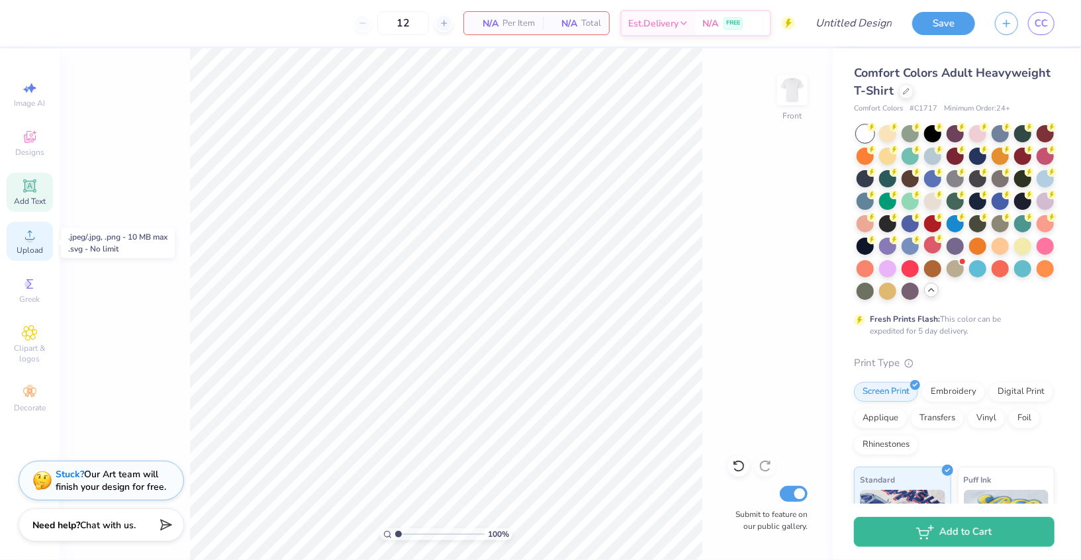
click at [17, 254] on span "Upload" at bounding box center [30, 250] width 26 height 11
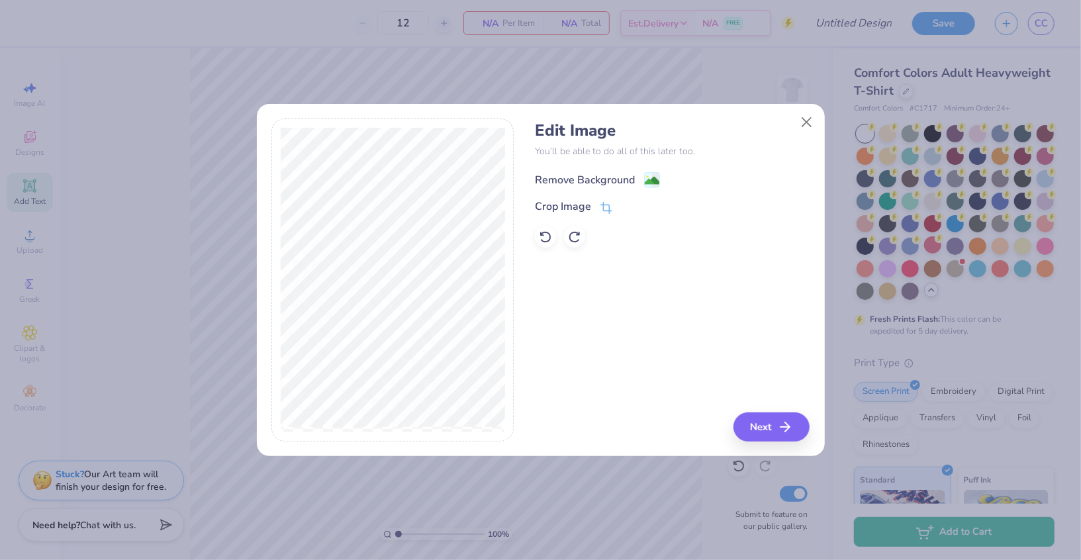
click at [578, 181] on div "Remove Background" at bounding box center [585, 180] width 100 height 16
click at [781, 430] on button "Next" at bounding box center [774, 427] width 76 height 29
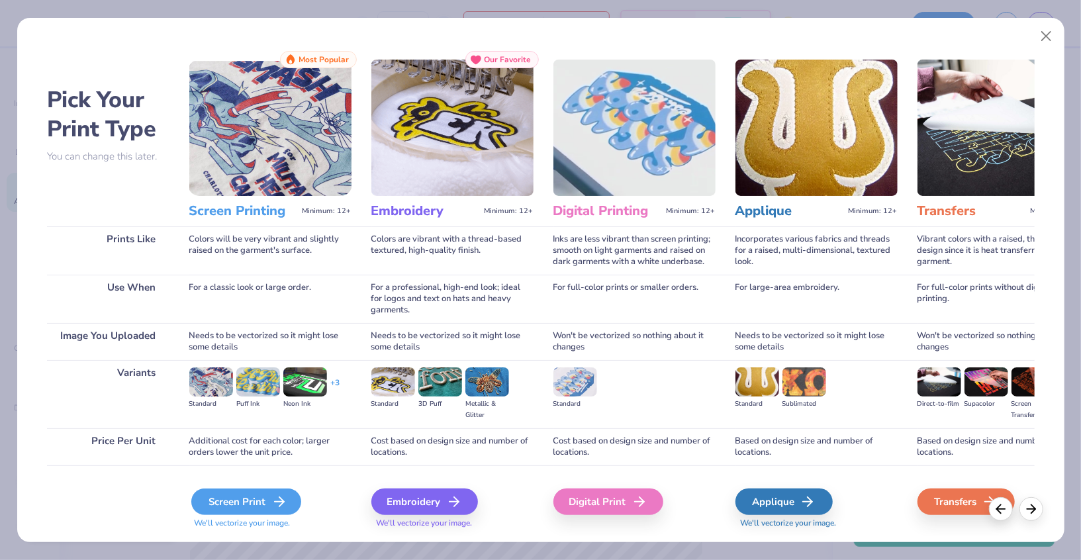
click at [256, 504] on div "Screen Print" at bounding box center [246, 502] width 110 height 26
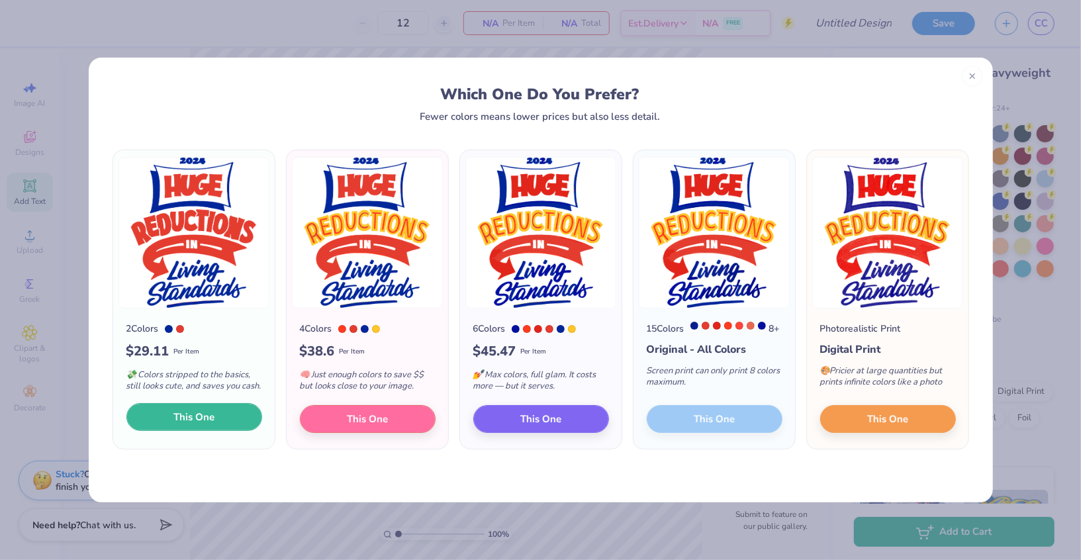
click at [172, 431] on button "This One" at bounding box center [194, 417] width 136 height 28
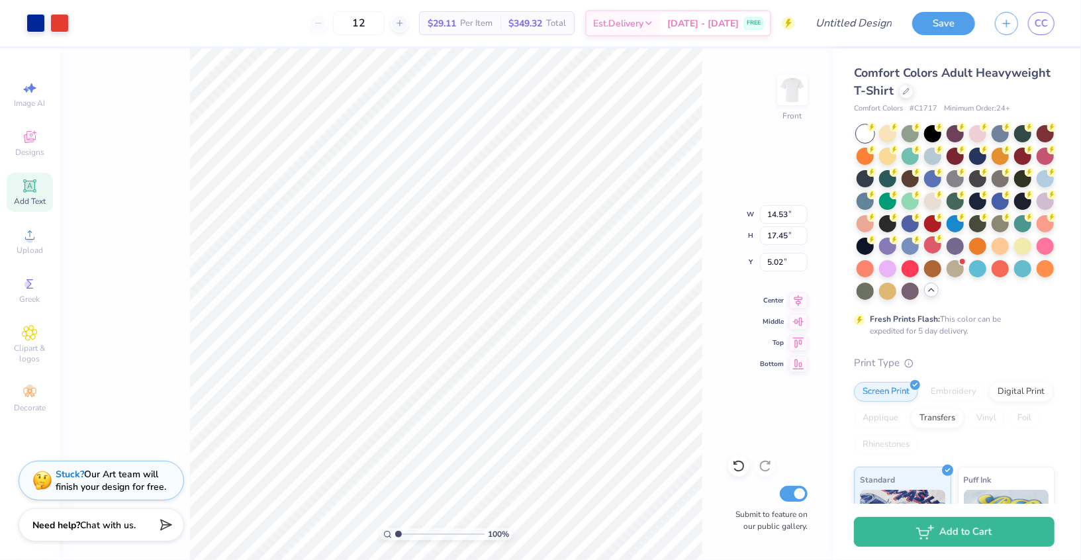
drag, startPoint x: 562, startPoint y: 446, endPoint x: 500, endPoint y: 388, distance: 85.3
click at [500, 388] on div at bounding box center [540, 280] width 1081 height 560
type input "12.45"
type input "14.95"
type input "4.92"
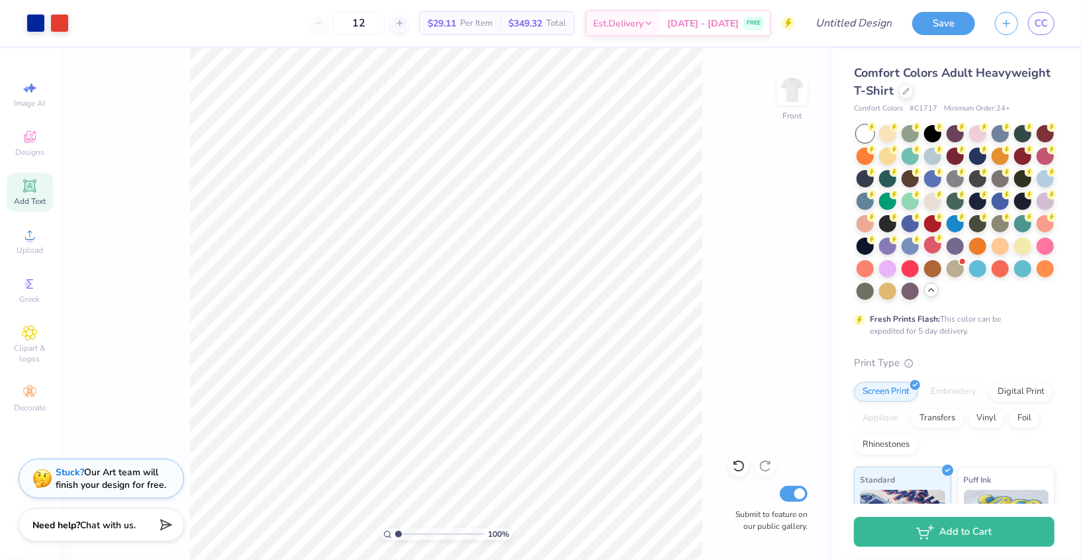
click at [109, 477] on div "Stuck? Our Art team will finish your design for free." at bounding box center [111, 478] width 111 height 25
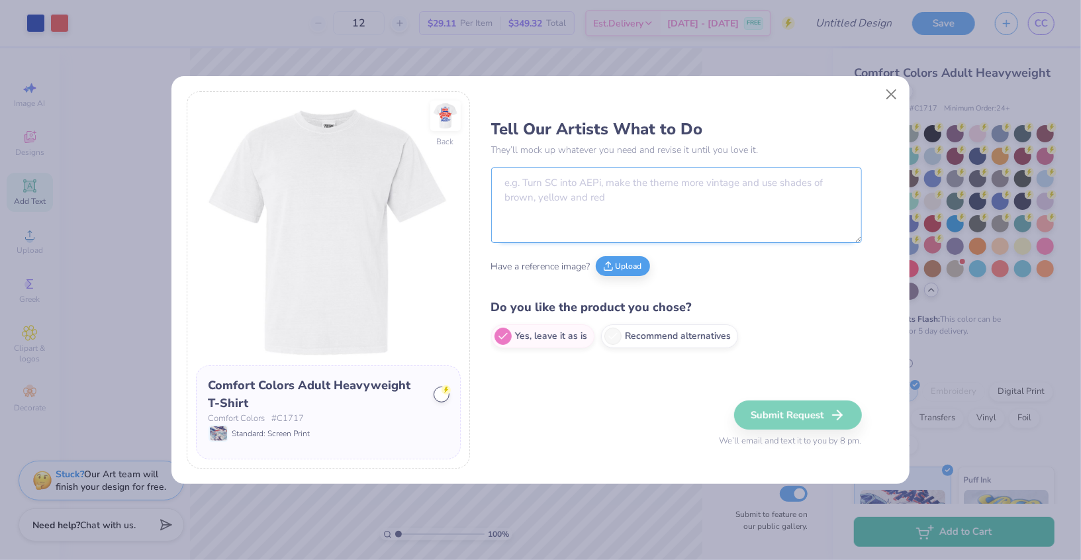
click at [532, 196] on textarea at bounding box center [676, 205] width 371 height 75
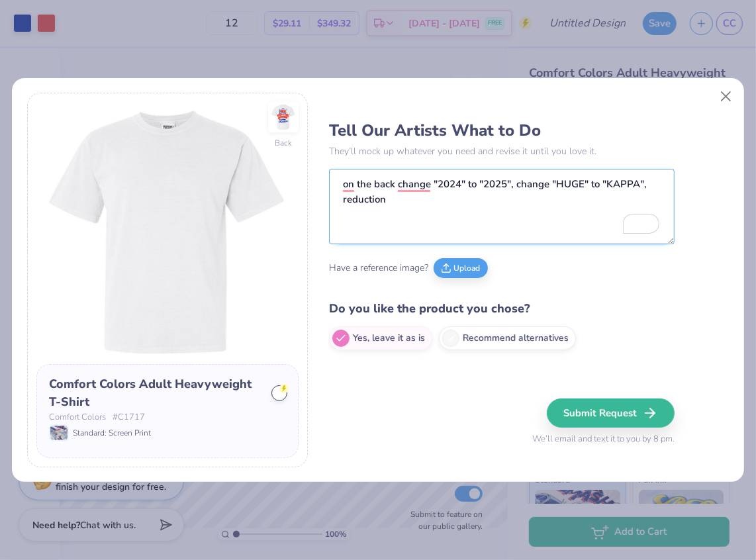
click at [365, 201] on textarea "on the back change "2024" to "2025", change "HUGE" to "KAPPA", reduction" at bounding box center [502, 206] width 346 height 75
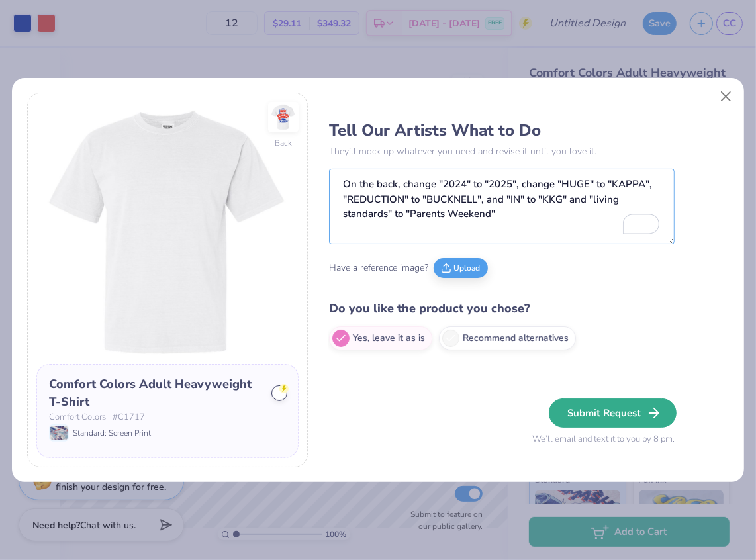
type textarea "On the back, change "2024" to "2025", change "HUGE" to "KAPPA", "REDUCTION" to …"
click at [607, 419] on button "Submit Request" at bounding box center [613, 413] width 128 height 29
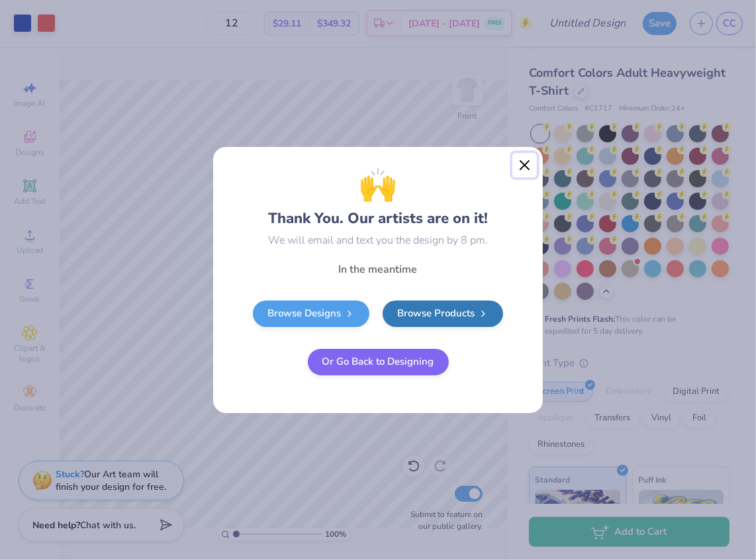
click at [526, 161] on button "Close" at bounding box center [525, 165] width 25 height 25
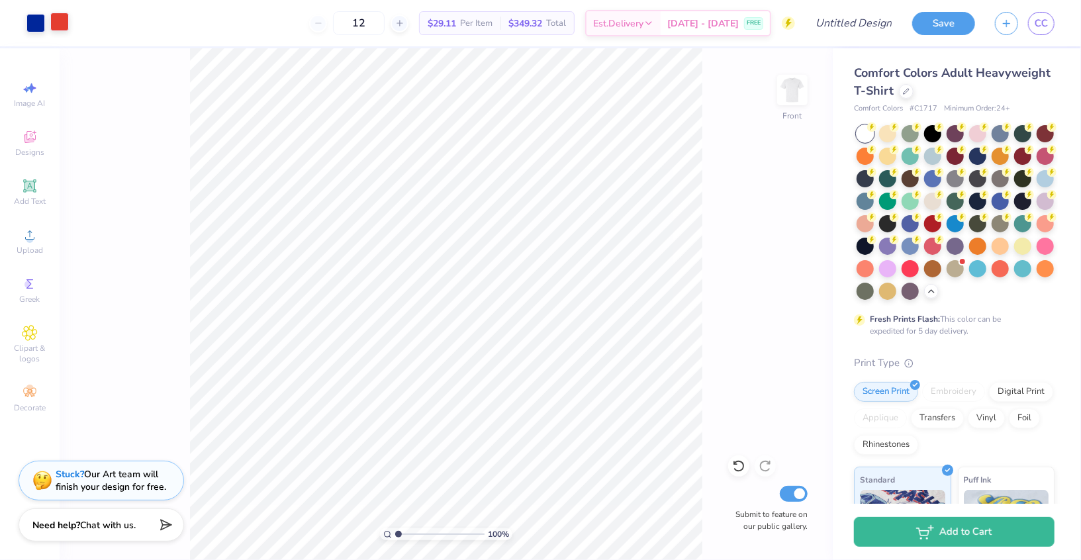
click at [62, 25] on div at bounding box center [59, 22] width 19 height 19
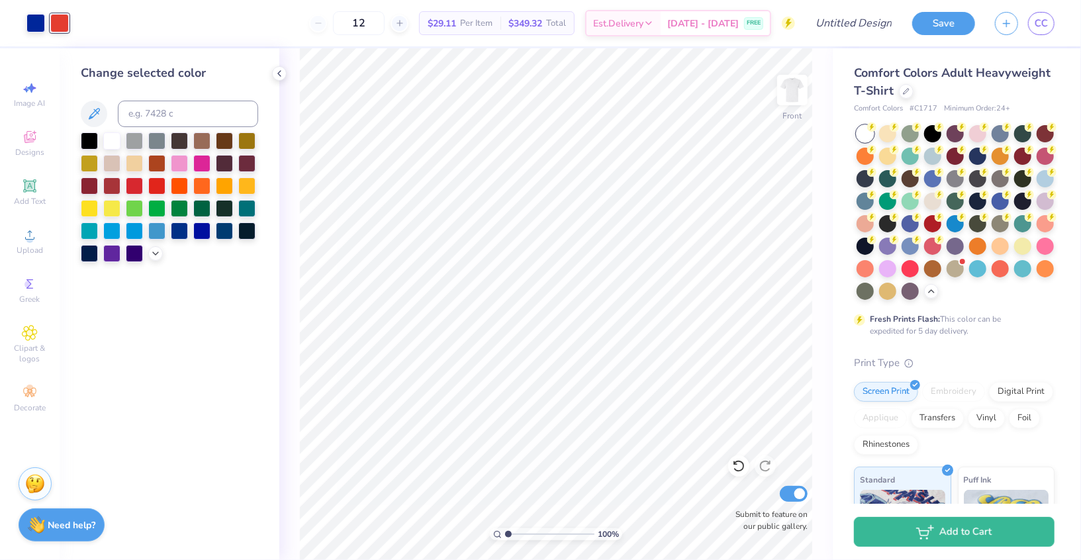
click at [158, 262] on div "Change selected color" at bounding box center [170, 304] width 220 height 512
click at [157, 260] on div at bounding box center [169, 197] width 177 height 130
click at [156, 256] on icon at bounding box center [155, 252] width 11 height 11
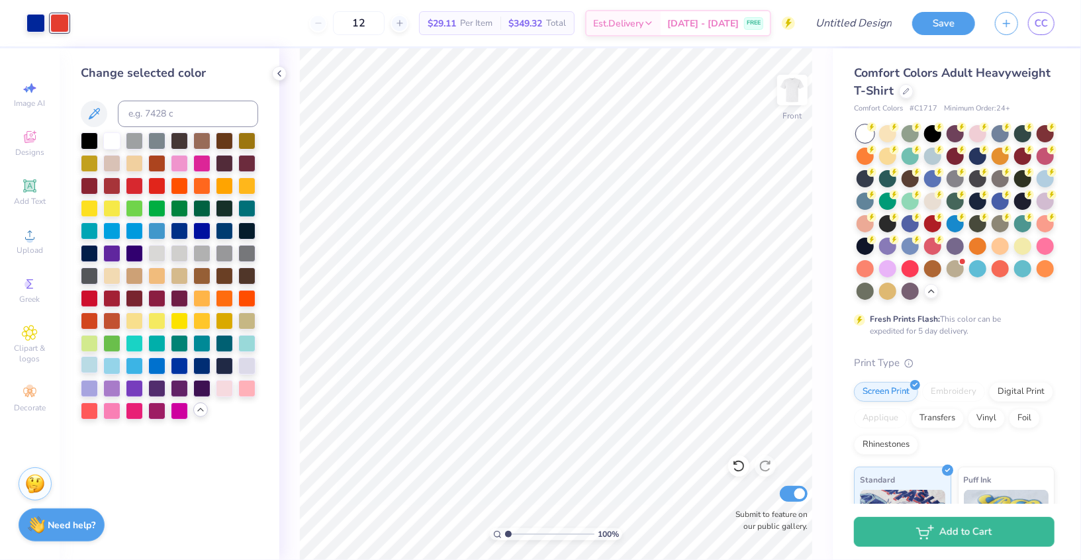
click at [86, 364] on div at bounding box center [89, 364] width 17 height 17
click at [252, 341] on div at bounding box center [246, 342] width 17 height 17
click at [110, 367] on div at bounding box center [111, 364] width 17 height 17
click at [740, 462] on icon at bounding box center [738, 466] width 13 height 13
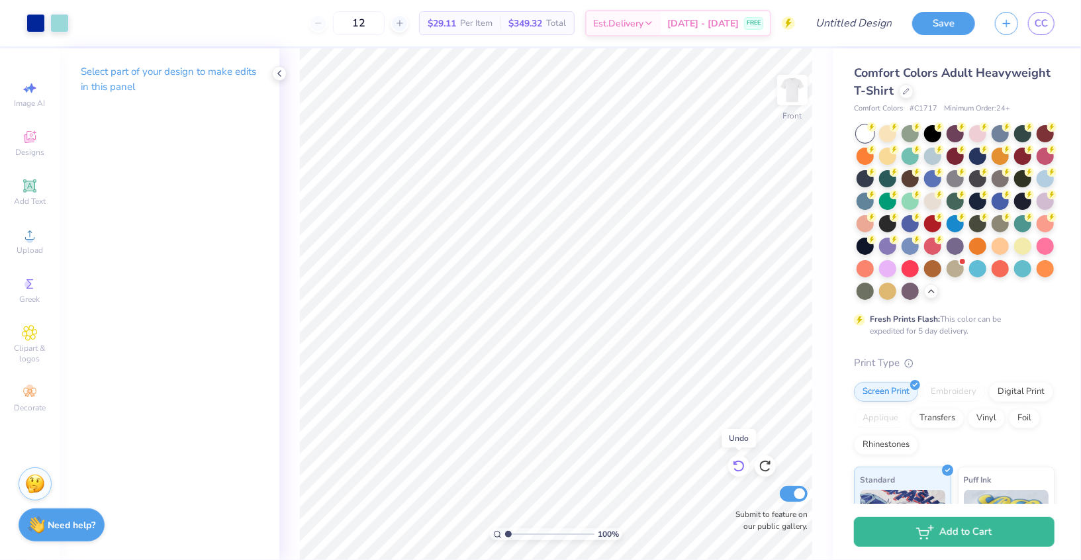
click at [740, 462] on icon at bounding box center [738, 467] width 11 height 12
click at [277, 73] on icon at bounding box center [279, 73] width 11 height 11
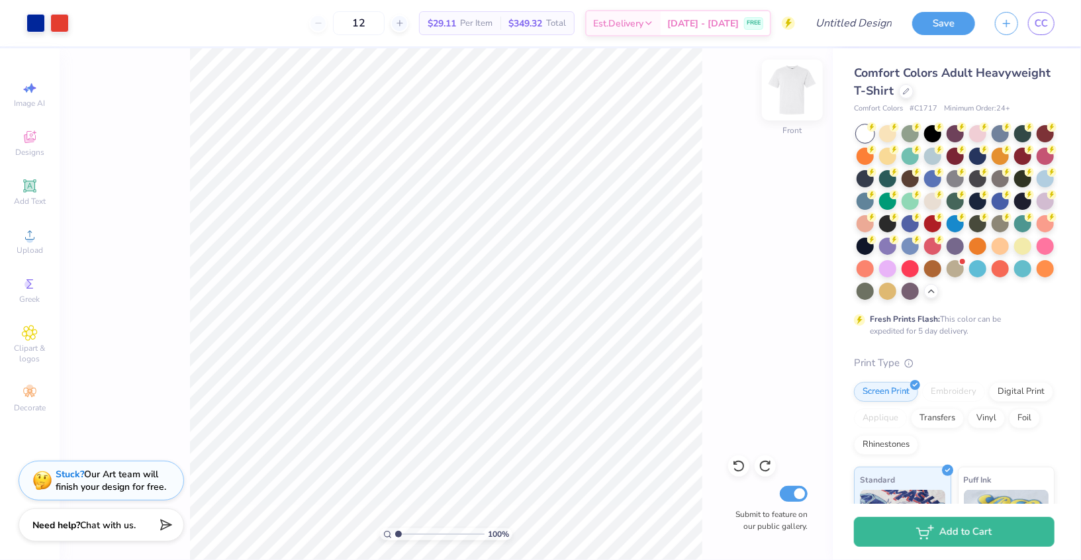
click at [794, 89] on img at bounding box center [792, 90] width 53 height 53
click at [794, 89] on img at bounding box center [792, 90] width 26 height 26
